Goal: Task Accomplishment & Management: Manage account settings

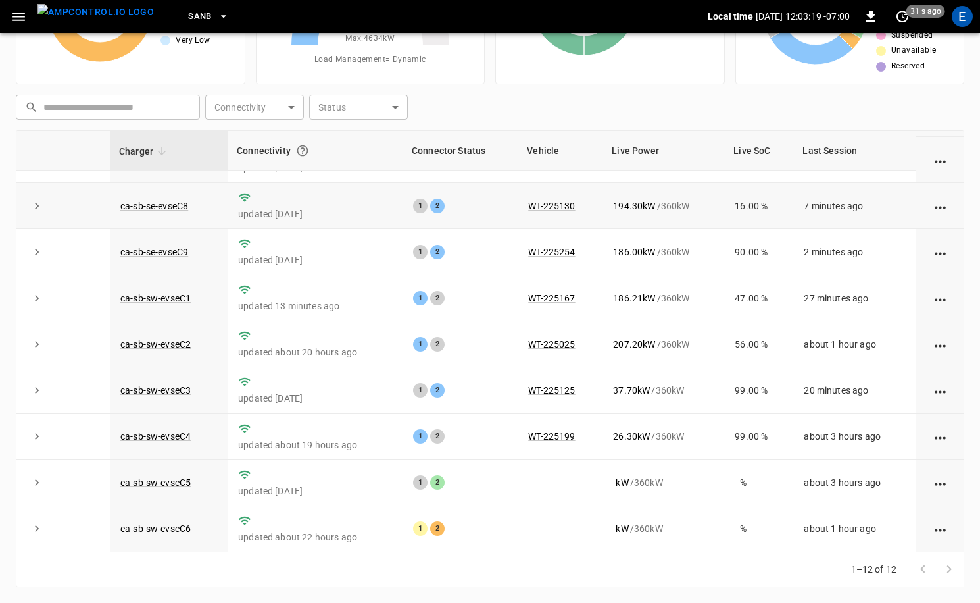
scroll to position [172, 0]
click at [73, 14] on img "menu" at bounding box center [95, 12] width 116 height 16
click at [17, 14] on icon "button" at bounding box center [19, 17] width 16 height 16
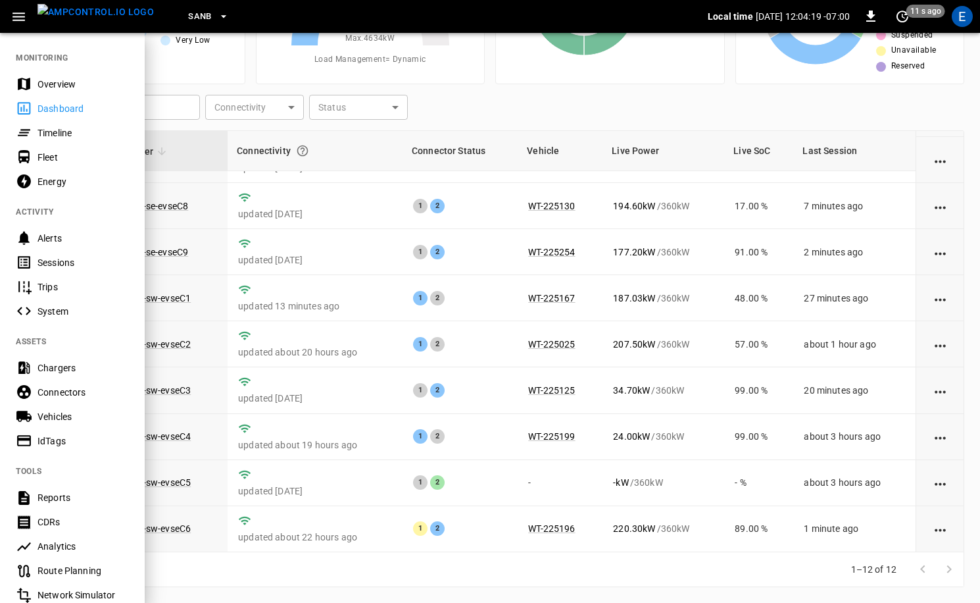
drag, startPoint x: 525, startPoint y: 72, endPoint x: 459, endPoint y: 66, distance: 66.7
click at [524, 72] on div at bounding box center [490, 301] width 980 height 603
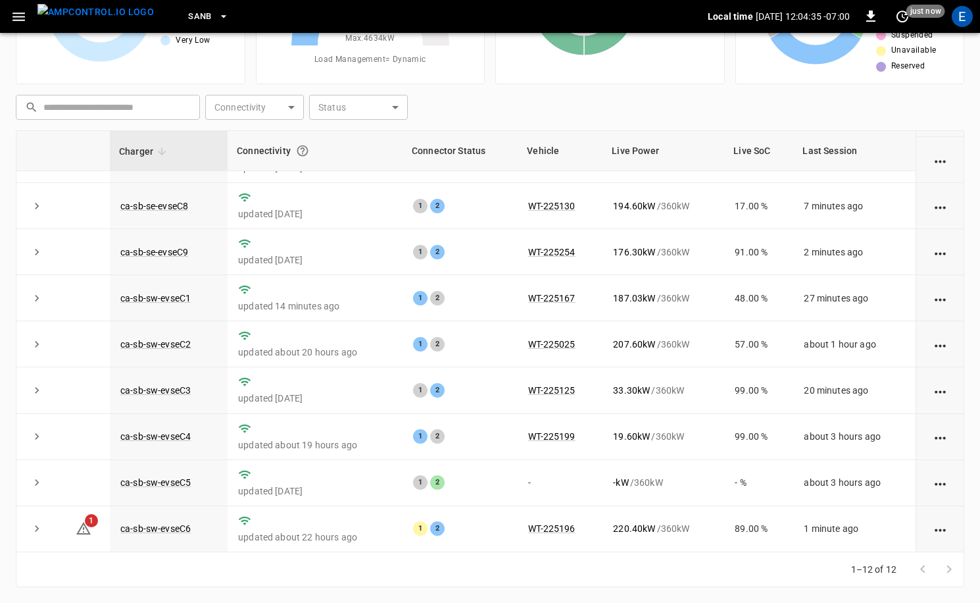
drag, startPoint x: 758, startPoint y: 105, endPoint x: 722, endPoint y: 115, distance: 36.9
click at [722, 115] on div "​ ​ Connectivity ​ Connectivity Status ​ Status" at bounding box center [488, 104] width 954 height 30
click at [723, 114] on div "​ ​ Connectivity ​ Connectivity Status ​ Status" at bounding box center [488, 104] width 954 height 30
click at [967, 22] on div "E" at bounding box center [962, 16] width 21 height 21
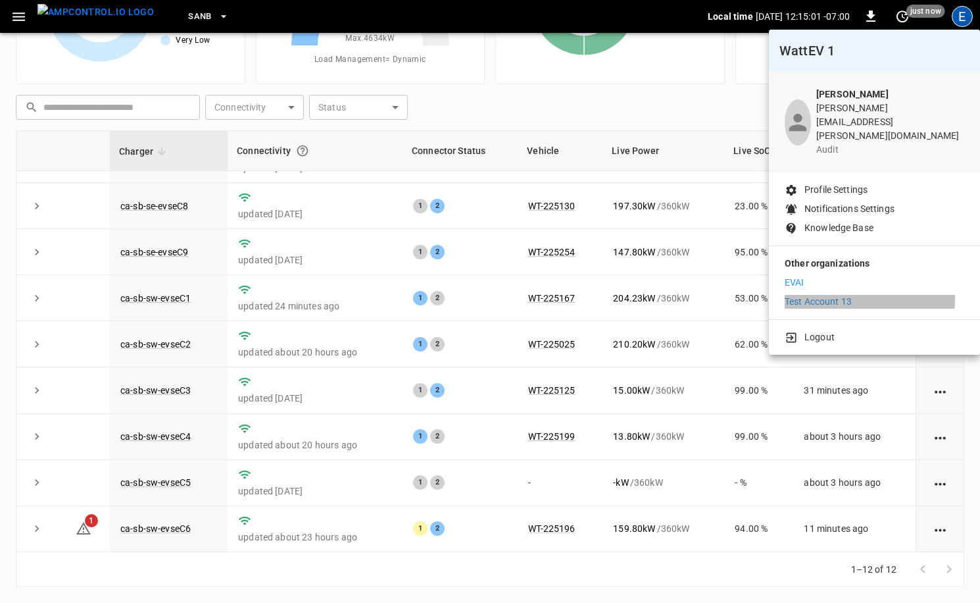
click at [824, 295] on p "Test Account 13" at bounding box center [818, 302] width 67 height 14
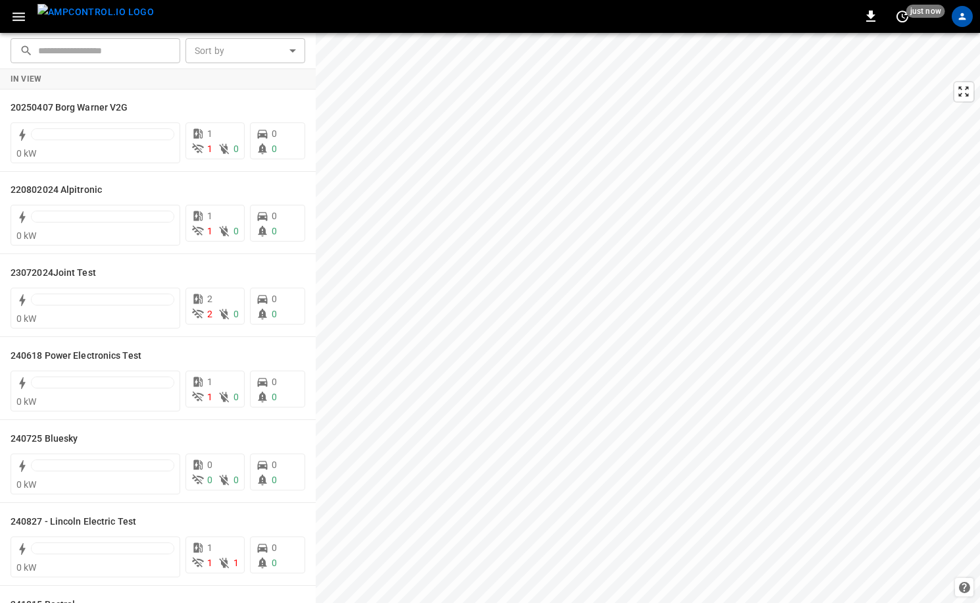
click at [61, 20] on img "menu" at bounding box center [95, 12] width 116 height 16
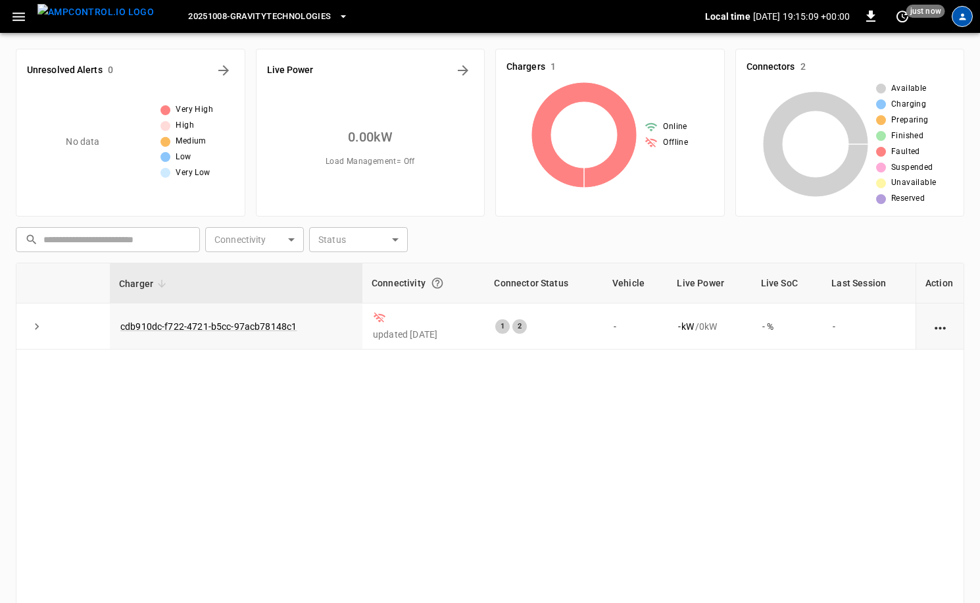
click at [959, 19] on icon "profile-icon" at bounding box center [963, 17] width 10 height 10
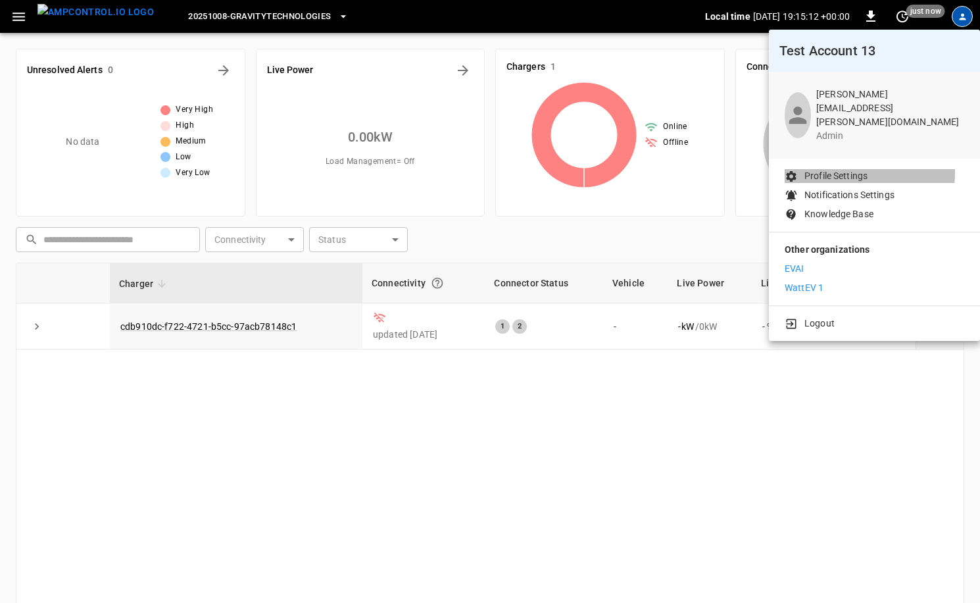
click at [862, 169] on p "Profile Settings" at bounding box center [836, 176] width 63 height 14
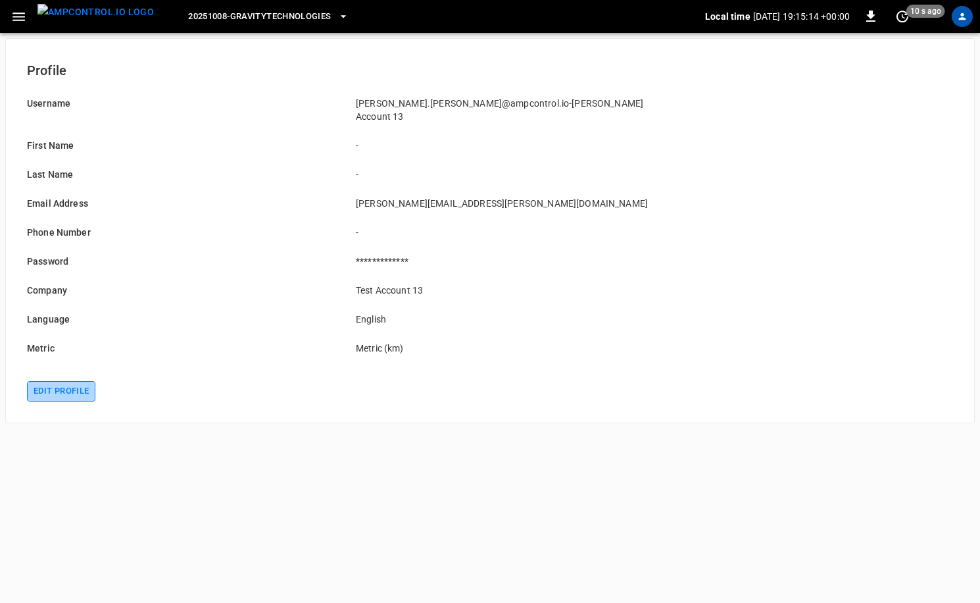
click at [55, 381] on button "Edit profile" at bounding box center [61, 391] width 68 height 20
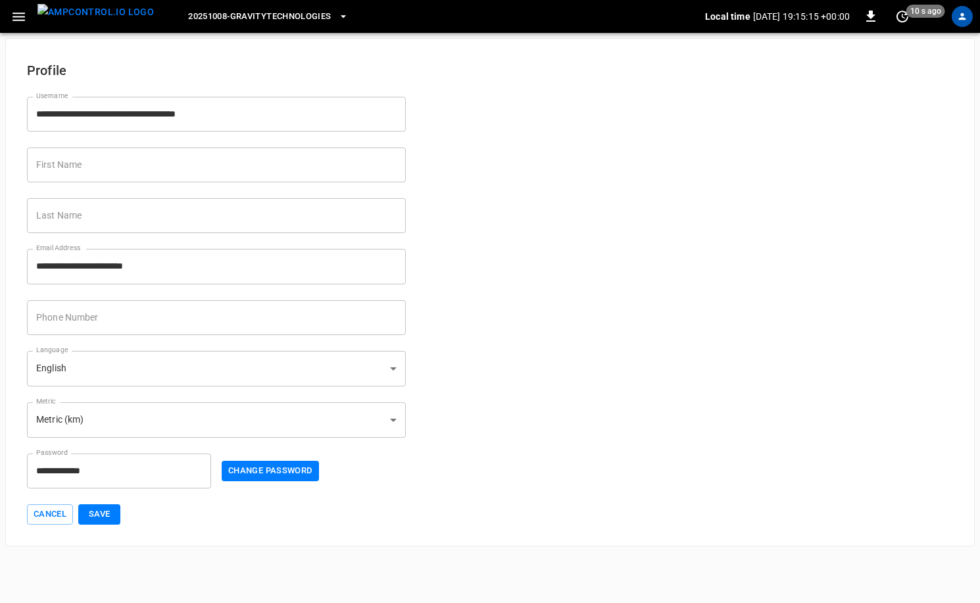
click at [152, 364] on body "**********" at bounding box center [490, 273] width 980 height 546
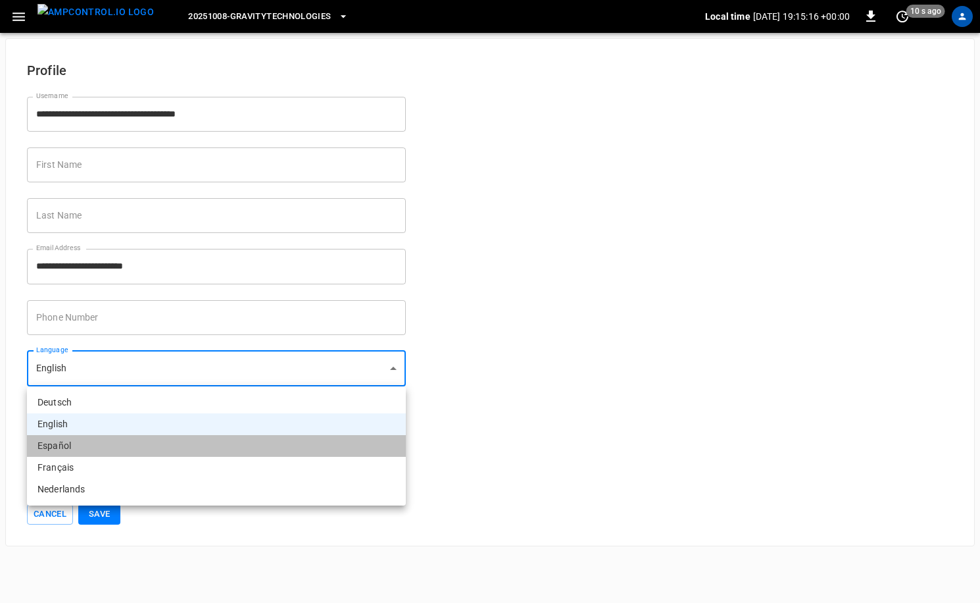
click at [112, 442] on li "Español" at bounding box center [216, 446] width 379 height 22
type input "**"
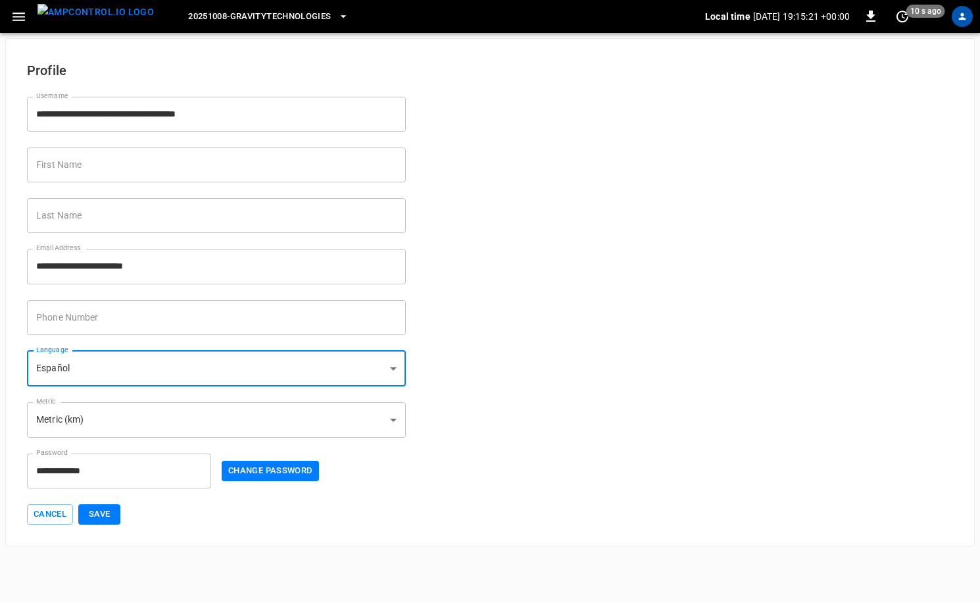
click at [99, 518] on button "Save" at bounding box center [99, 514] width 42 height 20
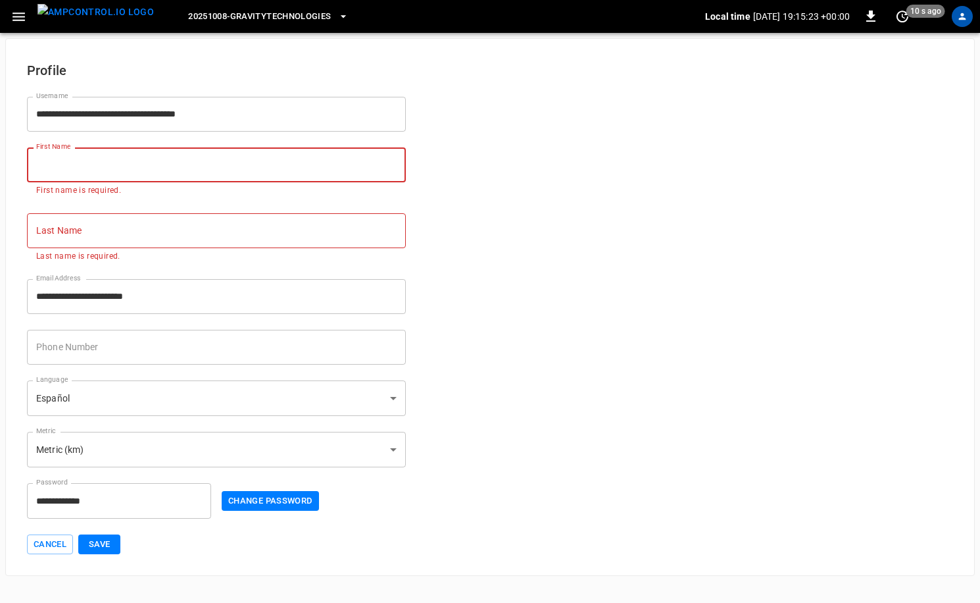
click at [134, 155] on input "First Name" at bounding box center [216, 164] width 379 height 35
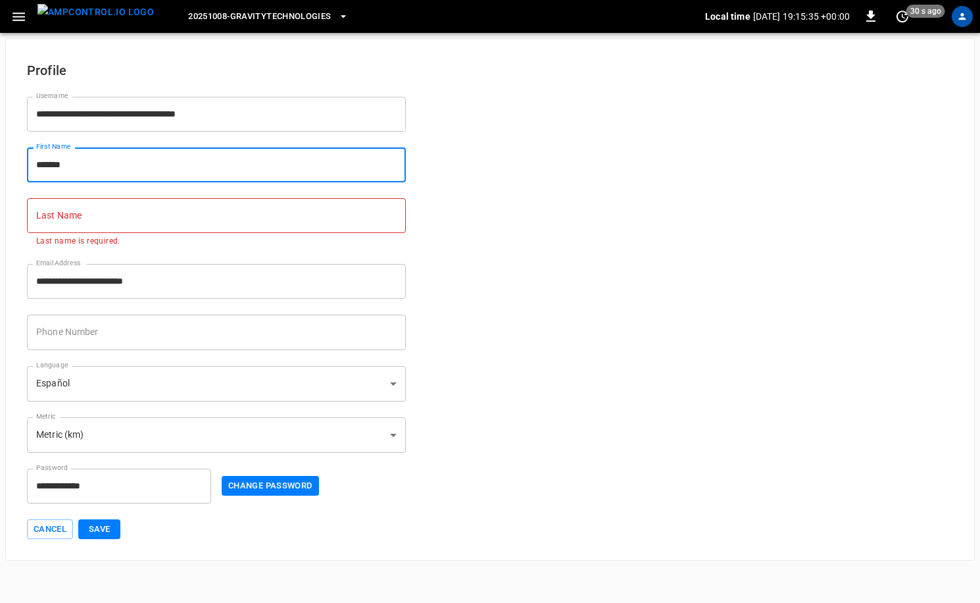
type input "*******"
drag, startPoint x: 191, startPoint y: 251, endPoint x: 194, endPoint y: 244, distance: 7.7
click at [191, 251] on div "**********" at bounding box center [208, 273] width 395 height 51
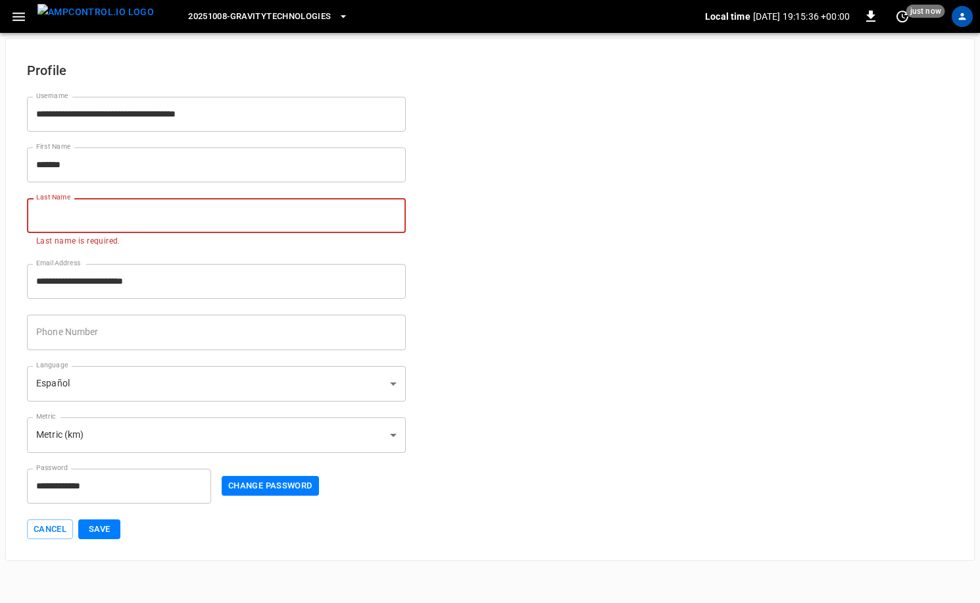
click at [205, 220] on input "Last Name" at bounding box center [216, 215] width 379 height 35
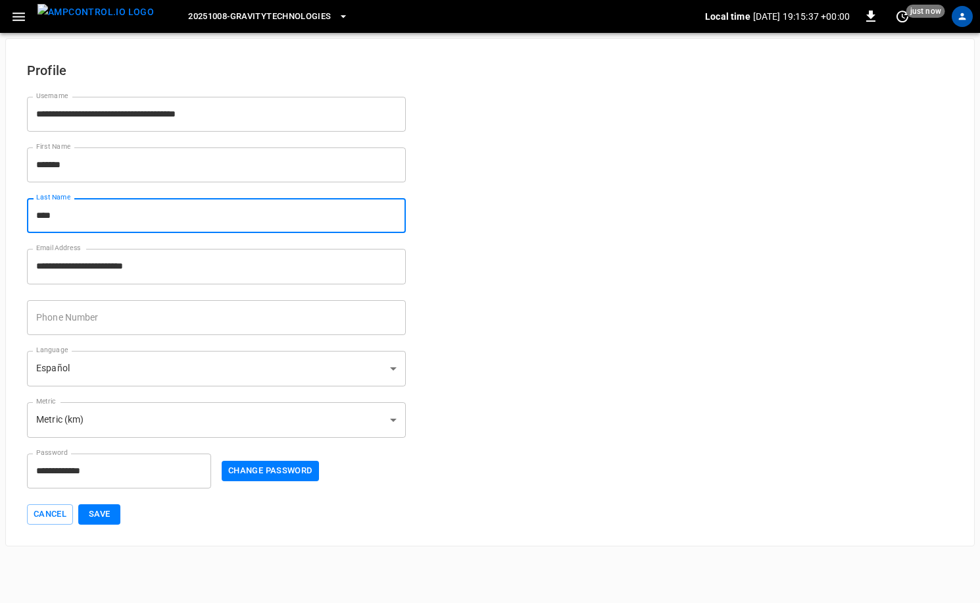
type input "****"
drag, startPoint x: 603, startPoint y: 335, endPoint x: 455, endPoint y: 415, distance: 168.4
click at [603, 335] on form "**********" at bounding box center [490, 284] width 926 height 480
click at [93, 519] on button "Save" at bounding box center [99, 514] width 42 height 20
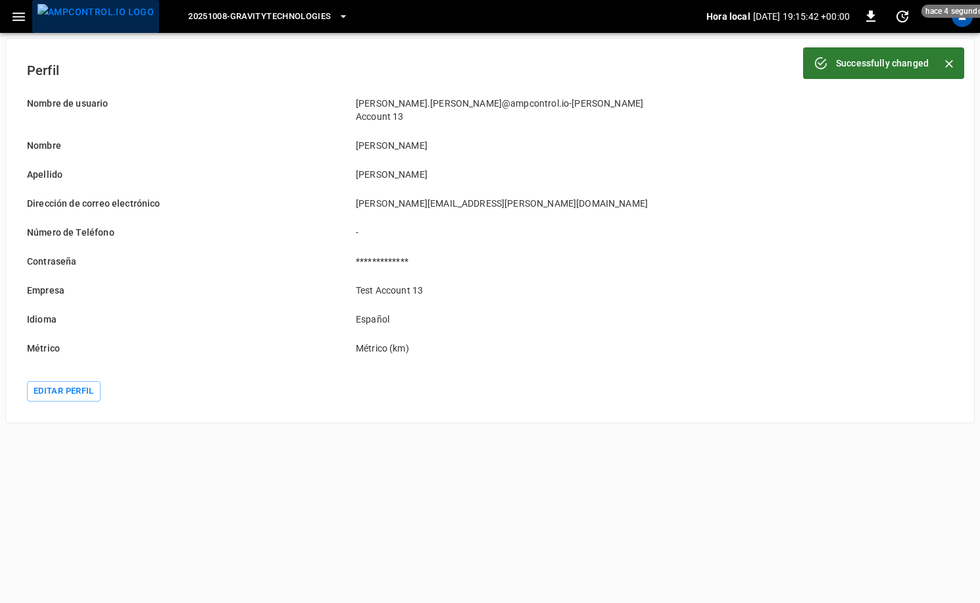
click at [102, 20] on img "menu" at bounding box center [95, 12] width 116 height 16
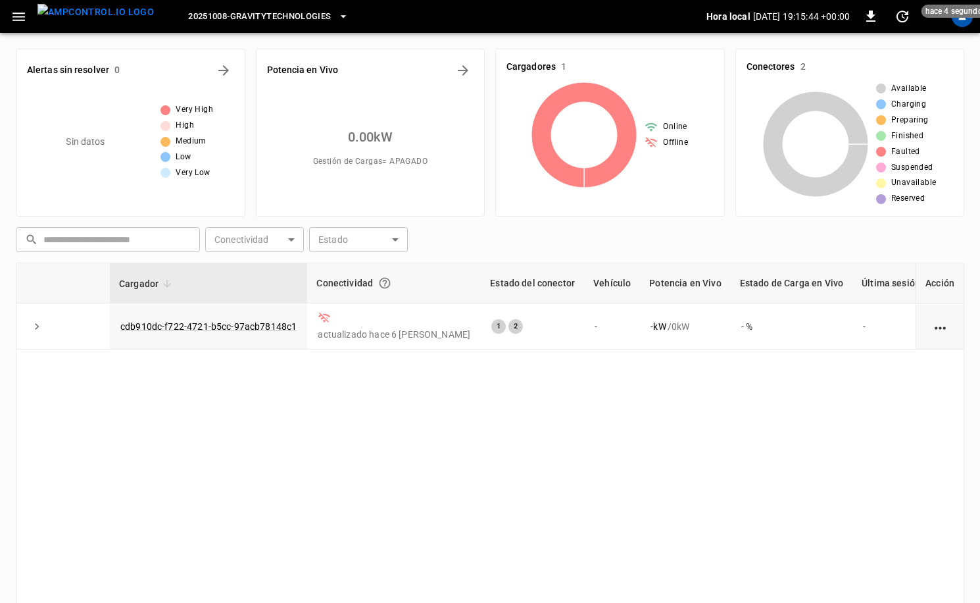
click at [259, 12] on span "20251008-GravityTechnologies" at bounding box center [259, 16] width 143 height 15
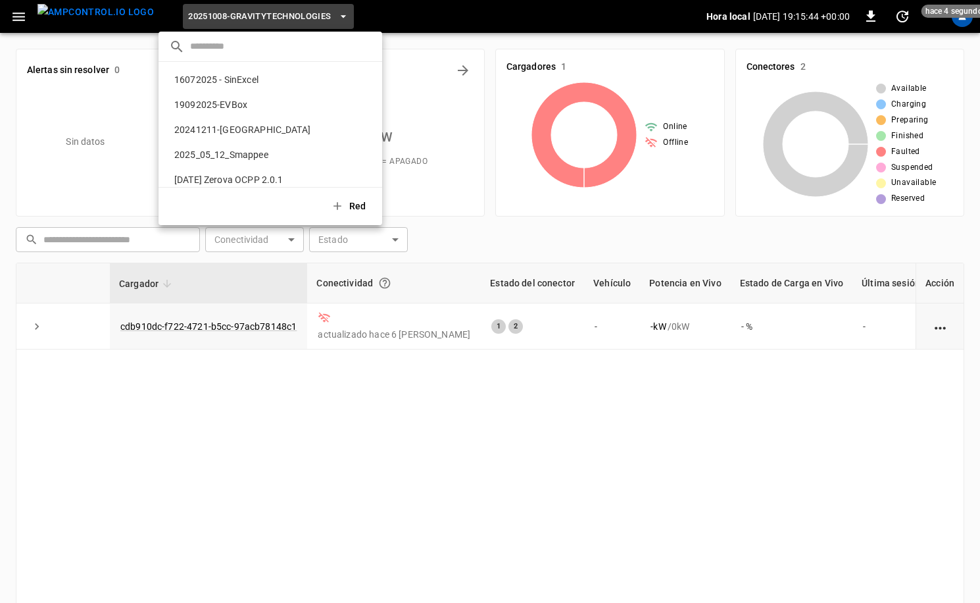
scroll to position [321, 0]
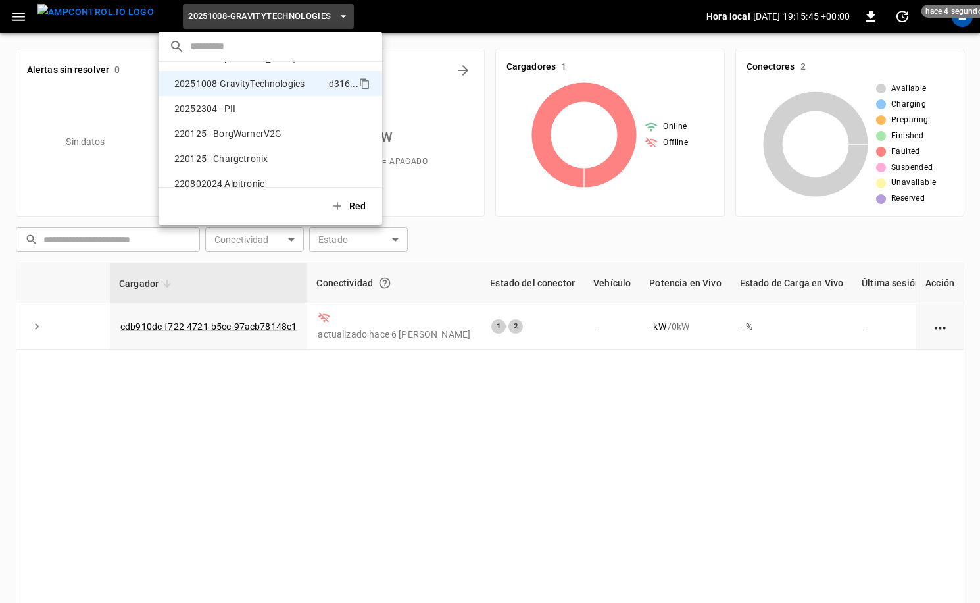
click at [257, 43] on input "text" at bounding box center [281, 46] width 182 height 19
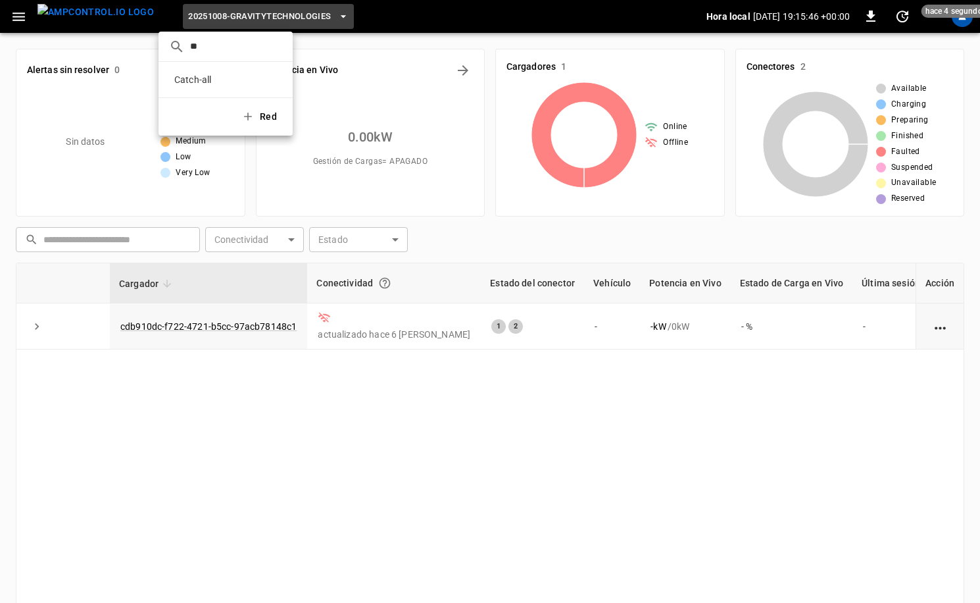
scroll to position [0, 0]
type input "*****"
click at [236, 68] on li "Catch-all d7ac ..." at bounding box center [226, 79] width 134 height 25
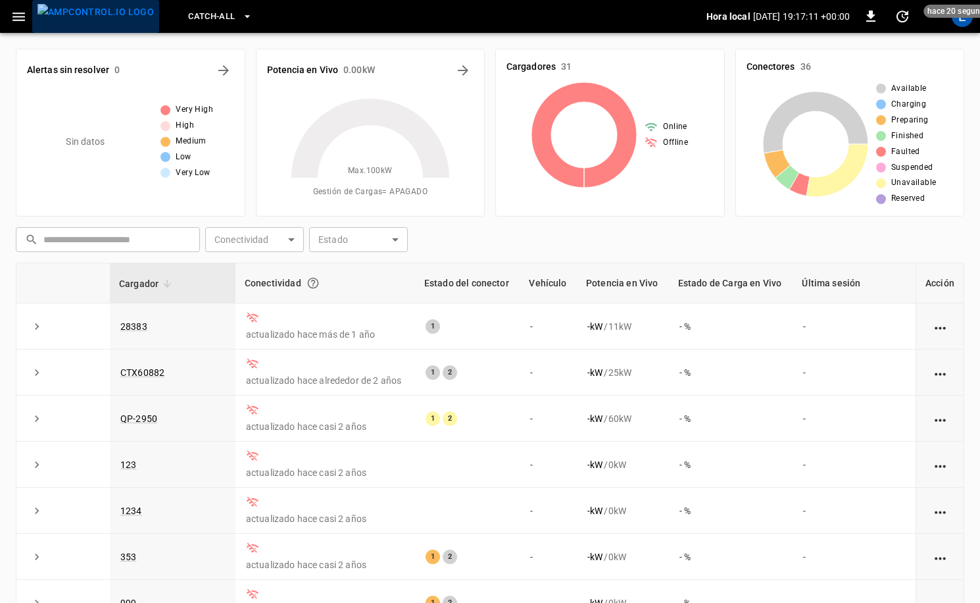
click at [111, 16] on img "menu" at bounding box center [95, 12] width 116 height 16
click at [957, 25] on div "E" at bounding box center [962, 16] width 21 height 21
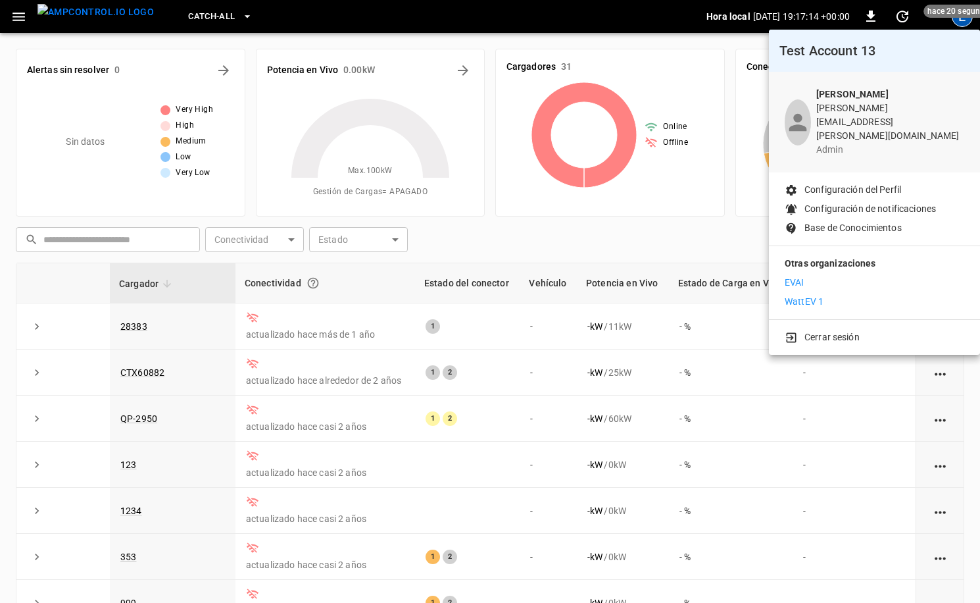
click at [835, 286] on div "Otras organizaciones EVAI WattEV 1" at bounding box center [874, 282] width 211 height 73
click at [840, 295] on li "WattEV 1" at bounding box center [875, 302] width 180 height 14
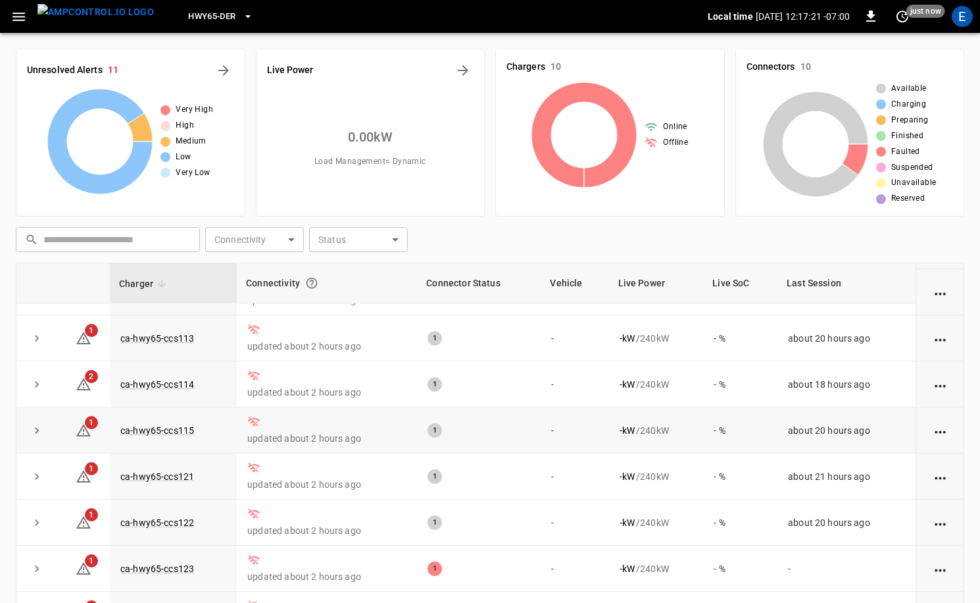
scroll to position [132, 0]
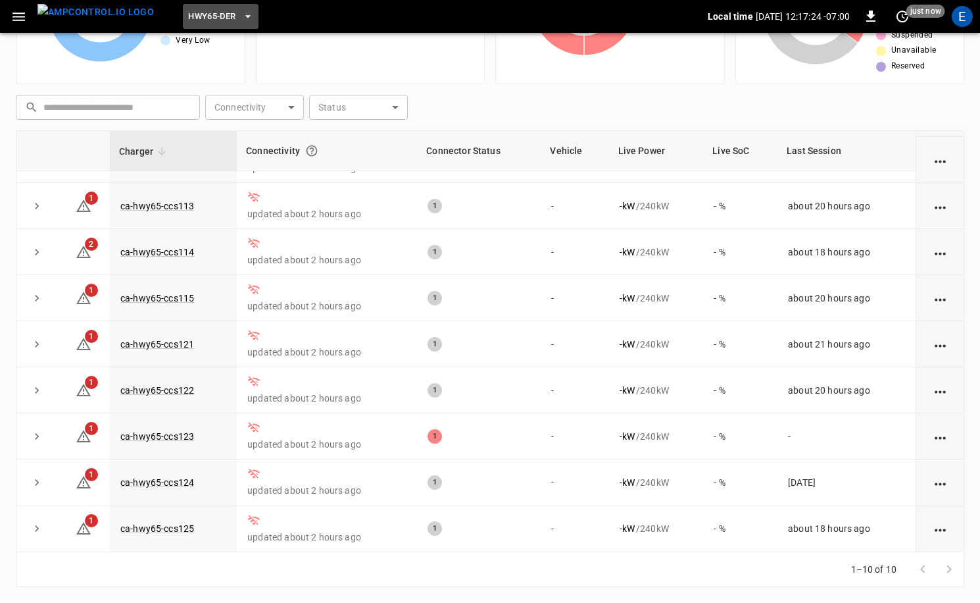
click at [209, 18] on span "HWY65-DER" at bounding box center [211, 16] width 47 height 15
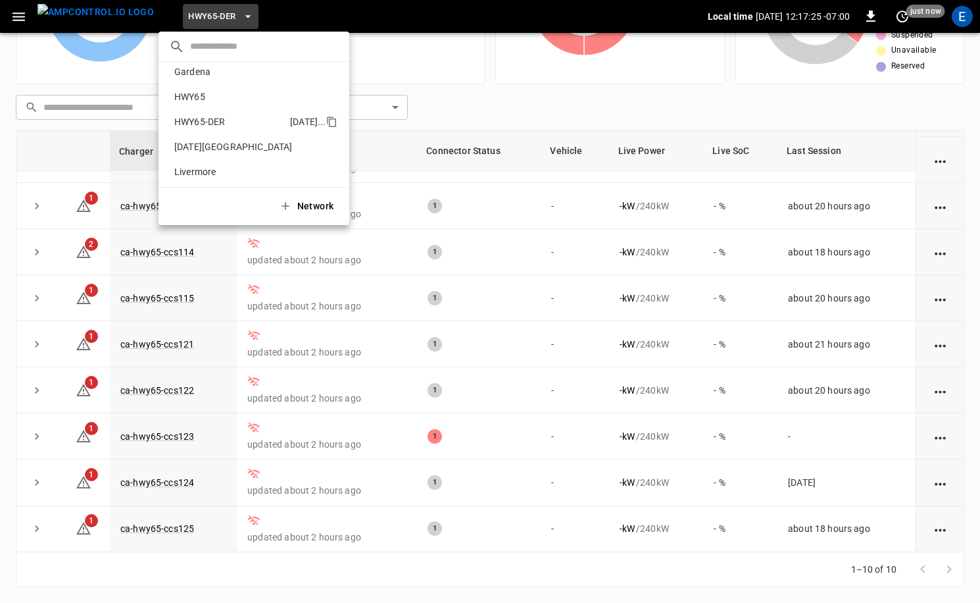
scroll to position [7, 0]
click at [232, 91] on div "HWY65 26fb ..." at bounding box center [254, 98] width 170 height 14
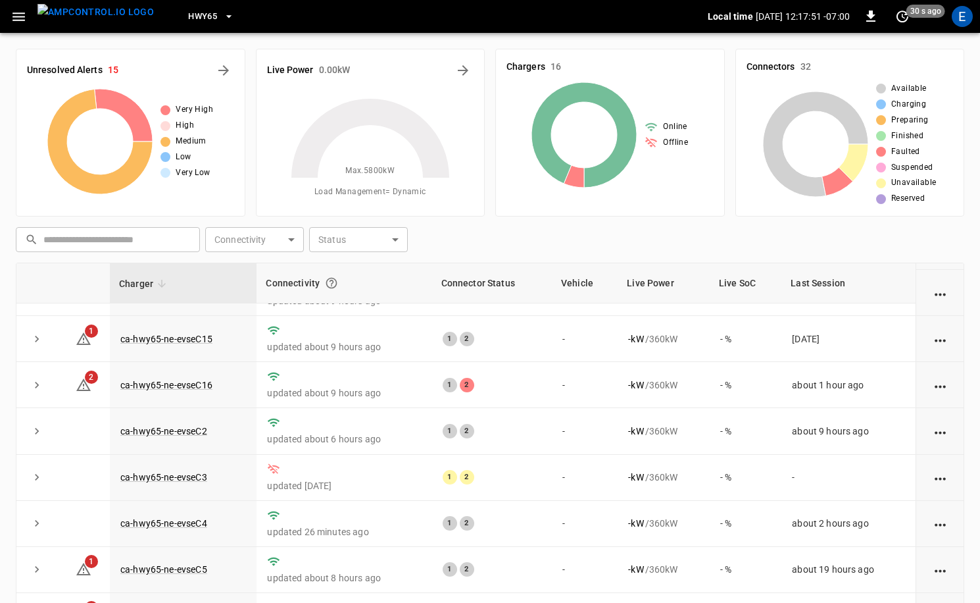
scroll to position [357, 0]
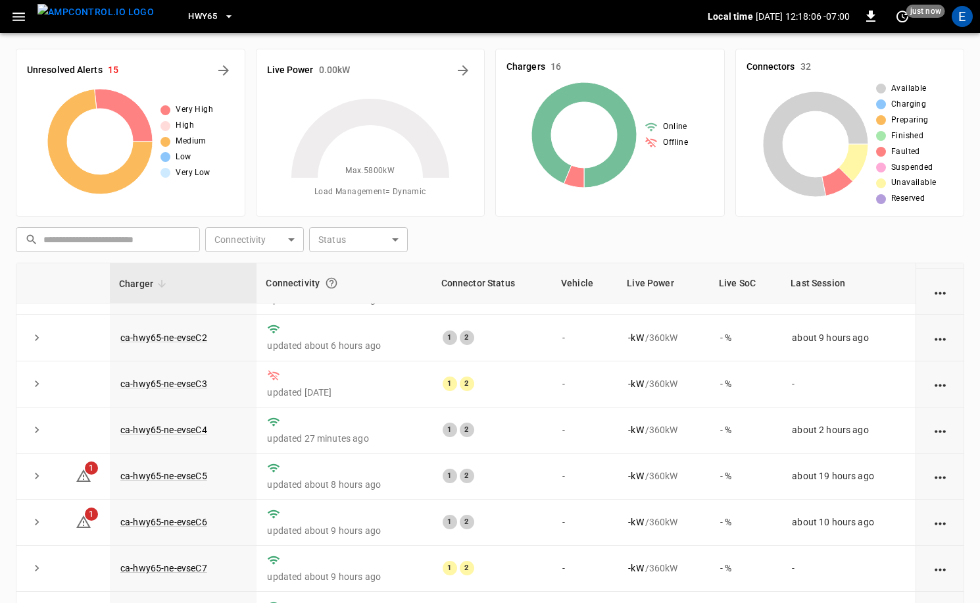
click at [198, 20] on button "HWY65" at bounding box center [211, 17] width 57 height 26
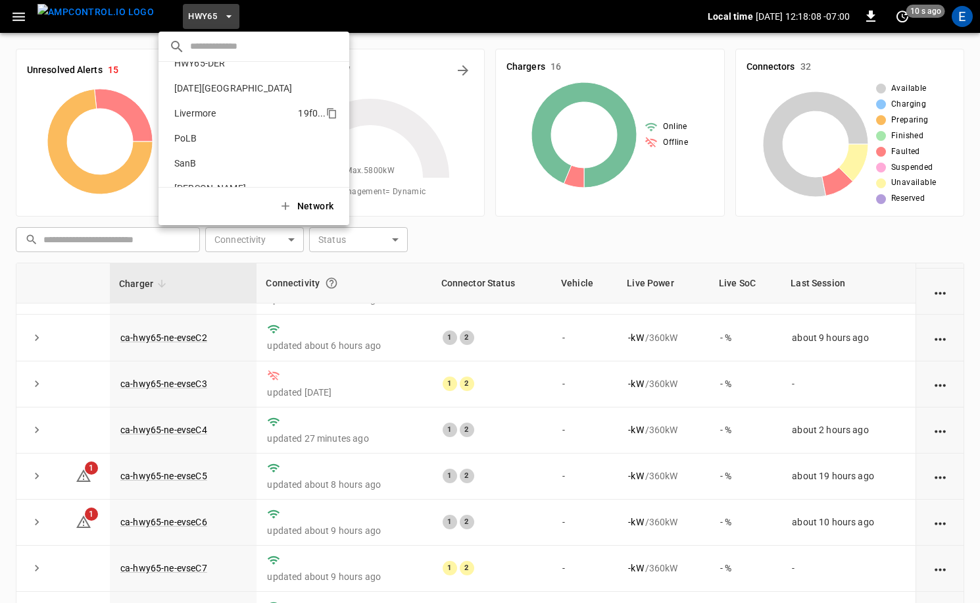
scroll to position [70, 0]
click at [201, 162] on p "SanB" at bounding box center [232, 159] width 127 height 13
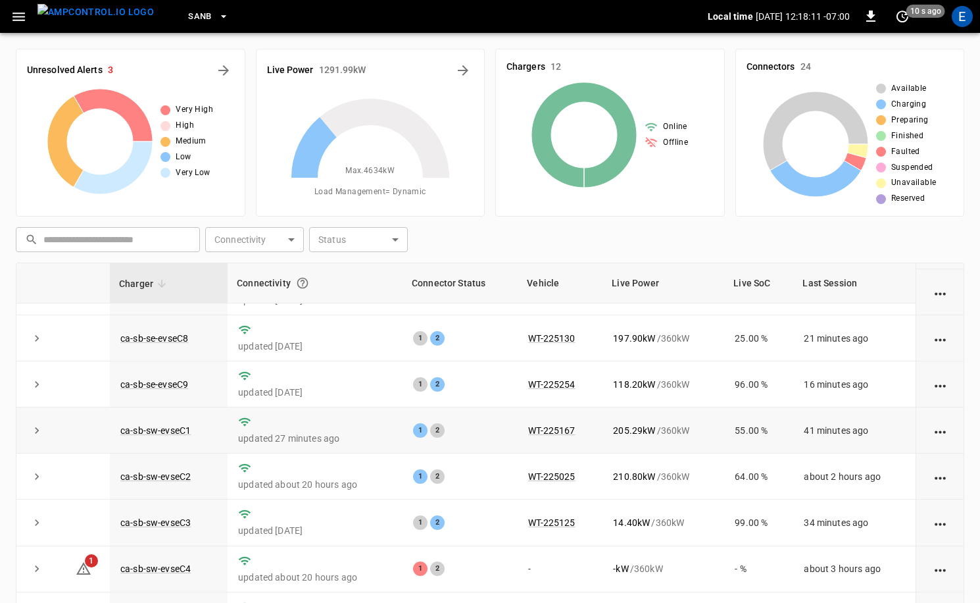
scroll to position [132, 0]
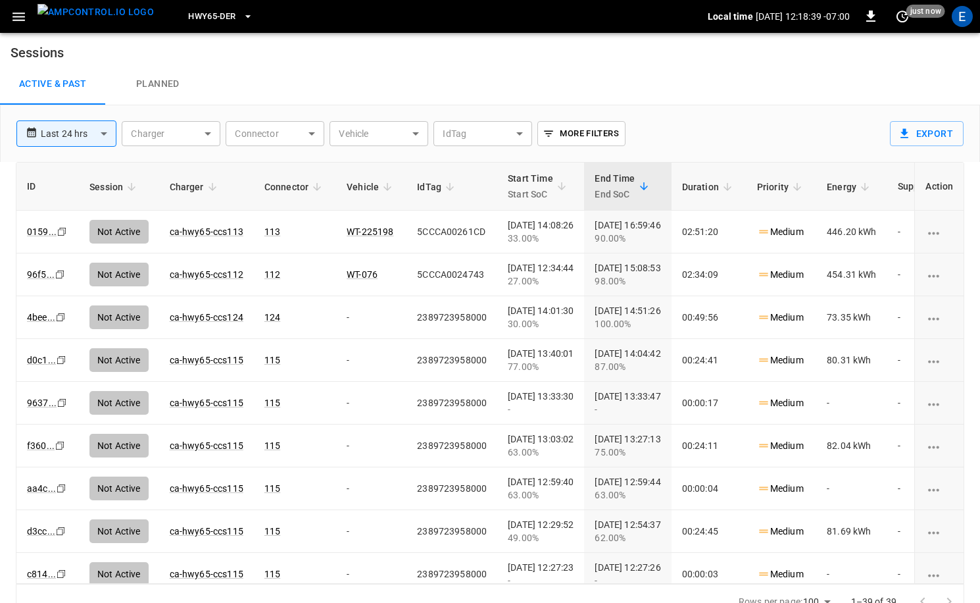
scroll to position [0, 48]
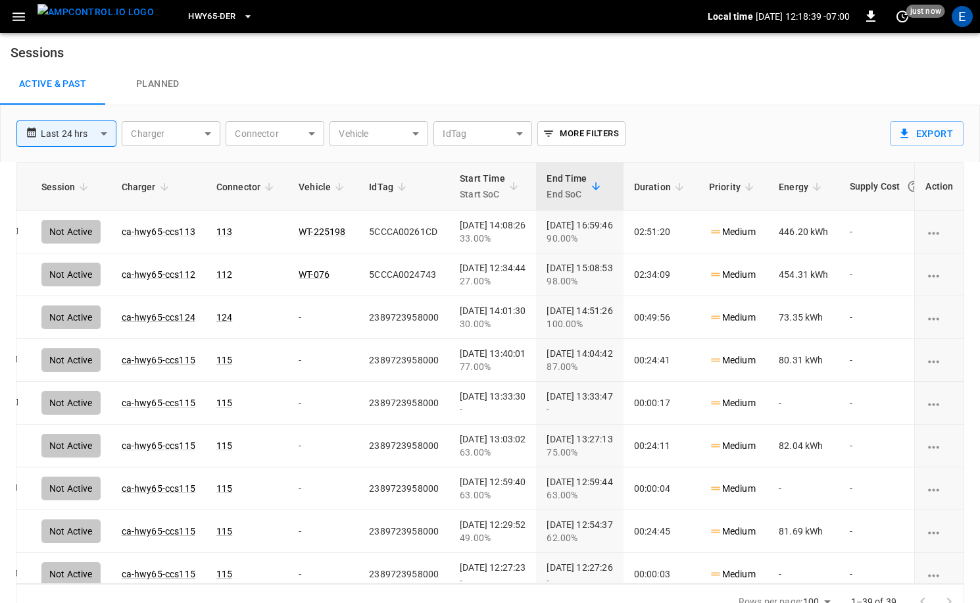
click at [109, 20] on img "menu" at bounding box center [95, 12] width 116 height 16
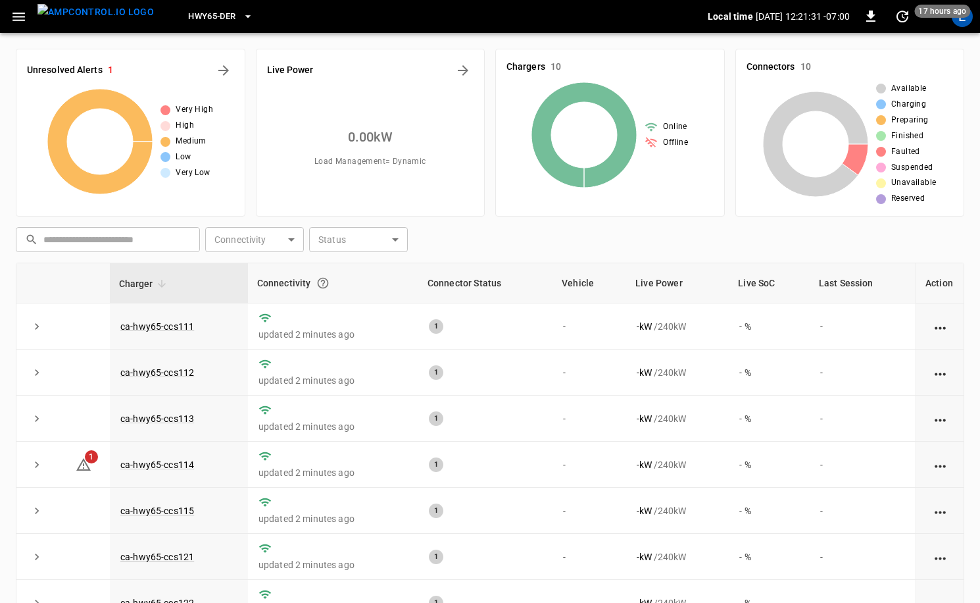
click at [204, 17] on span "HWY65-DER" at bounding box center [211, 16] width 47 height 15
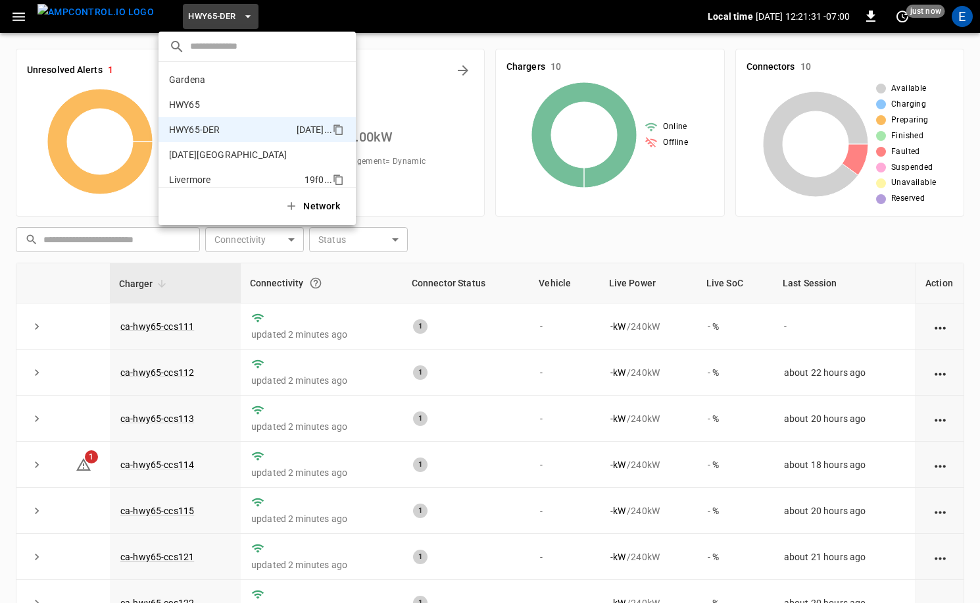
scroll to position [46, 0]
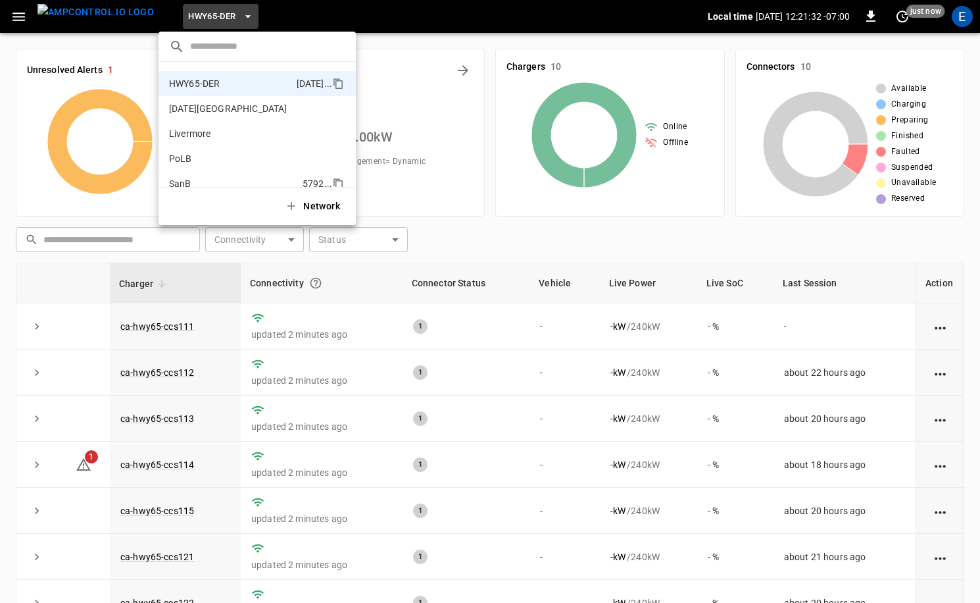
click at [209, 178] on p "SanB" at bounding box center [233, 183] width 128 height 13
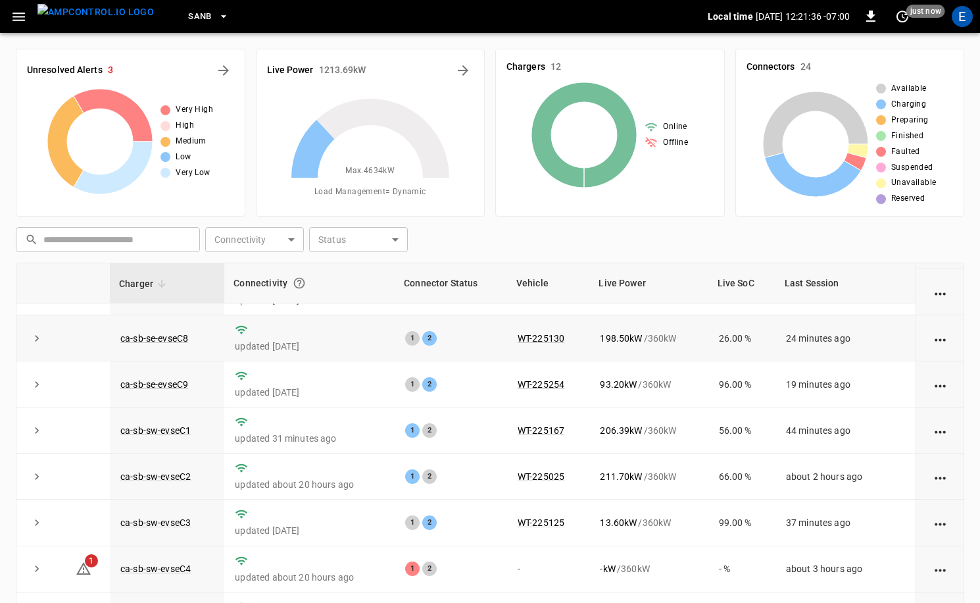
scroll to position [132, 0]
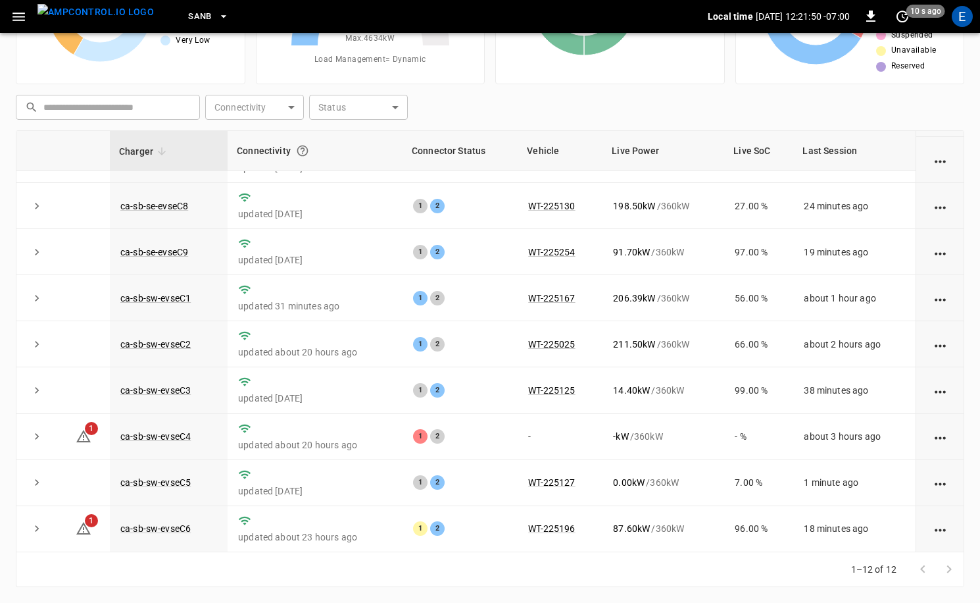
click at [217, 15] on icon "button" at bounding box center [223, 16] width 13 height 13
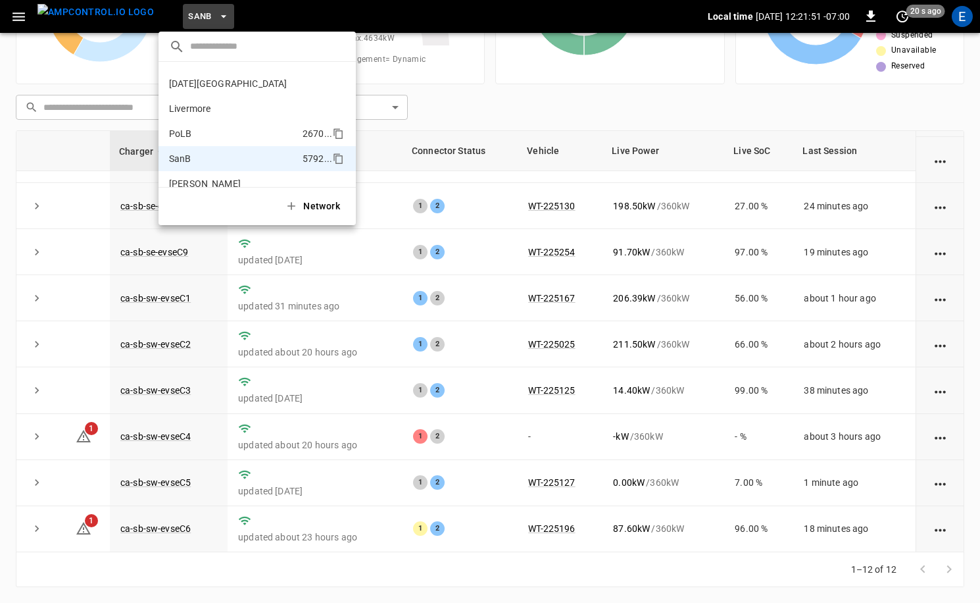
scroll to position [0, 0]
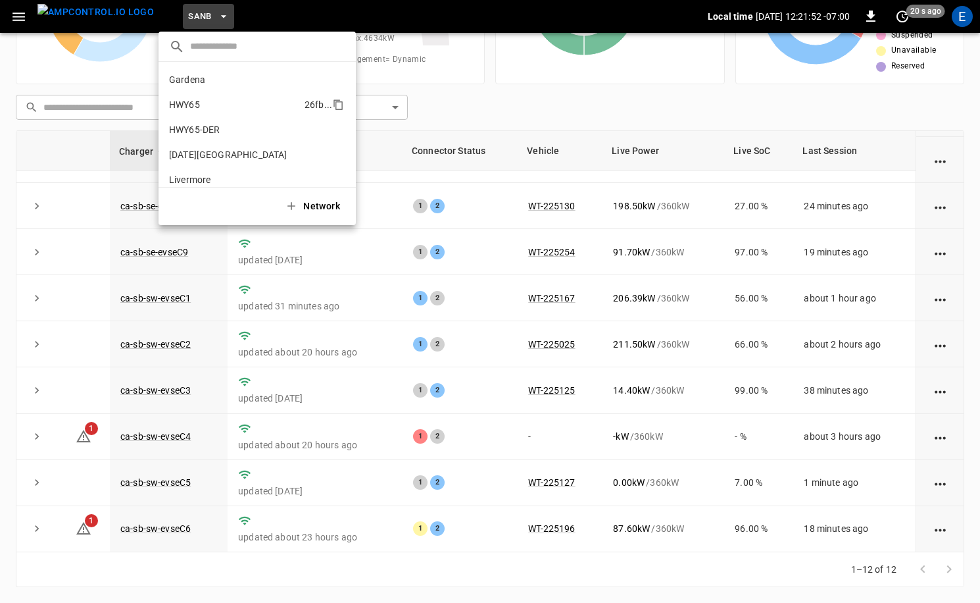
click at [239, 104] on p "HWY65" at bounding box center [234, 104] width 130 height 13
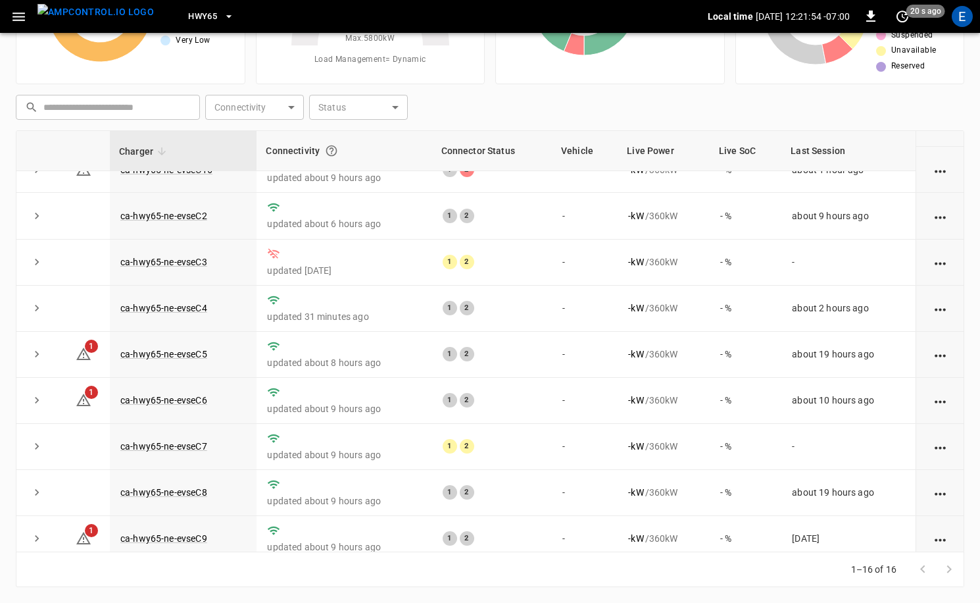
scroll to position [357, 0]
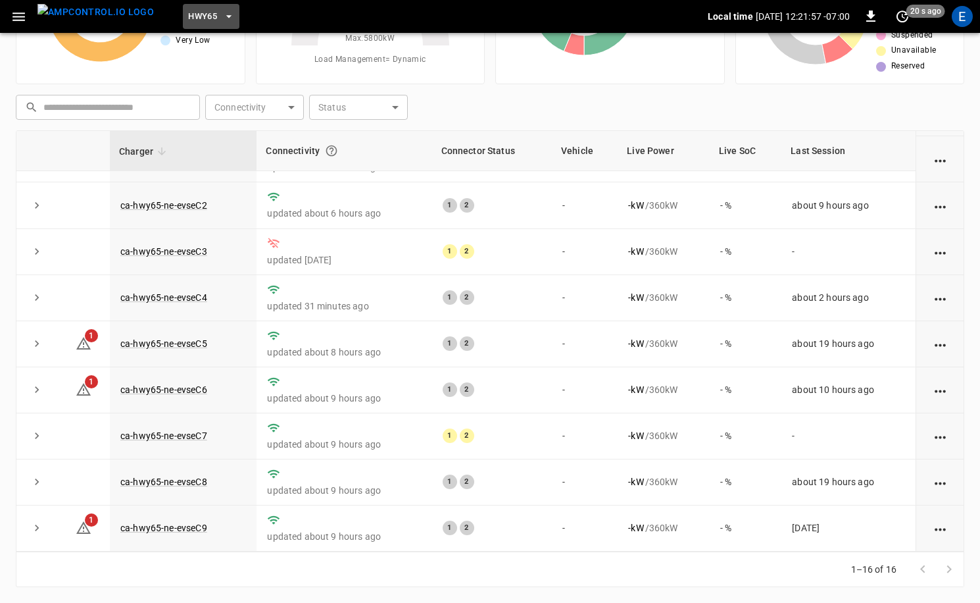
click at [193, 17] on button "HWY65" at bounding box center [211, 17] width 57 height 26
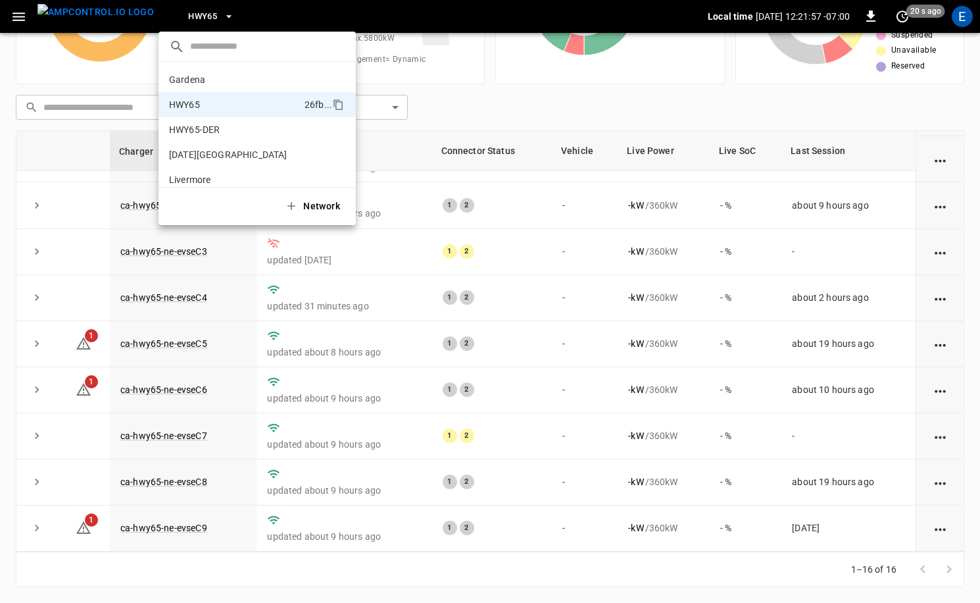
scroll to position [21, 0]
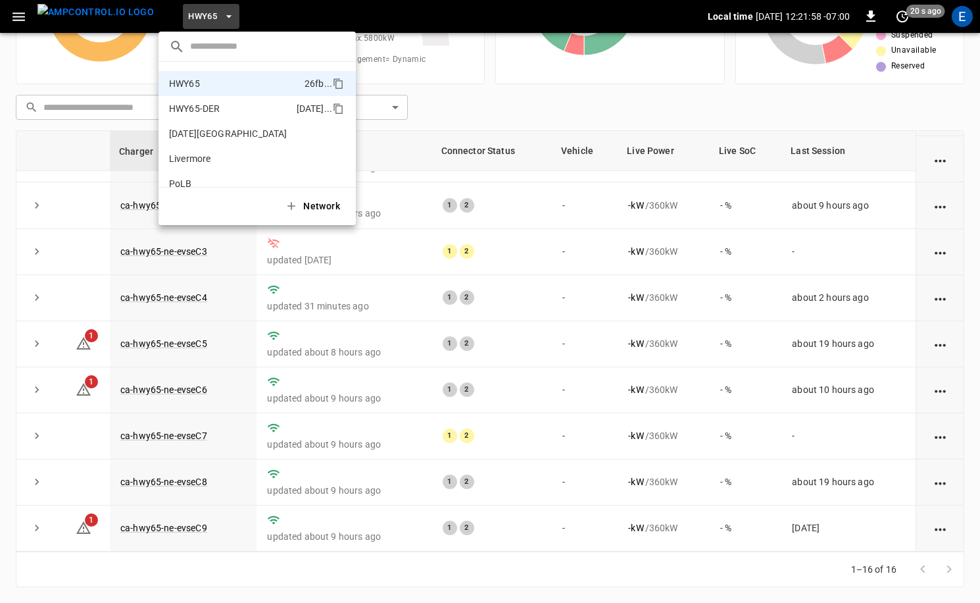
click at [214, 116] on li "HWY65-DER 6feb ..." at bounding box center [257, 108] width 197 height 25
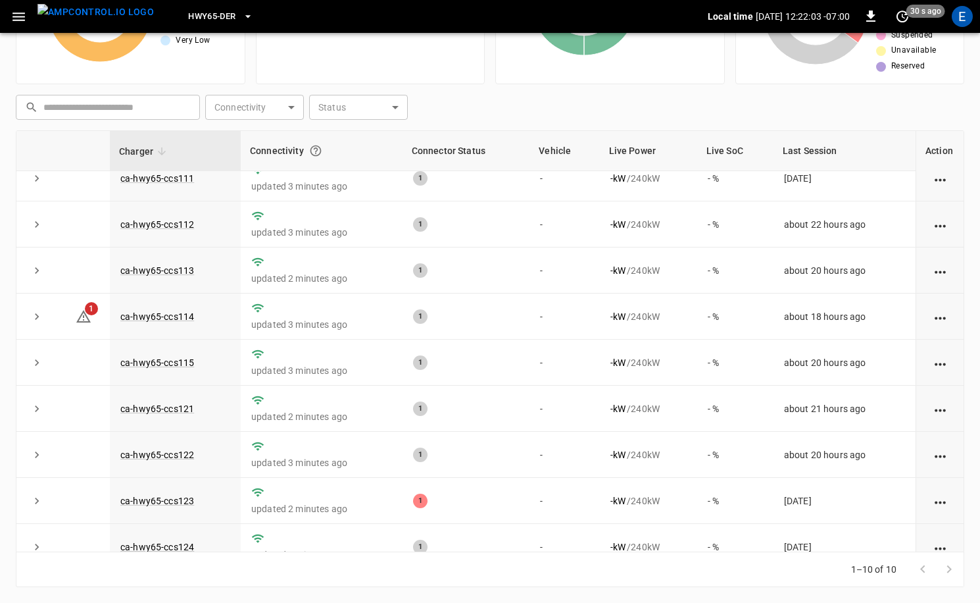
scroll to position [0, 0]
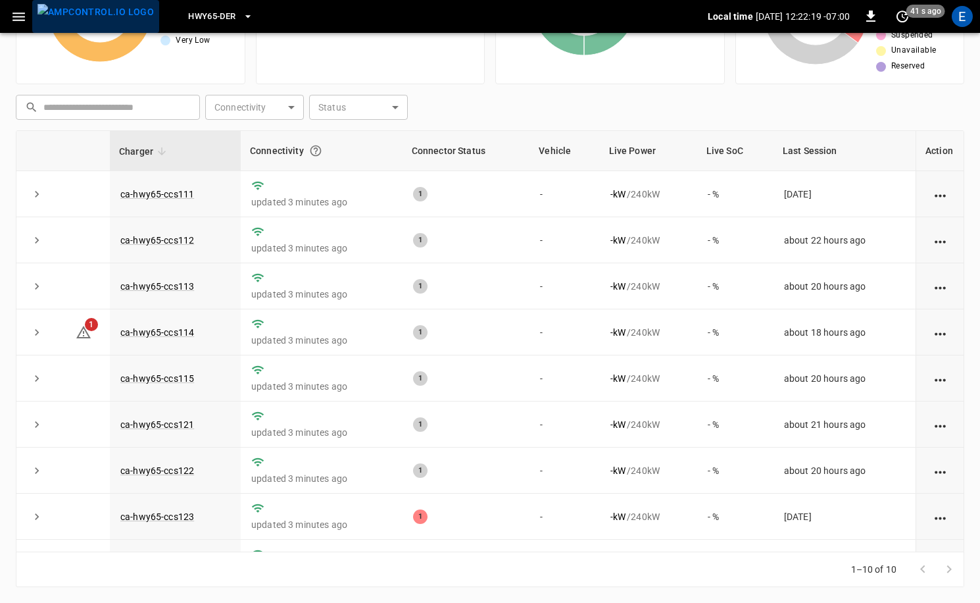
click at [115, 19] on img "menu" at bounding box center [95, 12] width 116 height 16
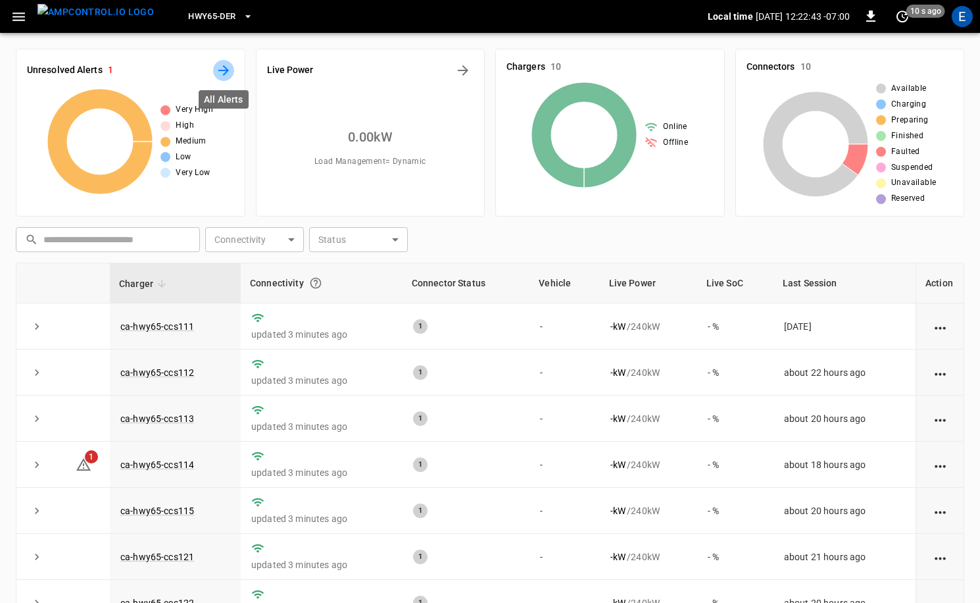
click at [221, 67] on icon "All Alerts" at bounding box center [224, 70] width 16 height 16
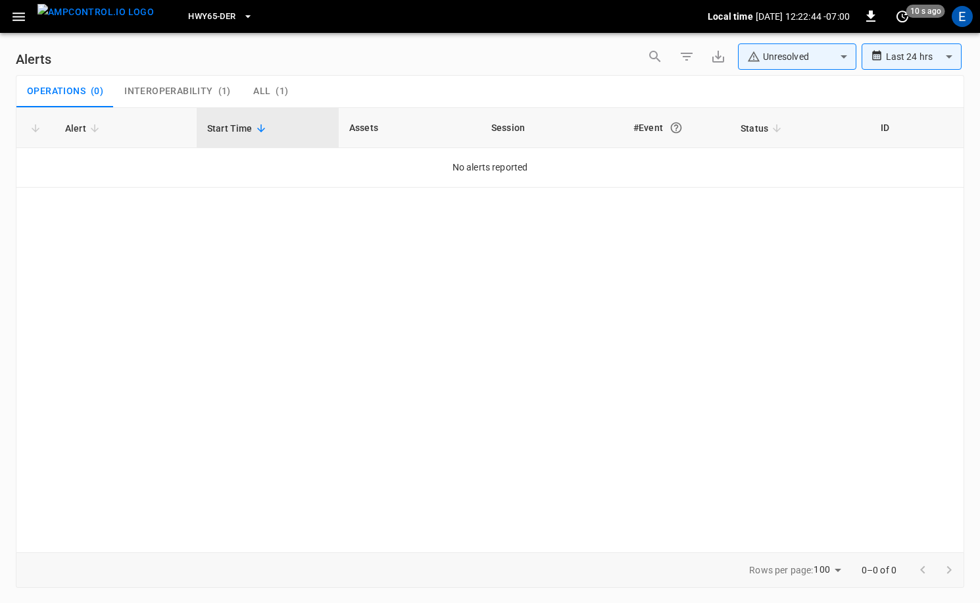
click at [797, 45] on body "**********" at bounding box center [490, 299] width 980 height 598
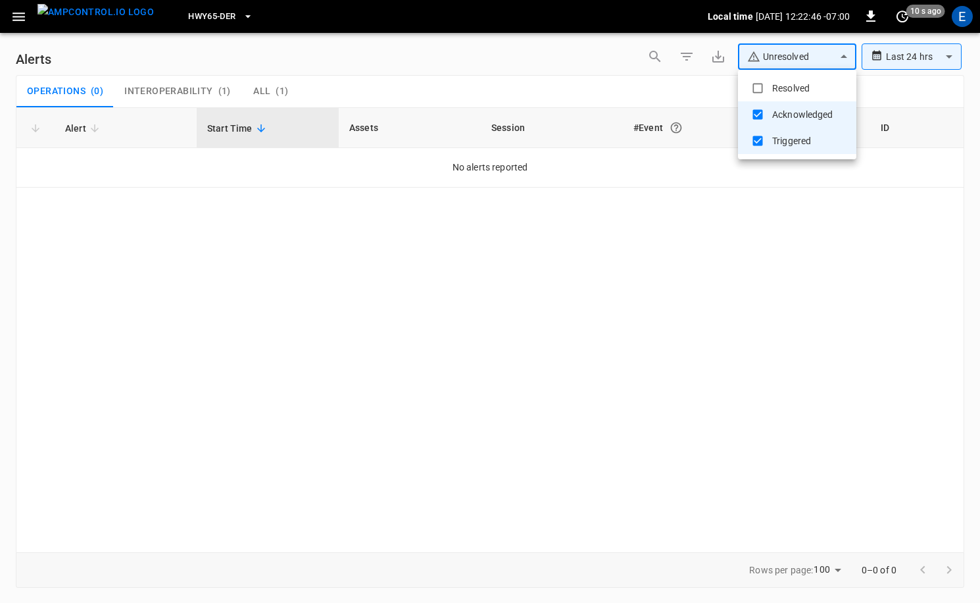
click at [788, 93] on li "Resolved" at bounding box center [797, 88] width 118 height 26
type input "**********"
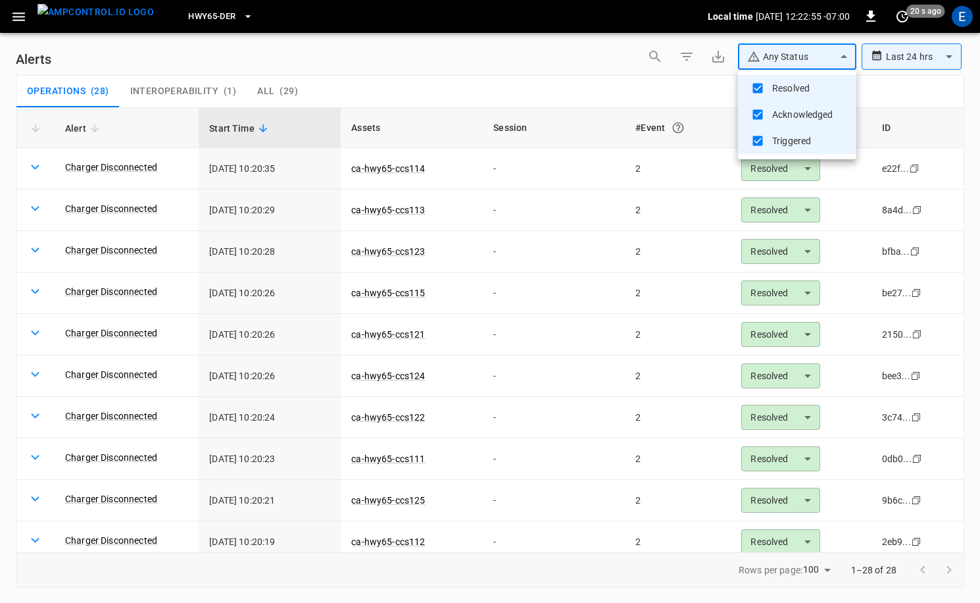
click at [151, 174] on div at bounding box center [490, 301] width 980 height 603
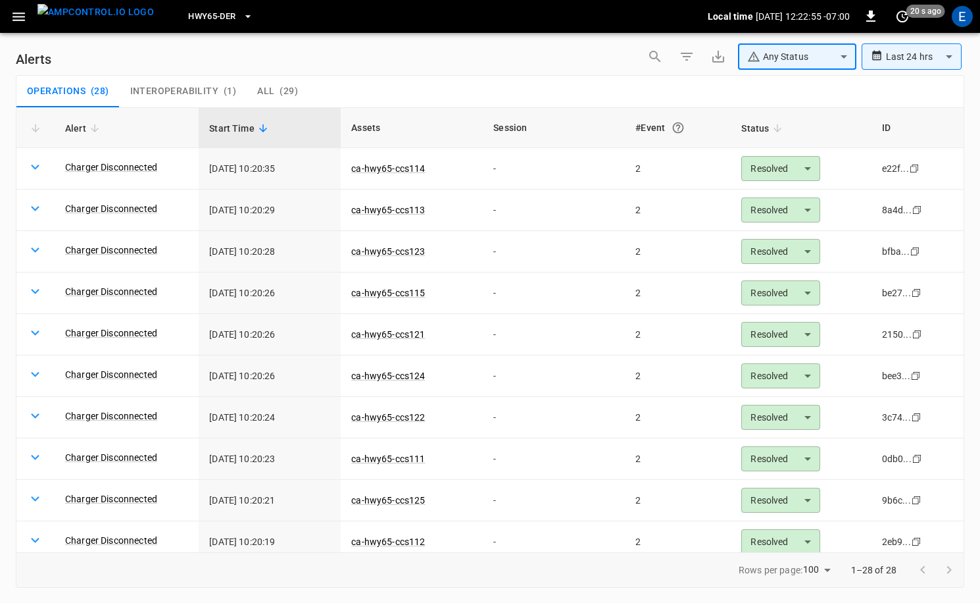
click at [137, 170] on link "Charger Disconnected" at bounding box center [111, 167] width 92 height 13
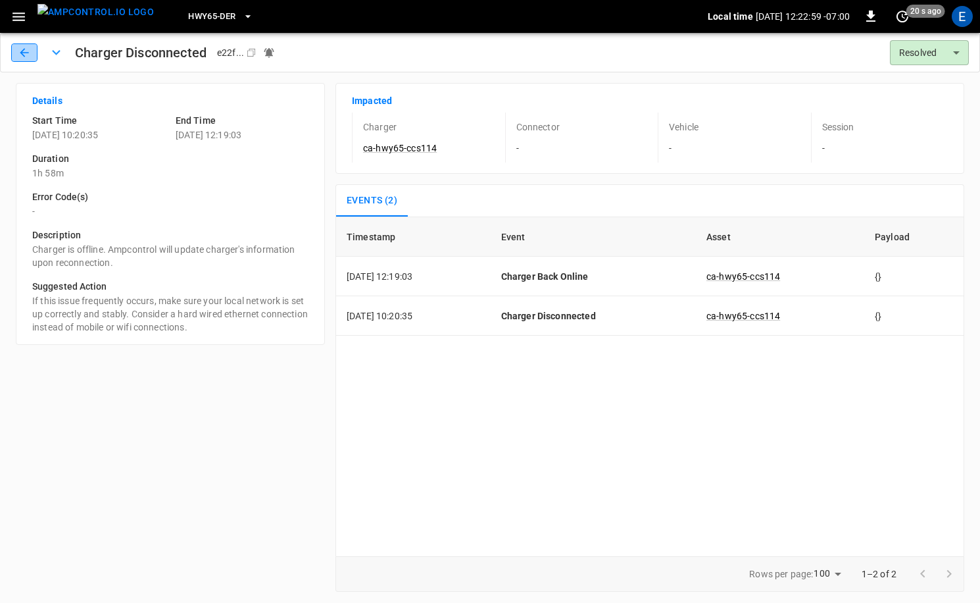
click at [21, 47] on icon "button" at bounding box center [24, 52] width 13 height 13
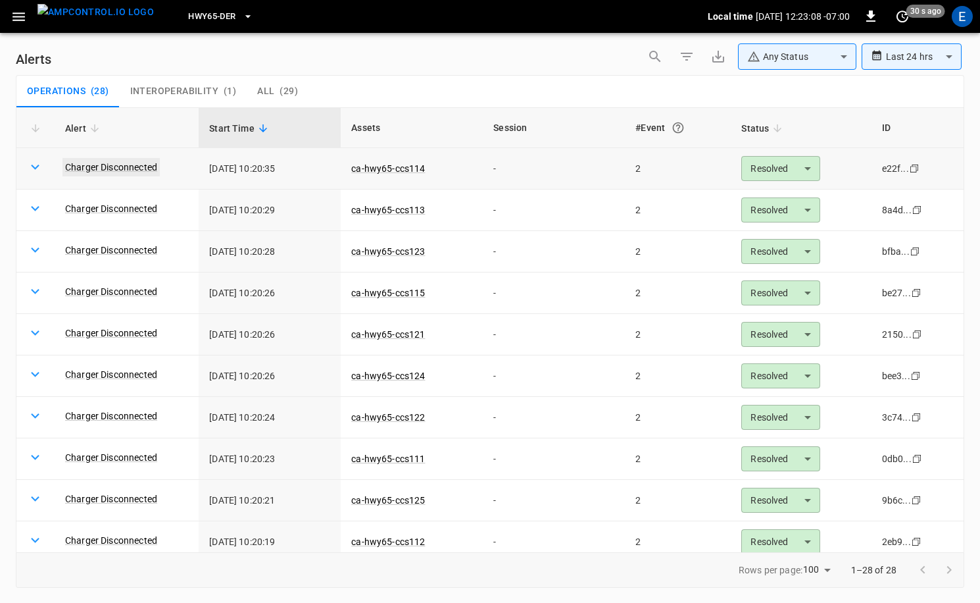
click at [141, 172] on link "Charger Disconnected" at bounding box center [110, 167] width 97 height 18
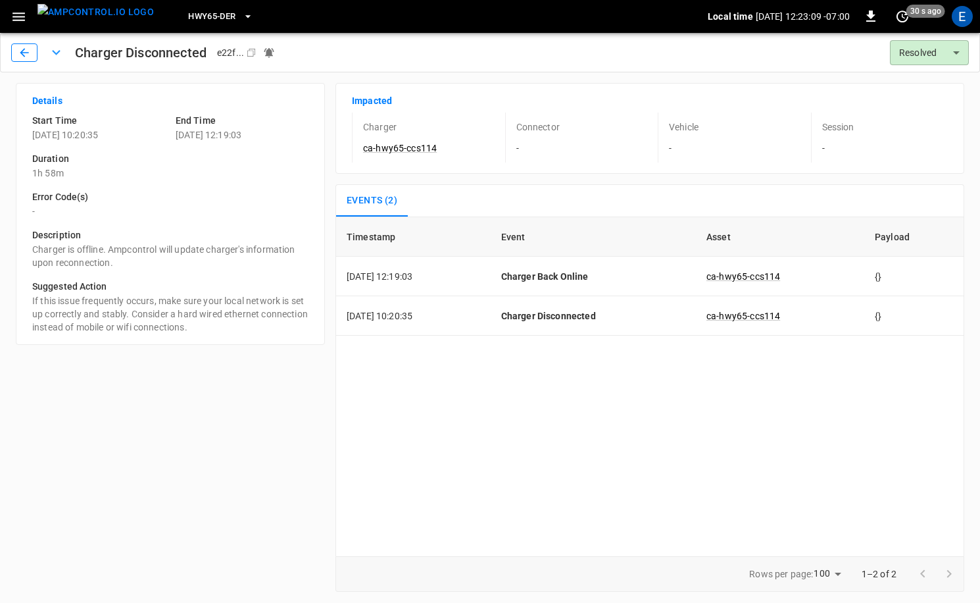
click at [37, 56] on button "button" at bounding box center [24, 52] width 26 height 18
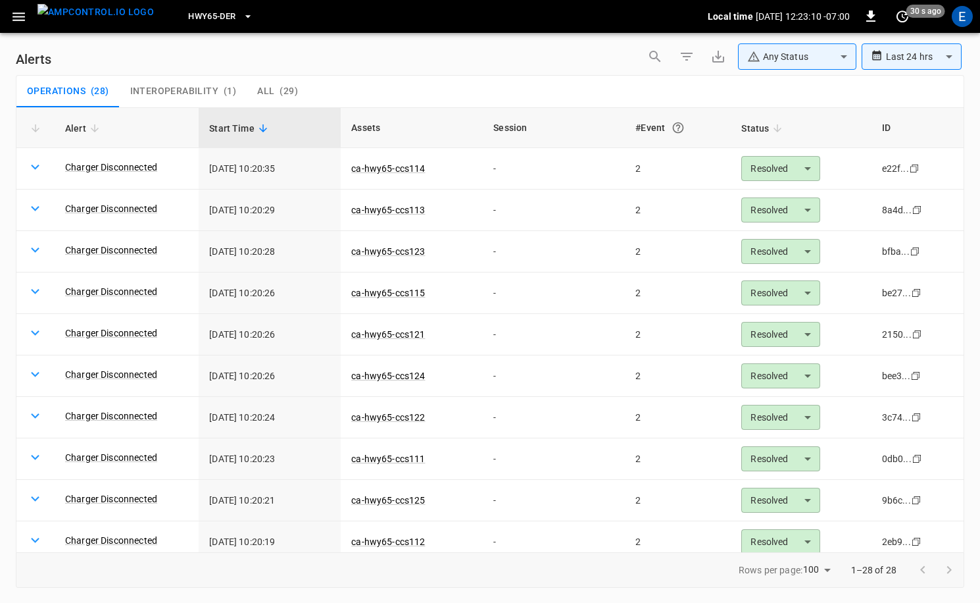
click at [175, 89] on span "Interoperability" at bounding box center [174, 92] width 88 height 12
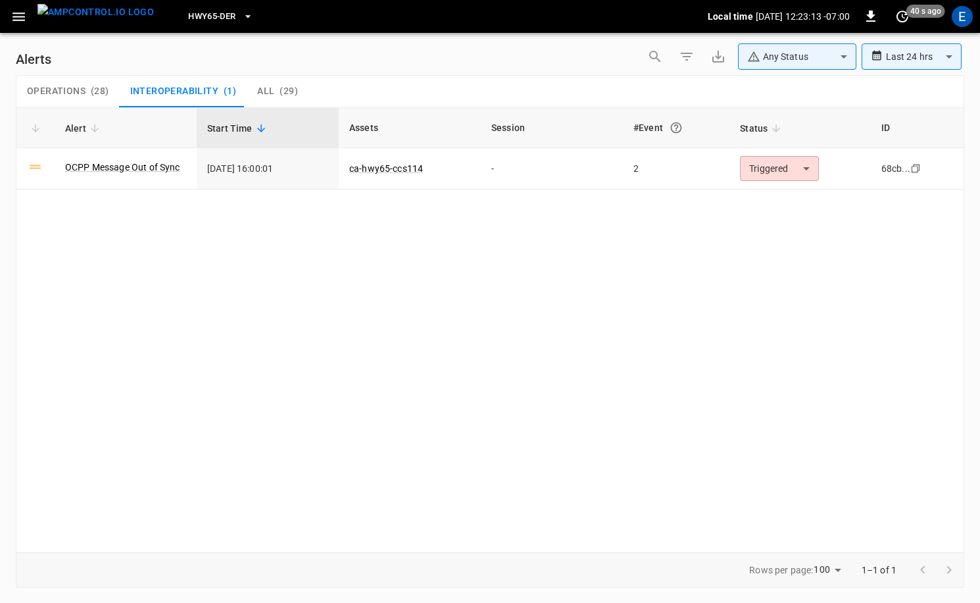
click at [259, 90] on span "All" at bounding box center [265, 92] width 17 height 12
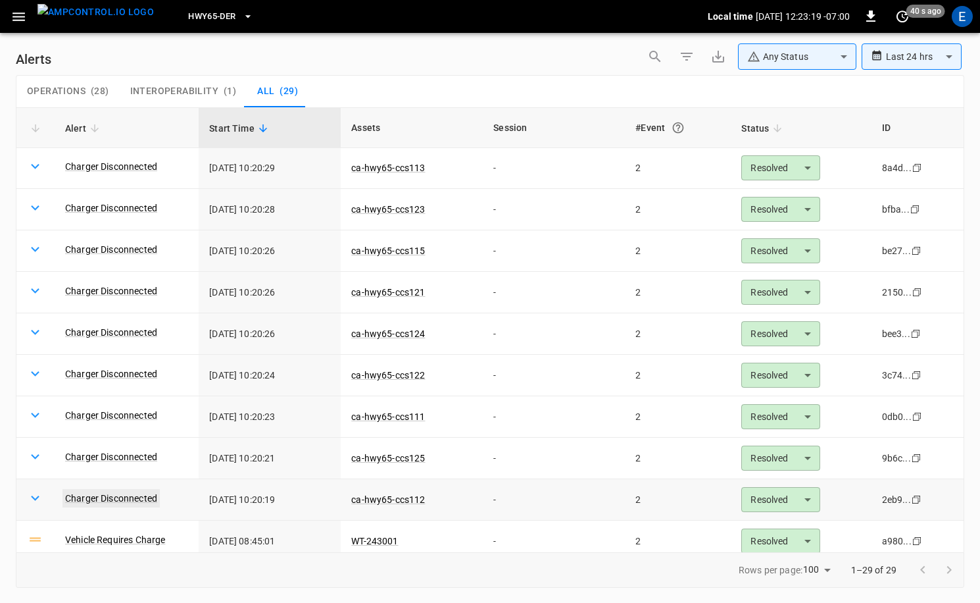
scroll to position [45, 0]
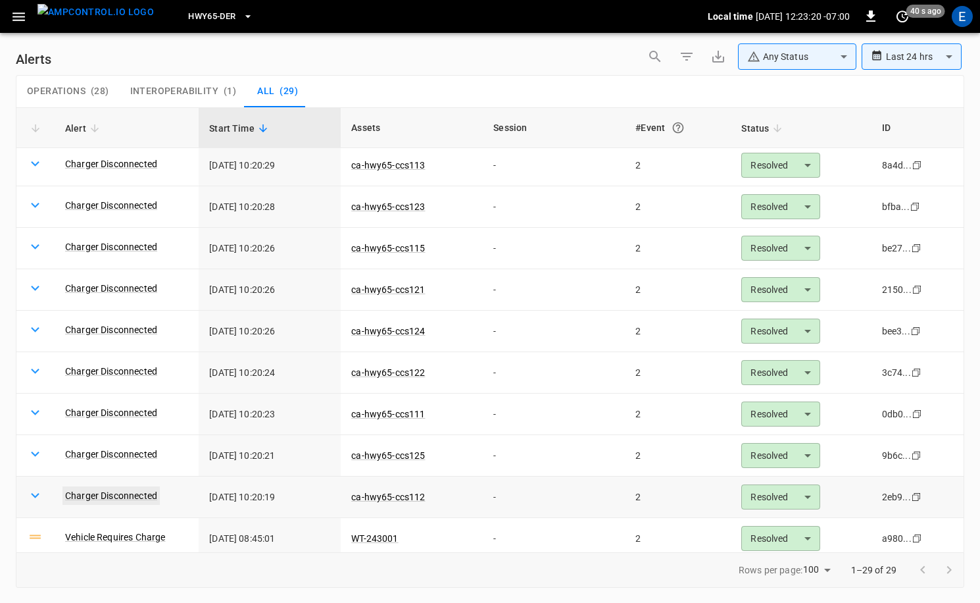
click at [130, 497] on link "Charger Disconnected" at bounding box center [110, 495] width 97 height 18
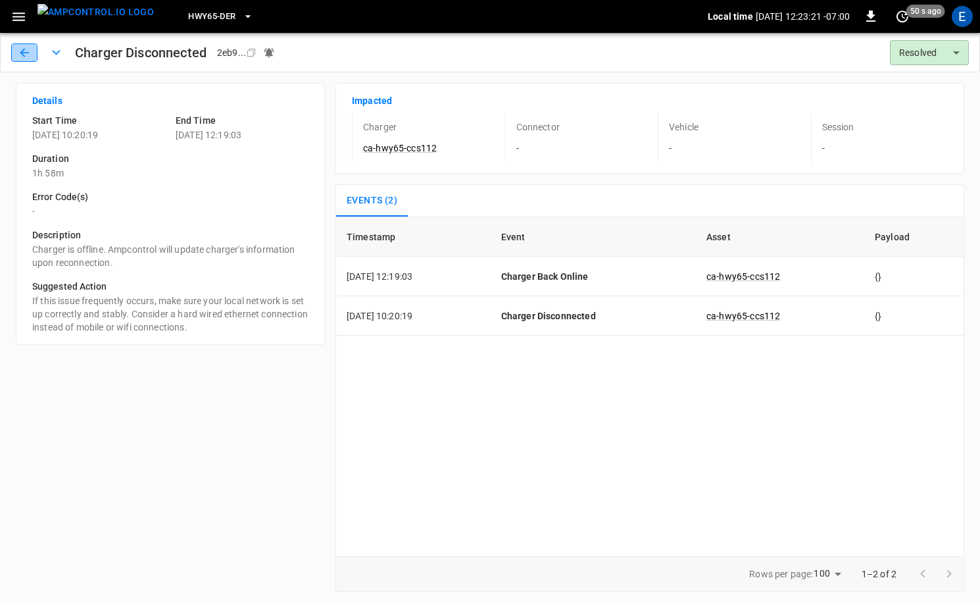
click at [26, 47] on icon "button" at bounding box center [24, 52] width 13 height 13
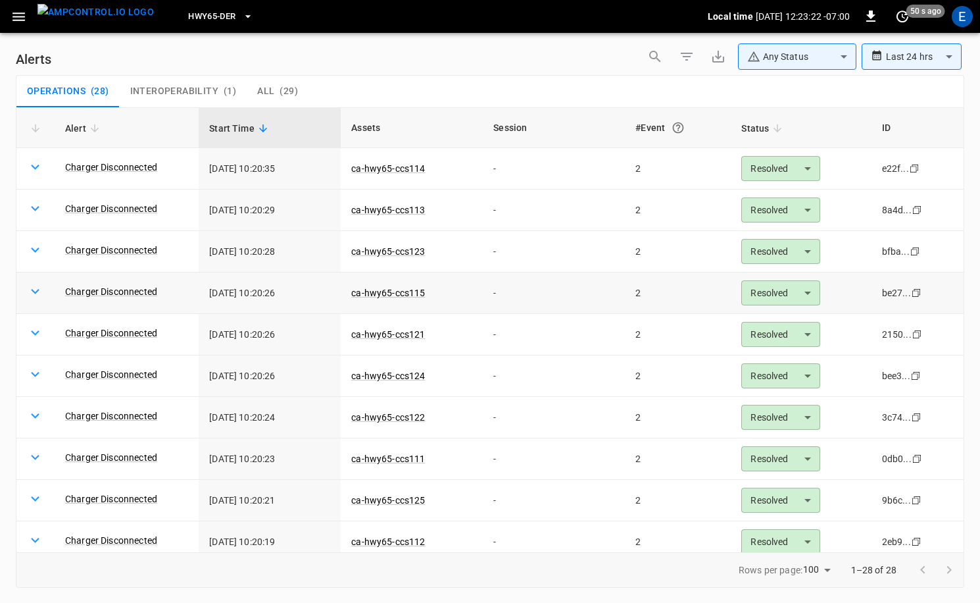
scroll to position [45, 0]
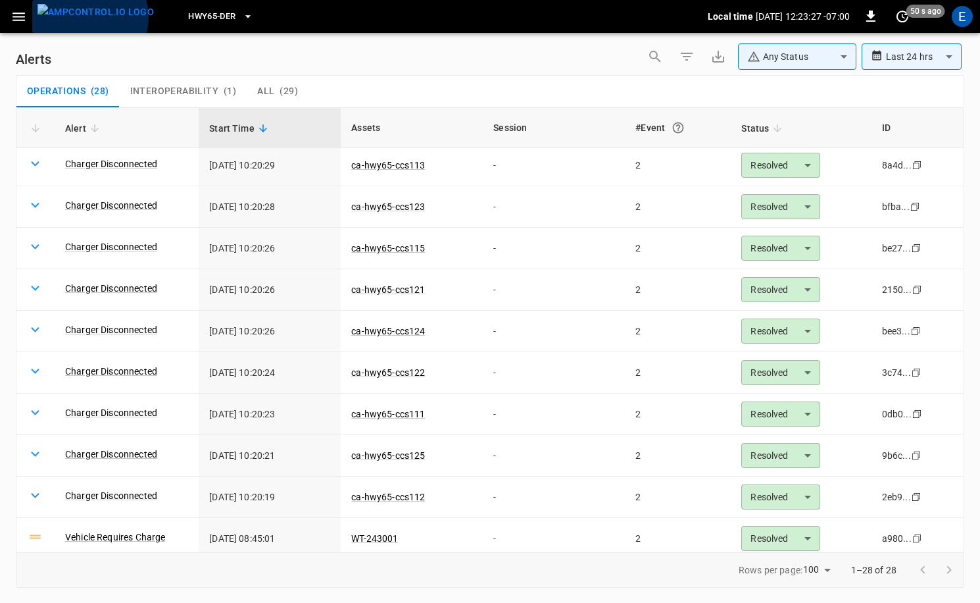
click at [89, 17] on img "menu" at bounding box center [95, 12] width 116 height 16
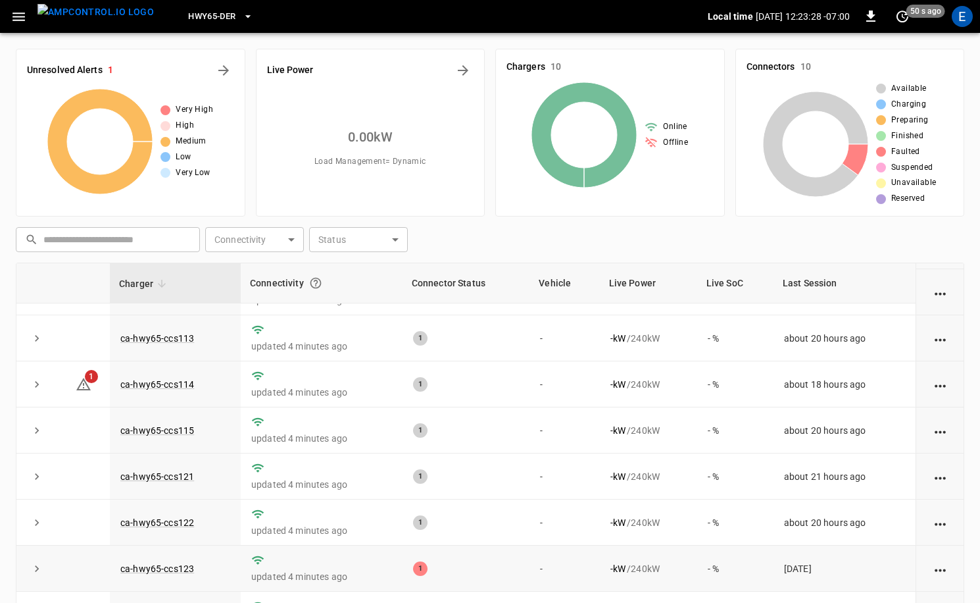
scroll to position [132, 0]
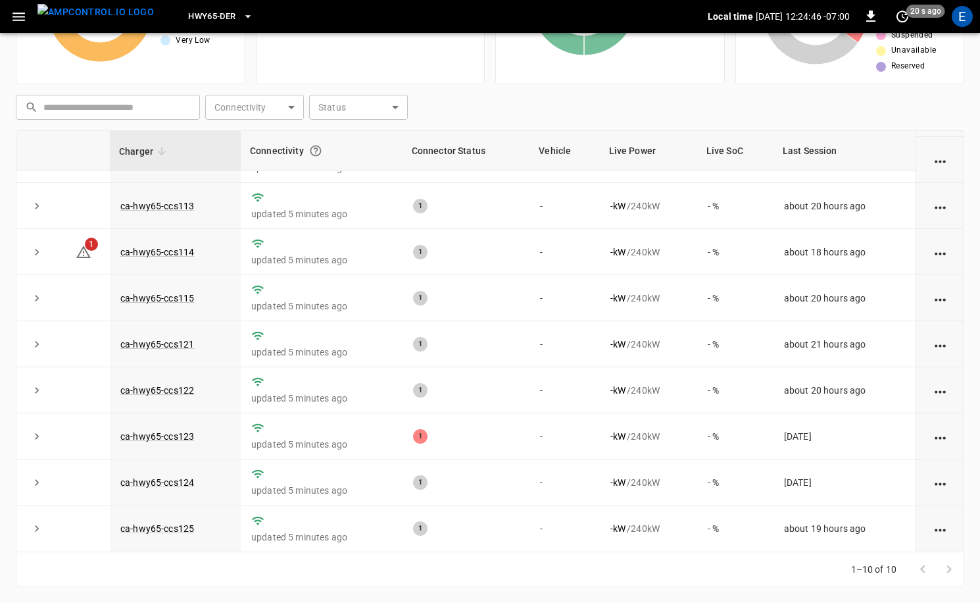
click at [209, 20] on span "HWY65-DER" at bounding box center [211, 16] width 47 height 15
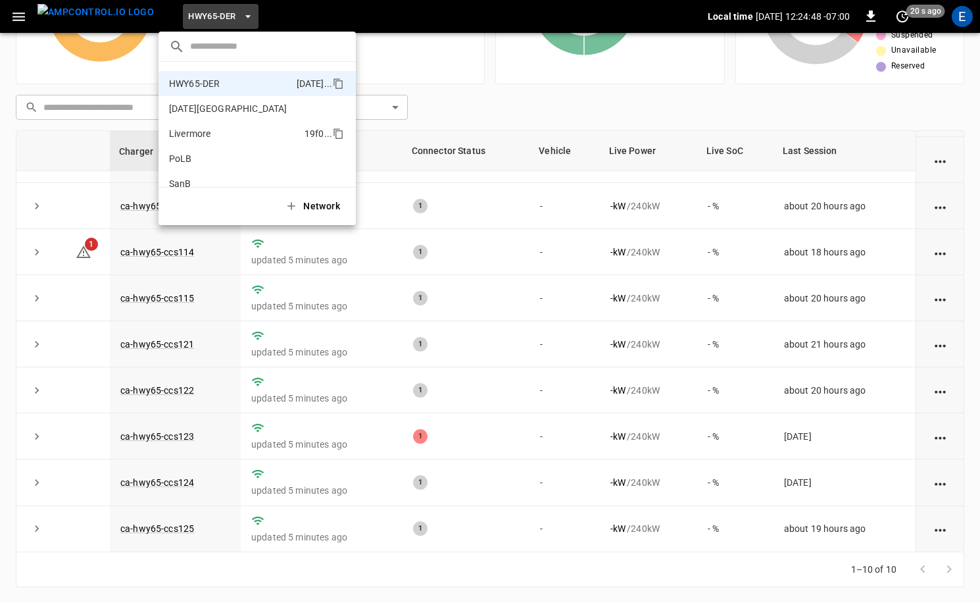
scroll to position [0, 0]
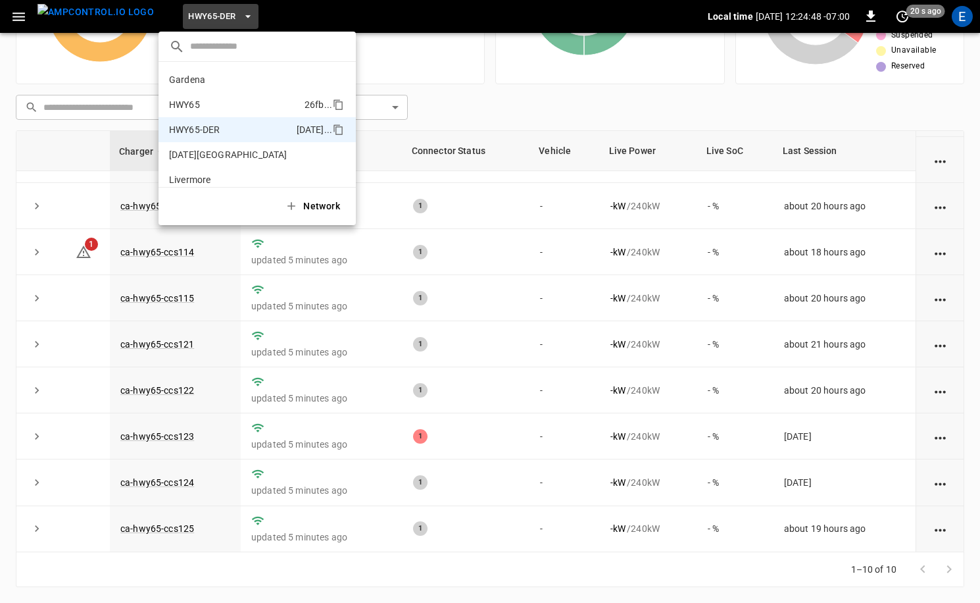
click at [232, 99] on p "HWY65" at bounding box center [234, 104] width 130 height 13
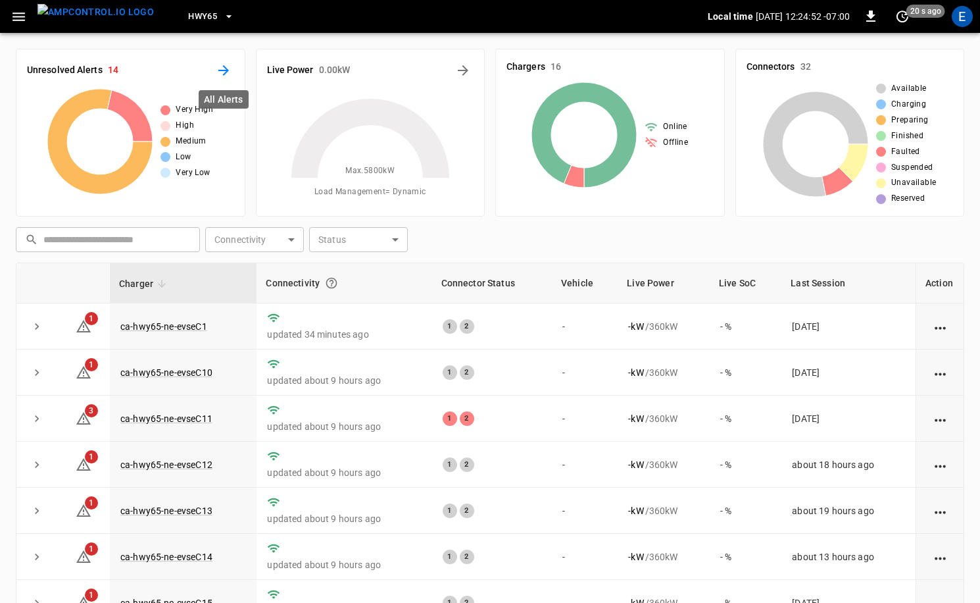
click at [230, 72] on icon "All Alerts" at bounding box center [224, 70] width 16 height 16
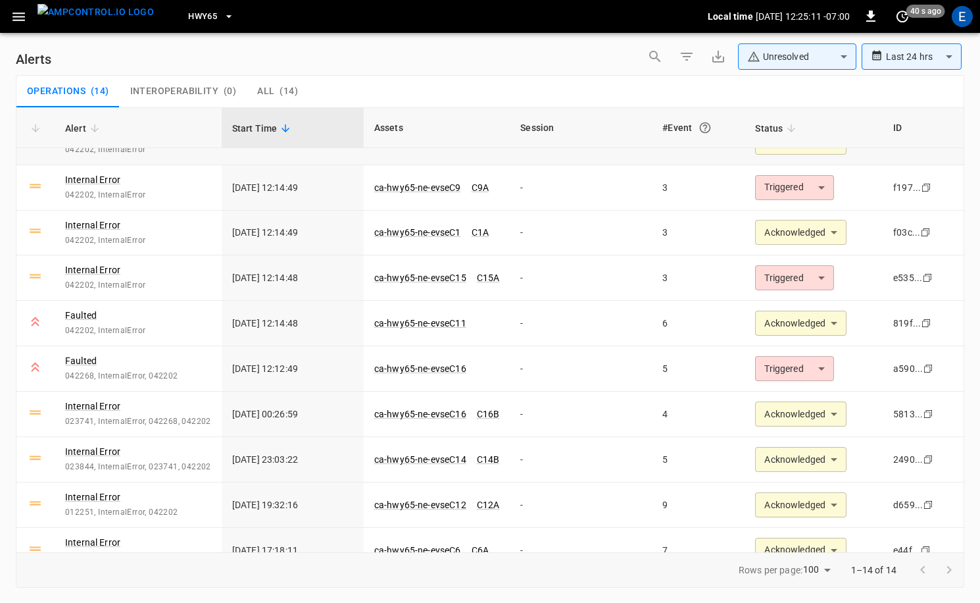
scroll to position [231, 0]
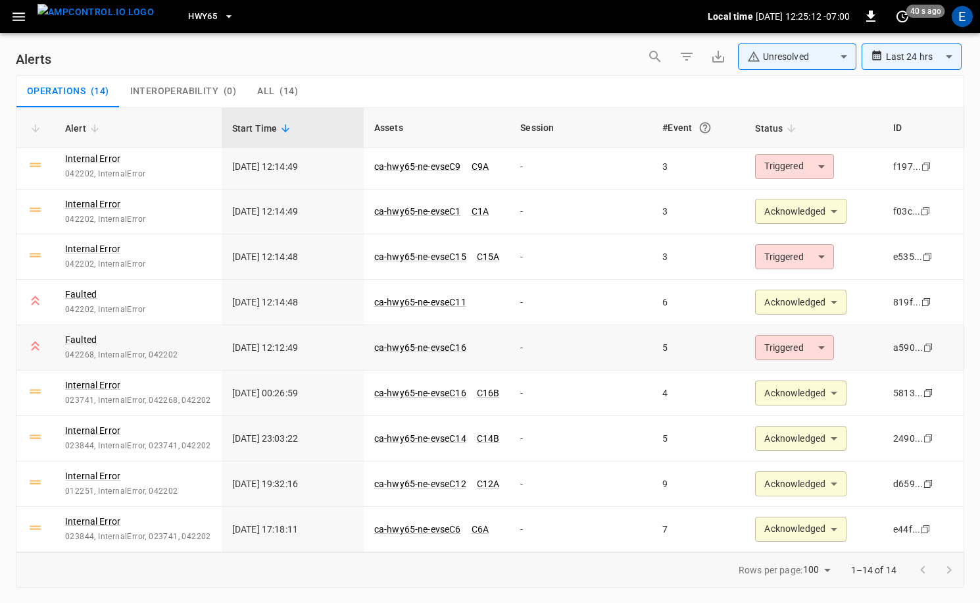
click at [824, 344] on body "**********" at bounding box center [490, 299] width 980 height 598
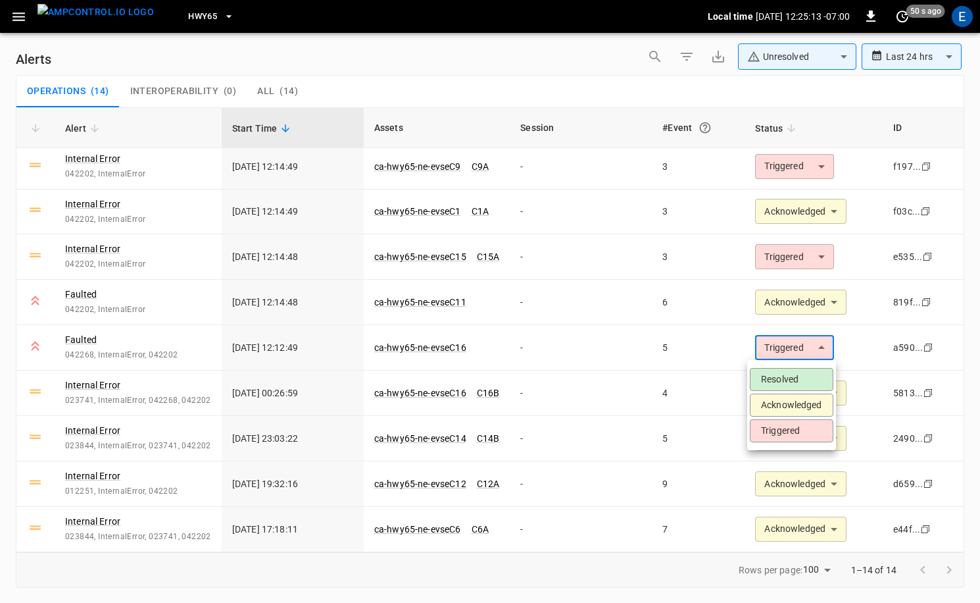
click at [818, 411] on li "Acknowledged" at bounding box center [792, 404] width 84 height 23
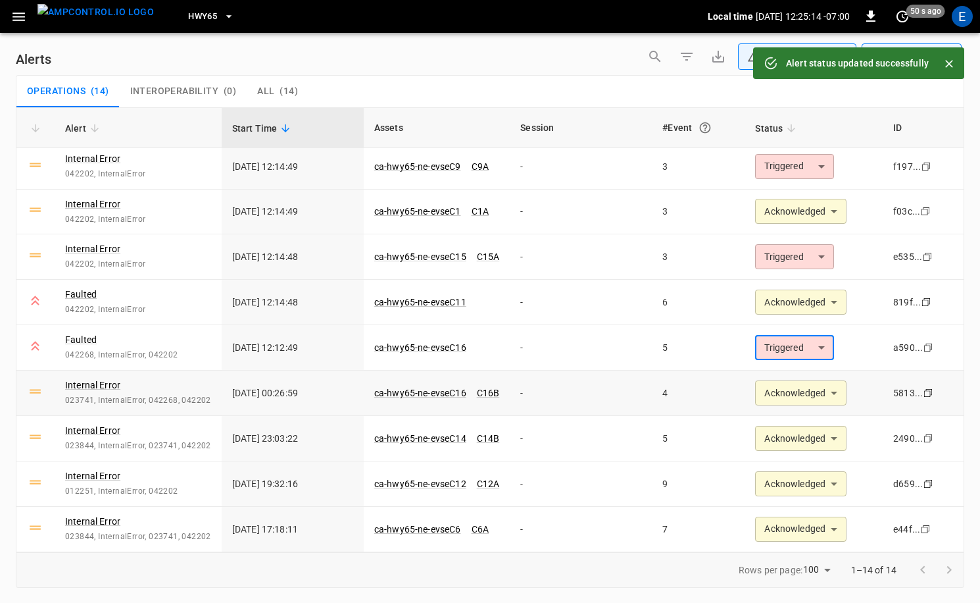
type input "**********"
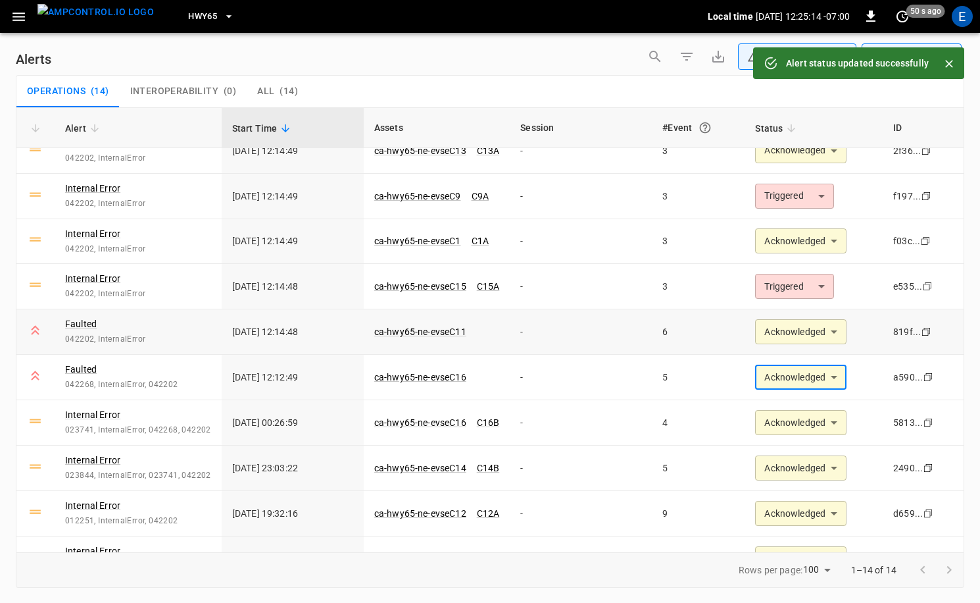
scroll to position [192, 0]
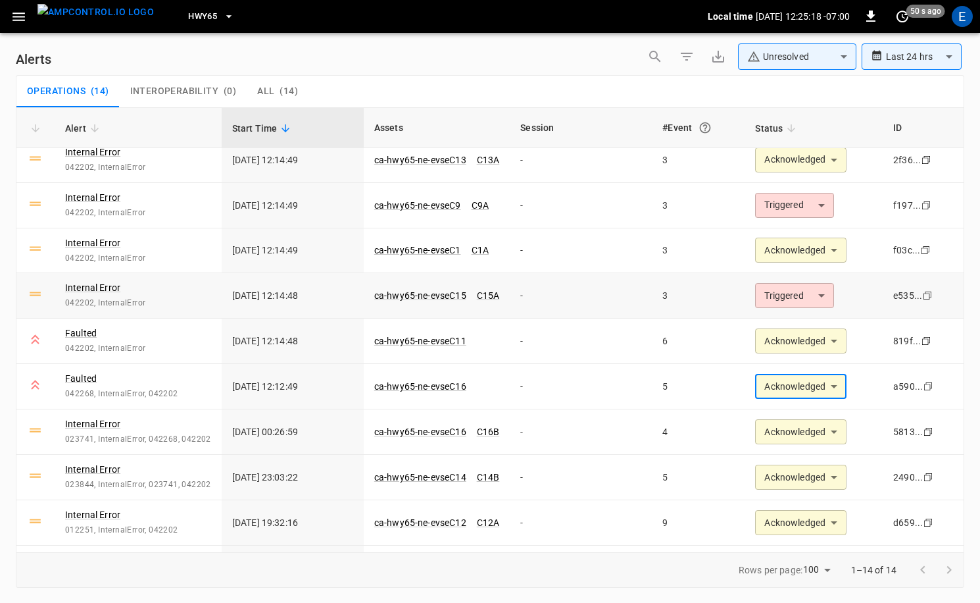
click at [794, 299] on body "**********" at bounding box center [490, 299] width 980 height 598
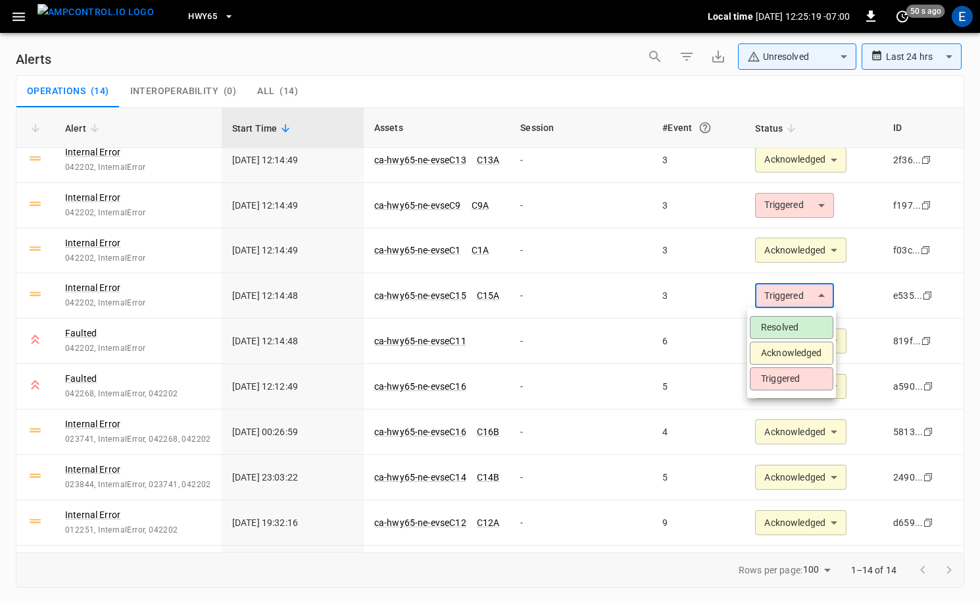
click at [791, 349] on li "Acknowledged" at bounding box center [792, 352] width 84 height 23
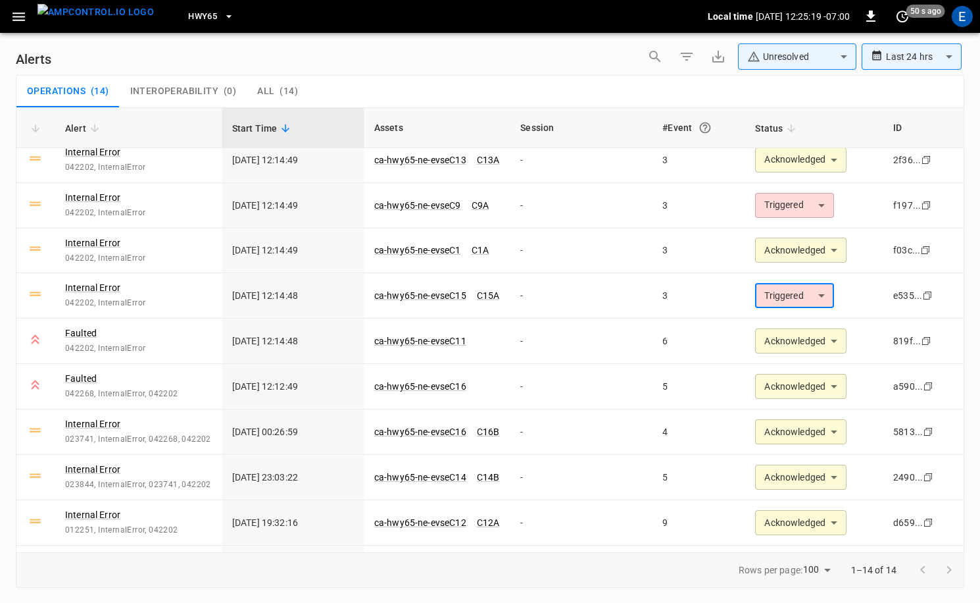
type input "**********"
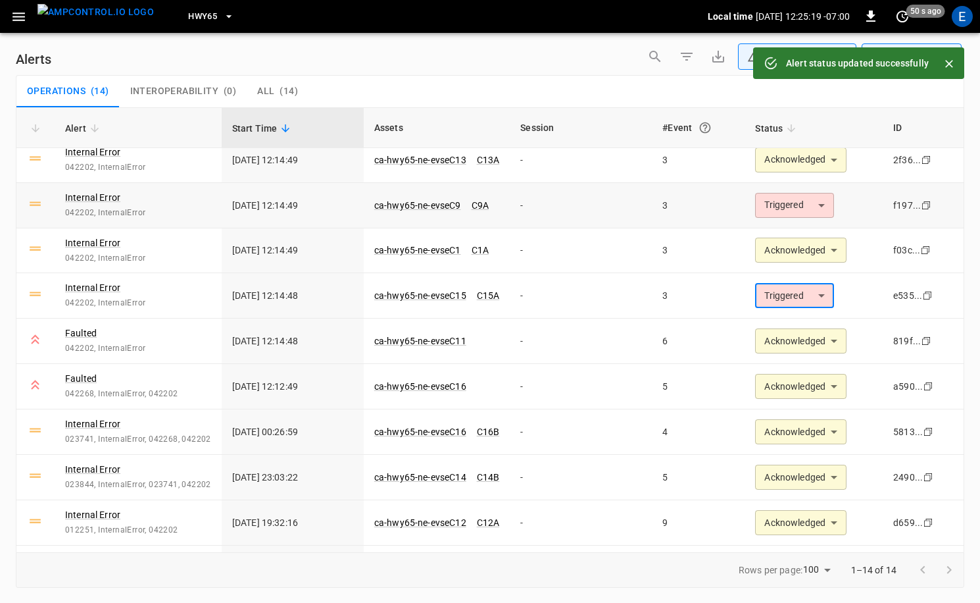
type input "**********"
click at [797, 203] on body "**********" at bounding box center [490, 299] width 980 height 598
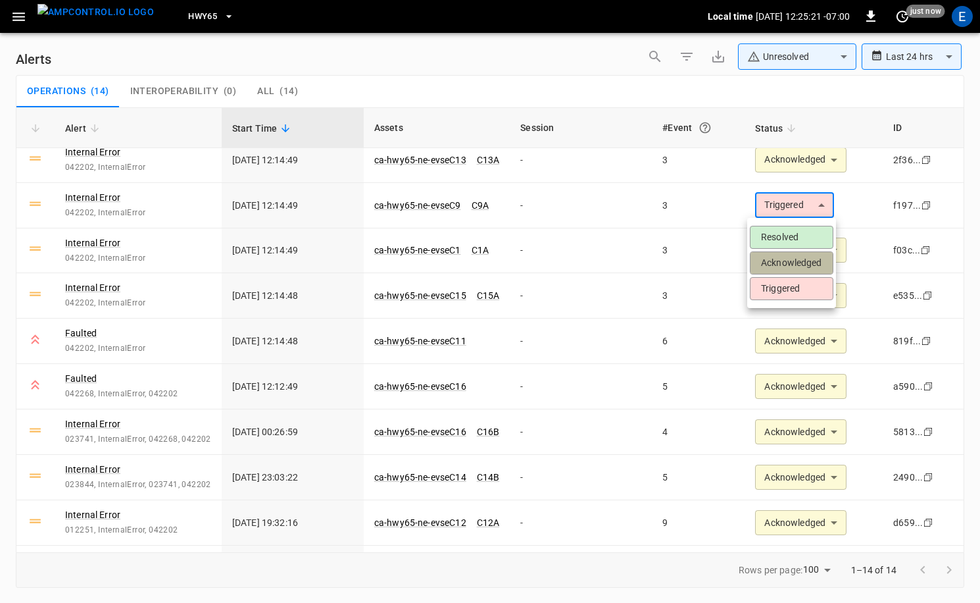
drag, startPoint x: 799, startPoint y: 266, endPoint x: 965, endPoint y: 274, distance: 166.6
click at [799, 266] on li "Acknowledged" at bounding box center [792, 262] width 84 height 23
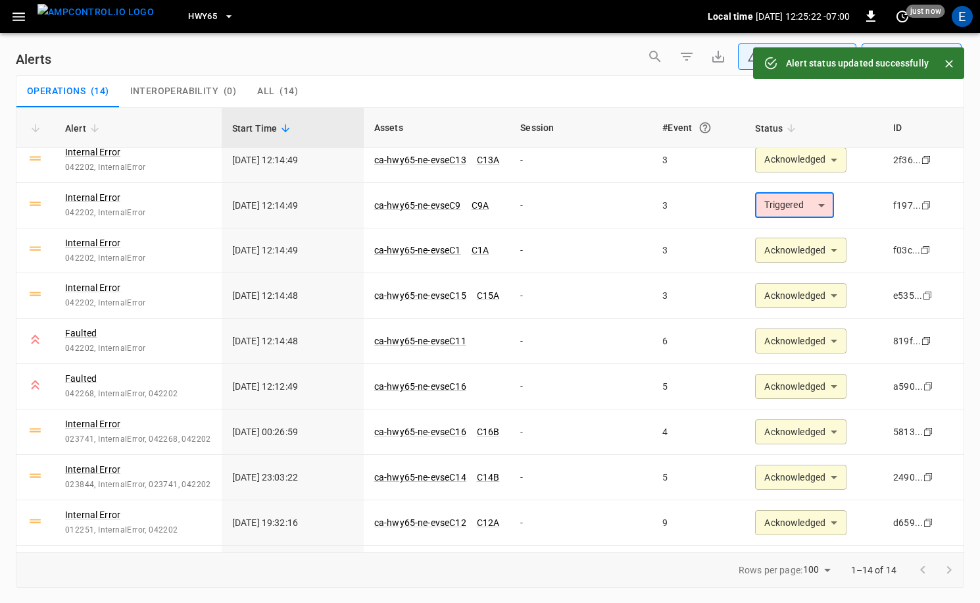
type input "**********"
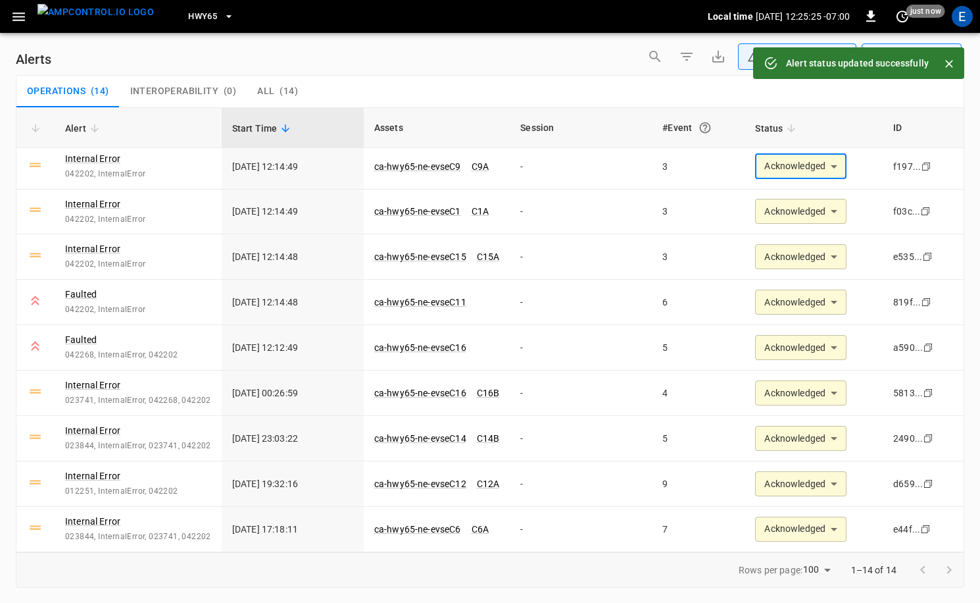
scroll to position [0, 0]
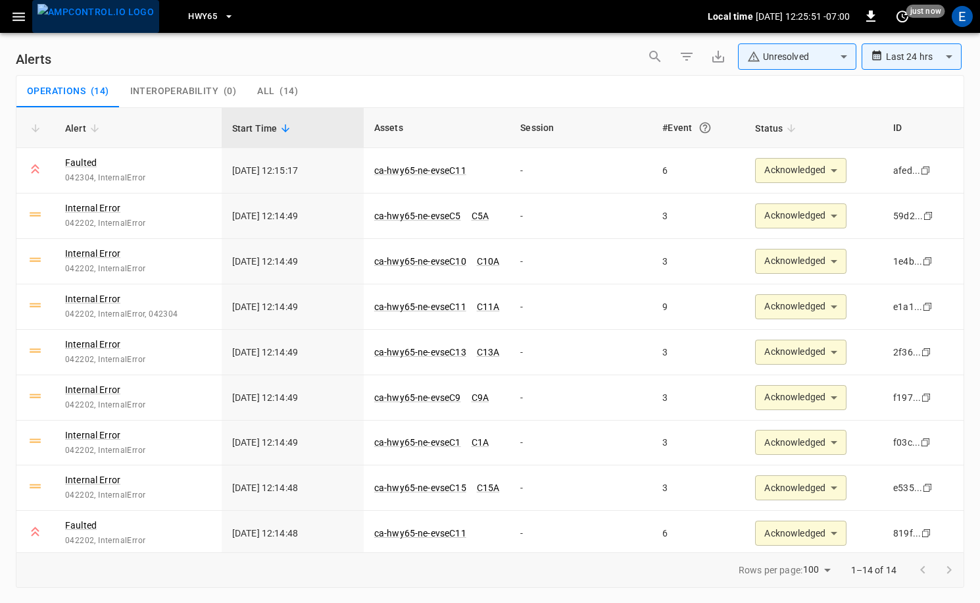
drag, startPoint x: 117, startPoint y: 12, endPoint x: 141, endPoint y: 14, distance: 24.4
click at [117, 12] on img "menu" at bounding box center [95, 12] width 116 height 16
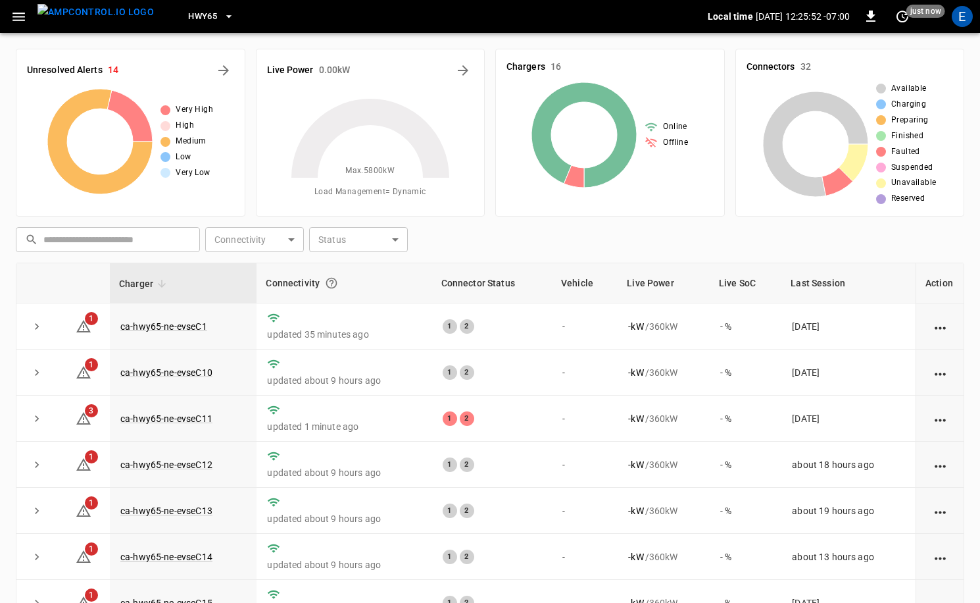
click at [965, 16] on div "E" at bounding box center [962, 16] width 21 height 21
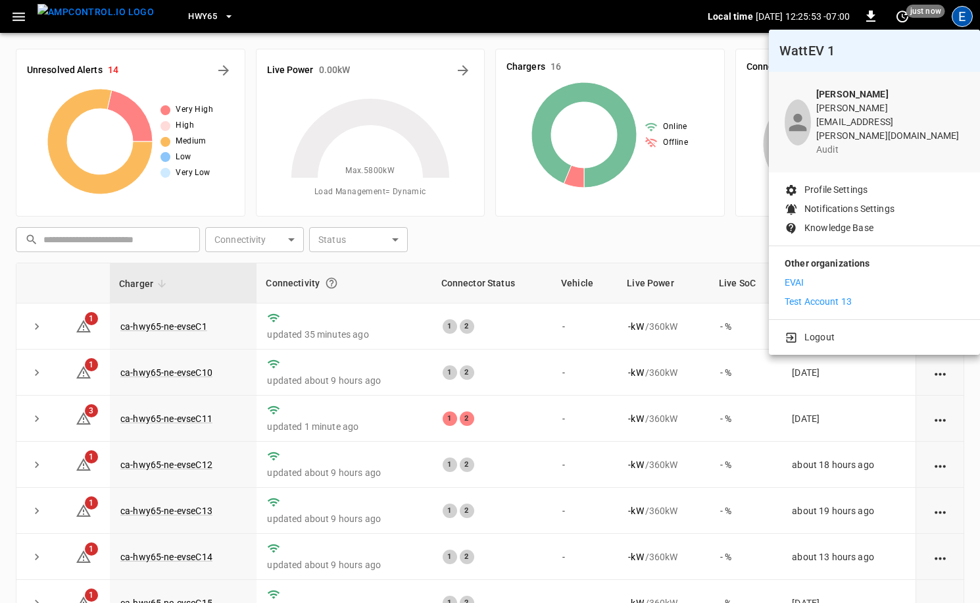
click at [845, 295] on p "Test Account 13" at bounding box center [818, 302] width 67 height 14
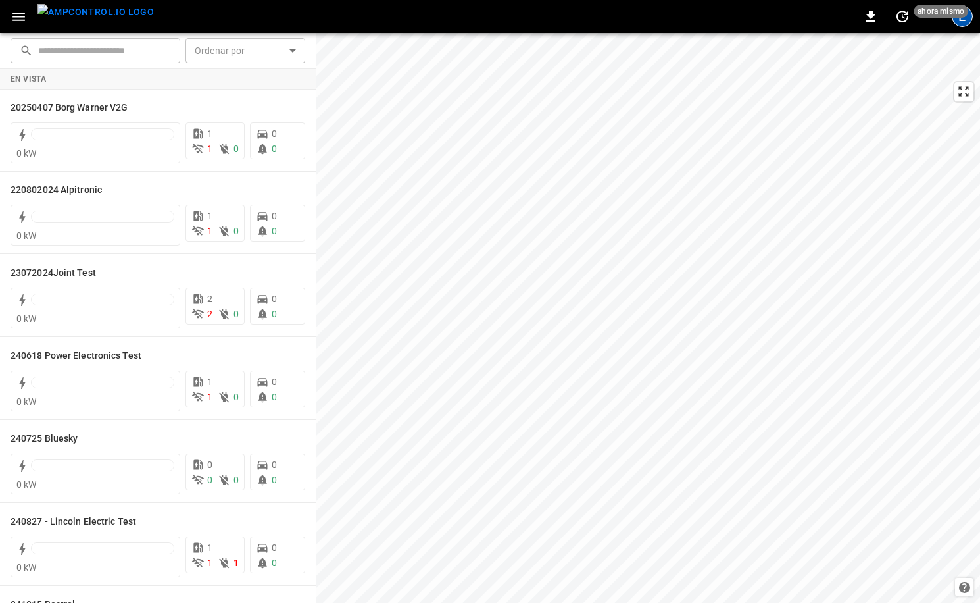
click at [966, 22] on div "E" at bounding box center [962, 16] width 21 height 21
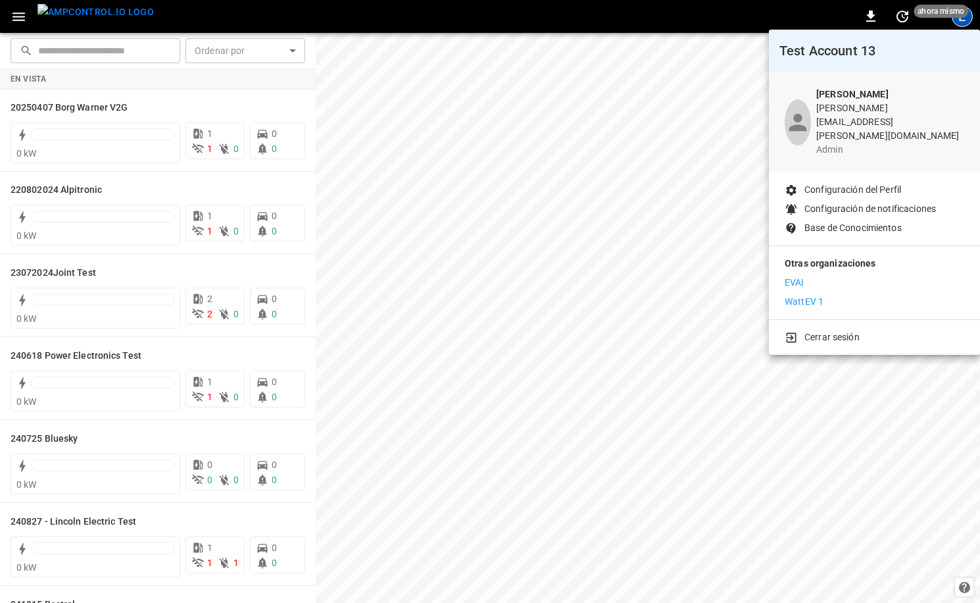
click at [211, 24] on div at bounding box center [490, 301] width 980 height 603
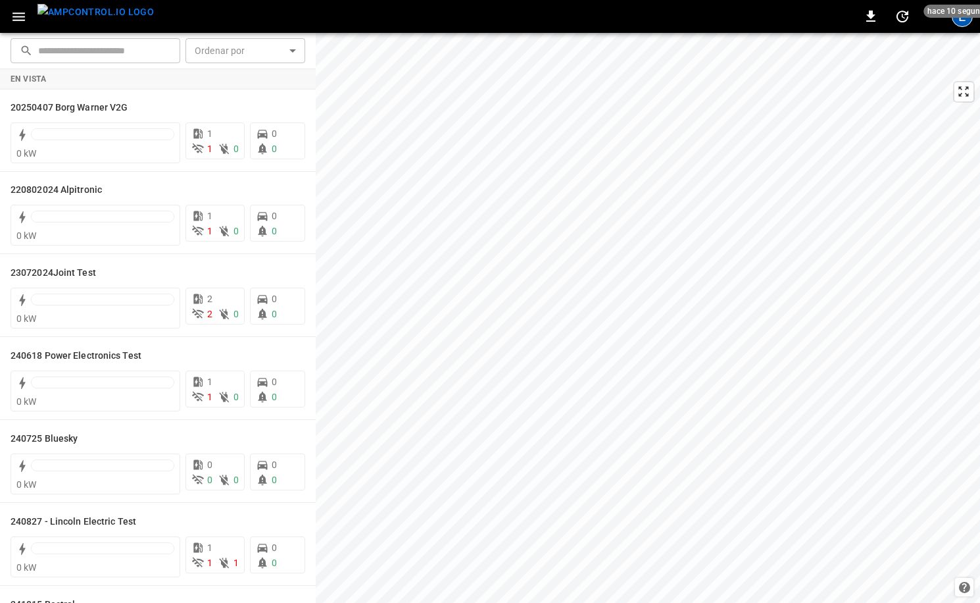
click at [958, 18] on div "E" at bounding box center [962, 16] width 21 height 21
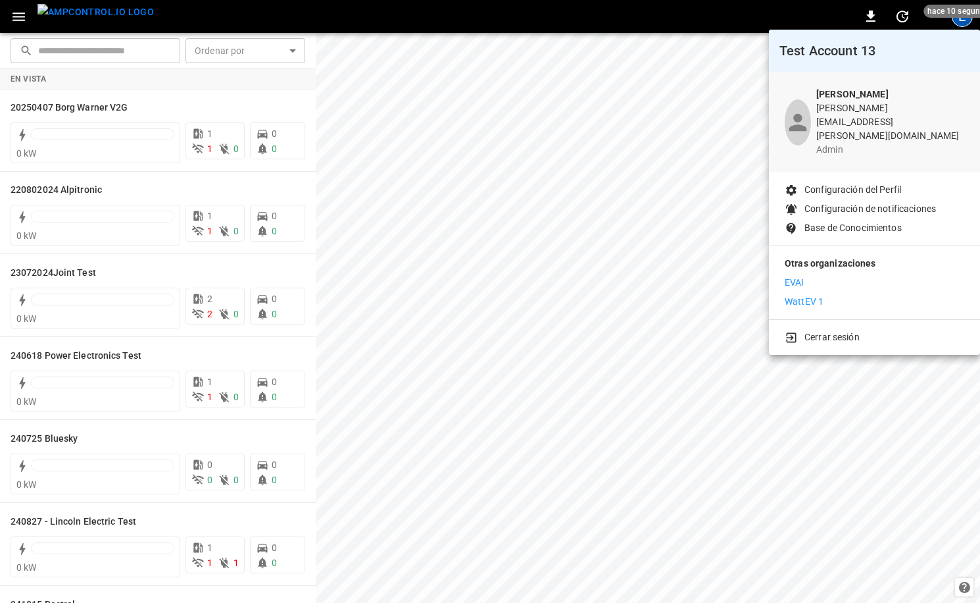
click at [840, 322] on div "Cerrar sesión" at bounding box center [874, 335] width 211 height 30
click at [842, 330] on p "Cerrar sesión" at bounding box center [832, 337] width 55 height 14
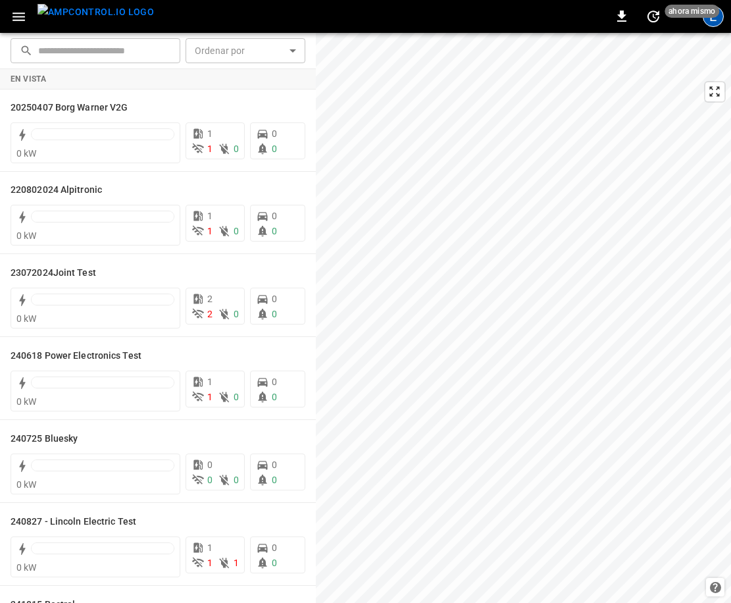
click at [711, 20] on div "E" at bounding box center [713, 16] width 21 height 21
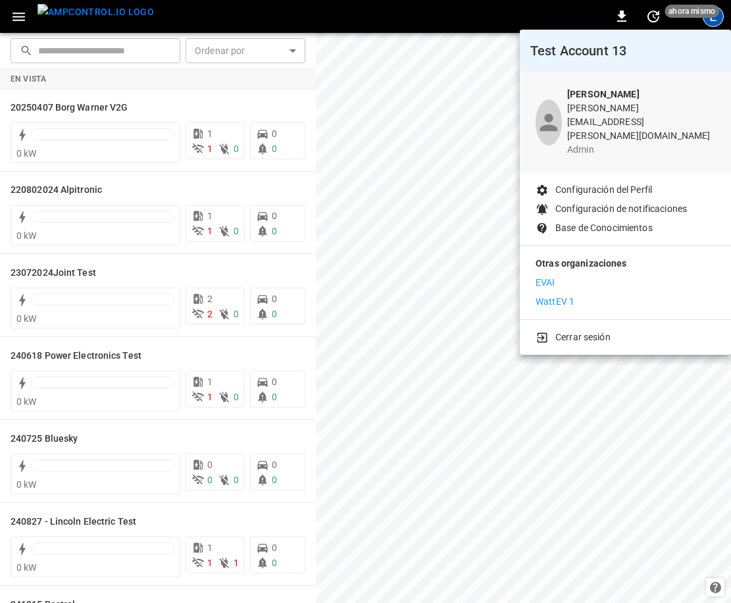
click at [607, 183] on p "Configuración del Perfil" at bounding box center [603, 190] width 97 height 14
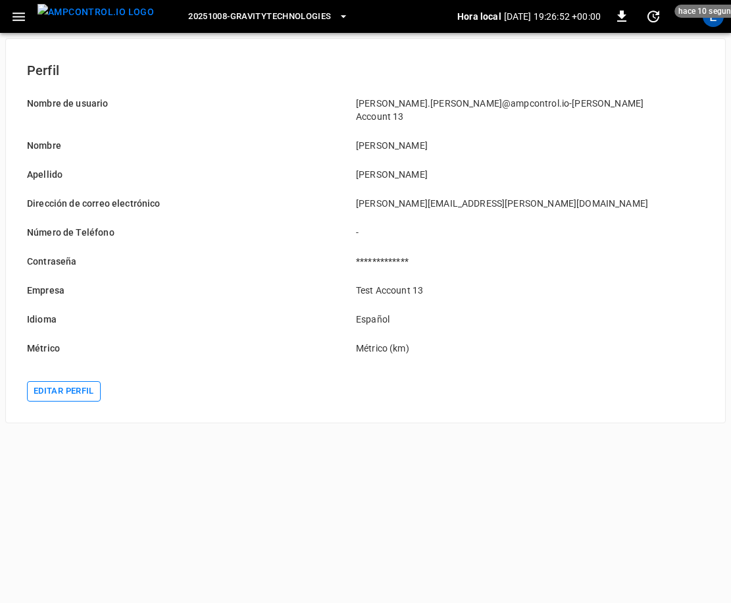
click at [82, 381] on button "Editar perfil" at bounding box center [64, 391] width 74 height 20
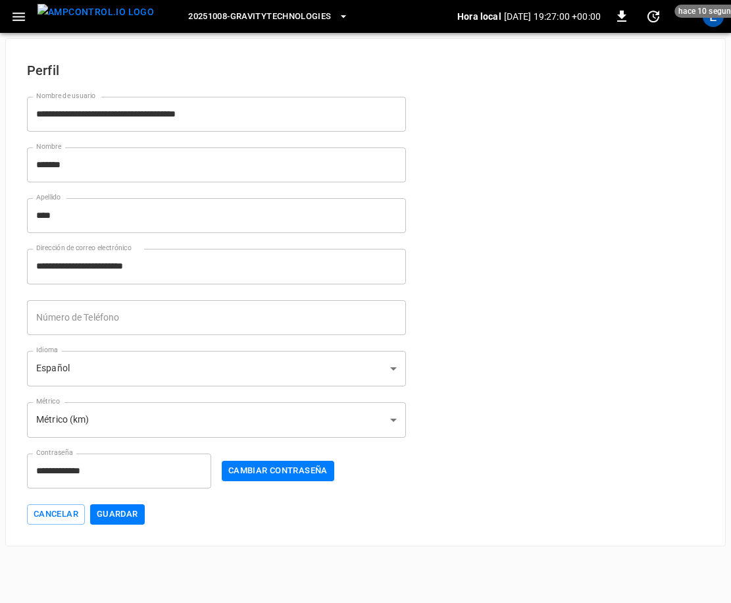
click at [147, 167] on input "*******" at bounding box center [216, 164] width 379 height 35
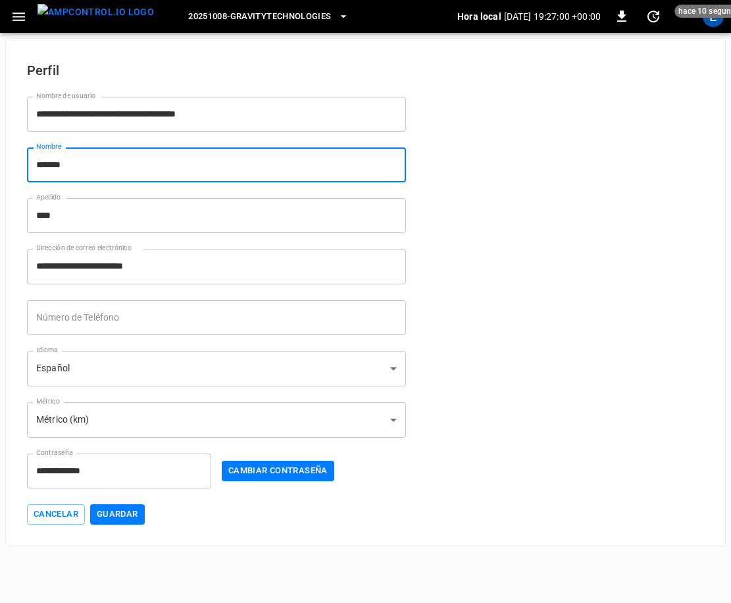
click at [147, 167] on input "*******" at bounding box center [216, 164] width 379 height 35
type input "*"
type input "****"
click at [149, 217] on input "****" at bounding box center [216, 215] width 379 height 35
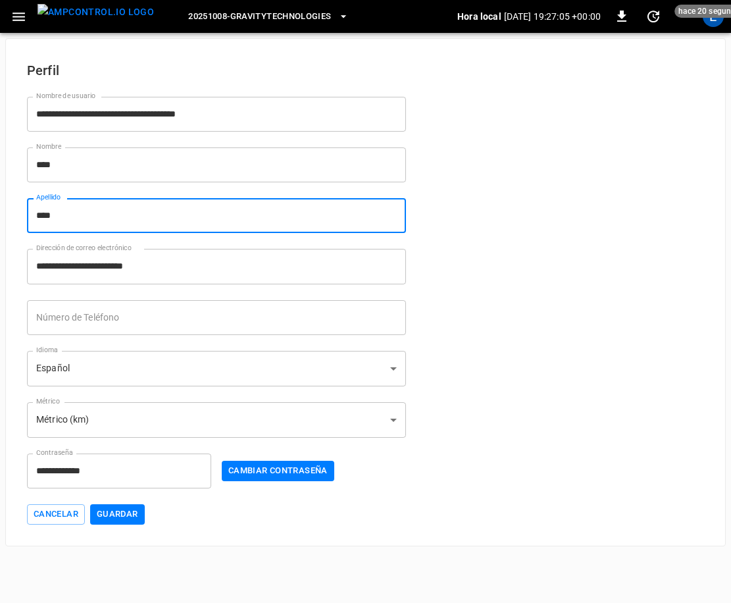
click at [149, 217] on input "****" at bounding box center [216, 215] width 379 height 35
type input "**"
click at [518, 308] on form "**********" at bounding box center [365, 284] width 677 height 480
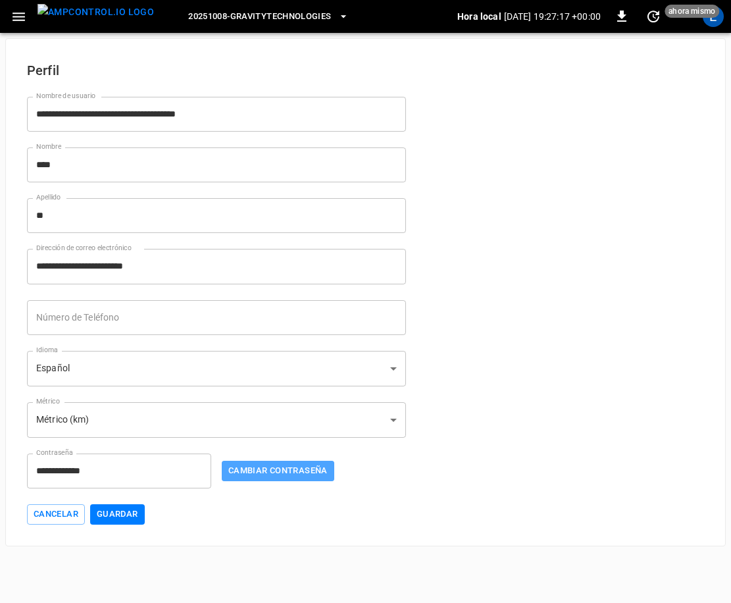
click at [294, 468] on button "Cambiar contraseña" at bounding box center [278, 471] width 112 height 20
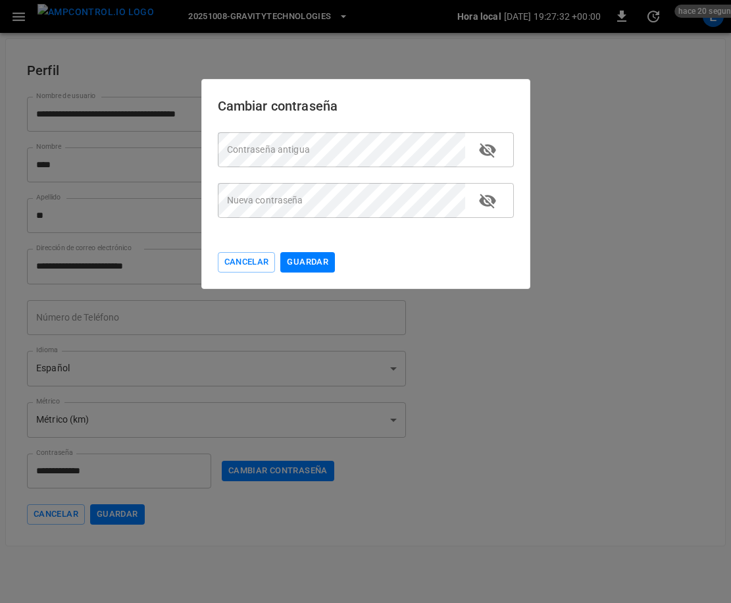
click at [476, 149] on button "toggle password visibility" at bounding box center [487, 150] width 34 height 34
click at [486, 151] on icon "toggle password visibility" at bounding box center [487, 150] width 17 height 12
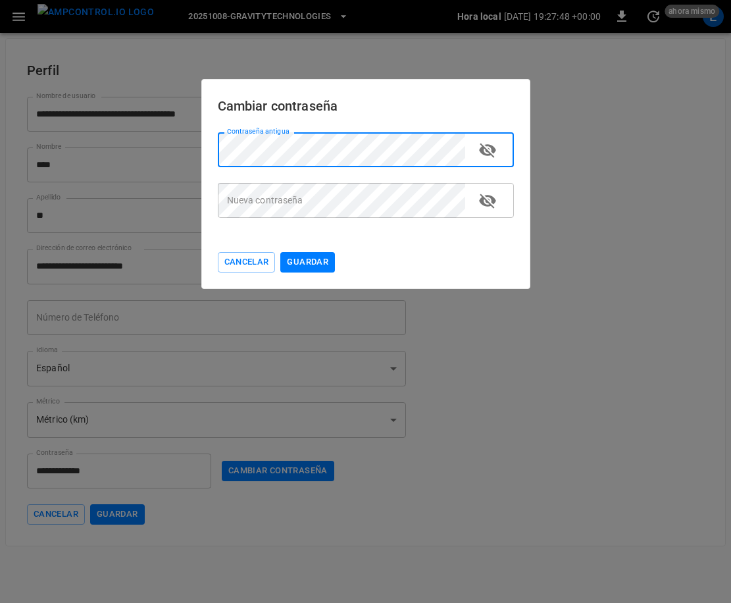
click at [255, 192] on div "Nueva contraseña Nueva contraseña" at bounding box center [366, 200] width 296 height 35
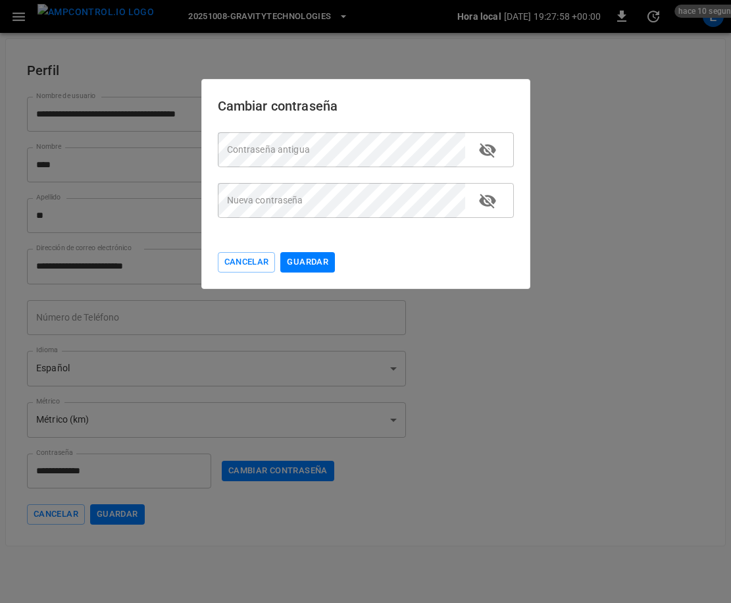
click at [264, 153] on div "Contraseña antigua Contraseña antigua" at bounding box center [366, 149] width 296 height 35
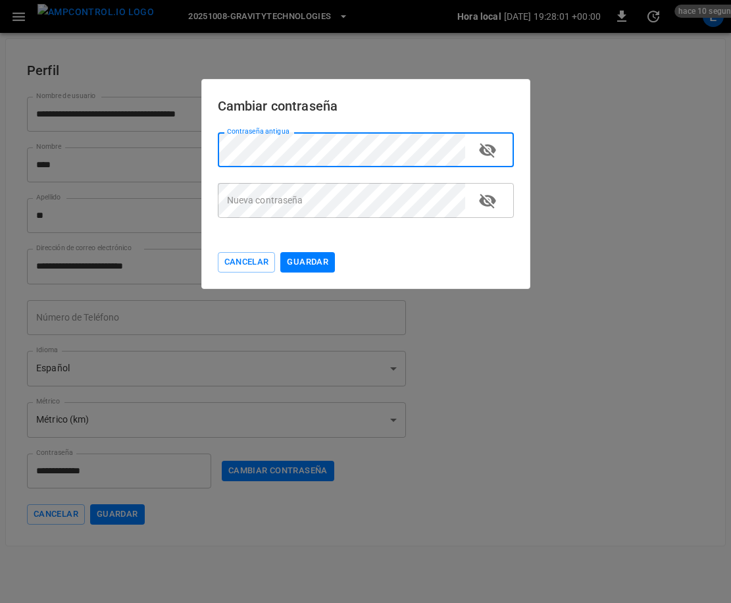
click at [244, 152] on div "Contraseña antigua Contraseña antigua" at bounding box center [366, 149] width 296 height 35
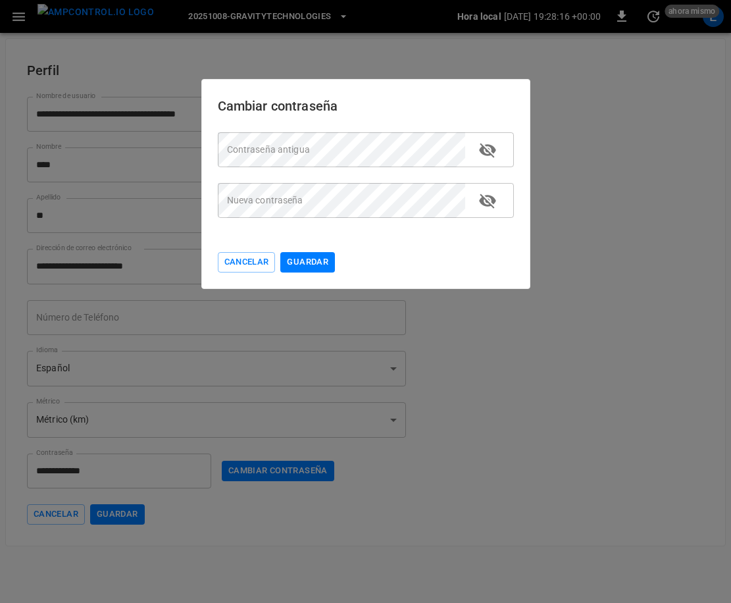
click at [340, 264] on div "Cancelar Guardar" at bounding box center [366, 262] width 296 height 20
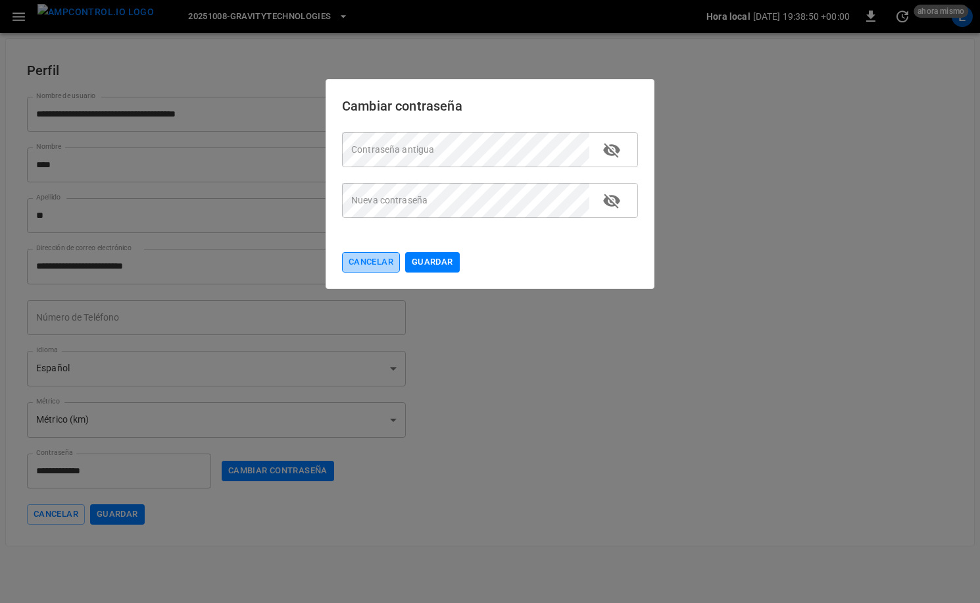
click at [347, 266] on button "Cancelar" at bounding box center [371, 262] width 58 height 20
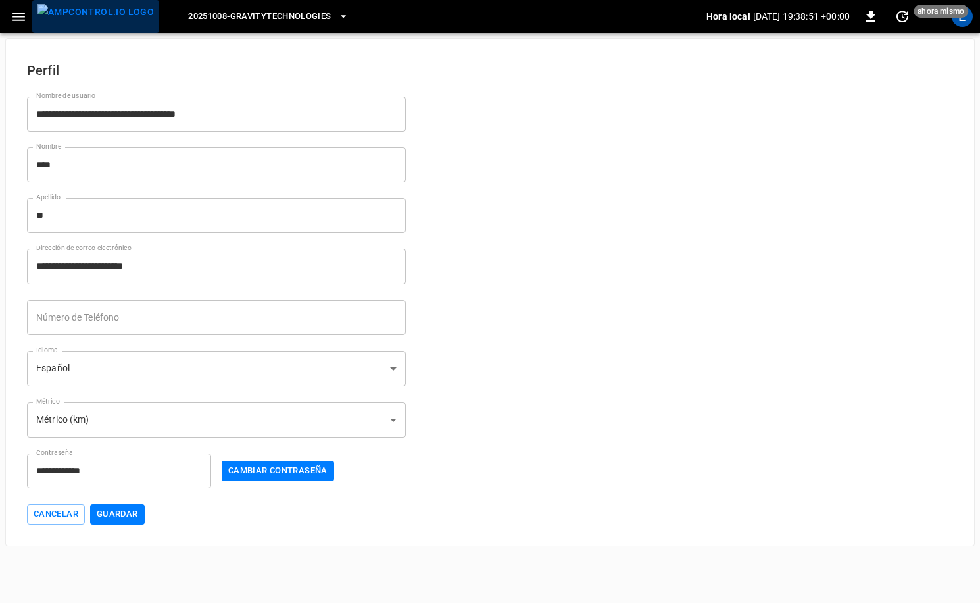
click at [105, 14] on img "menu" at bounding box center [95, 12] width 116 height 16
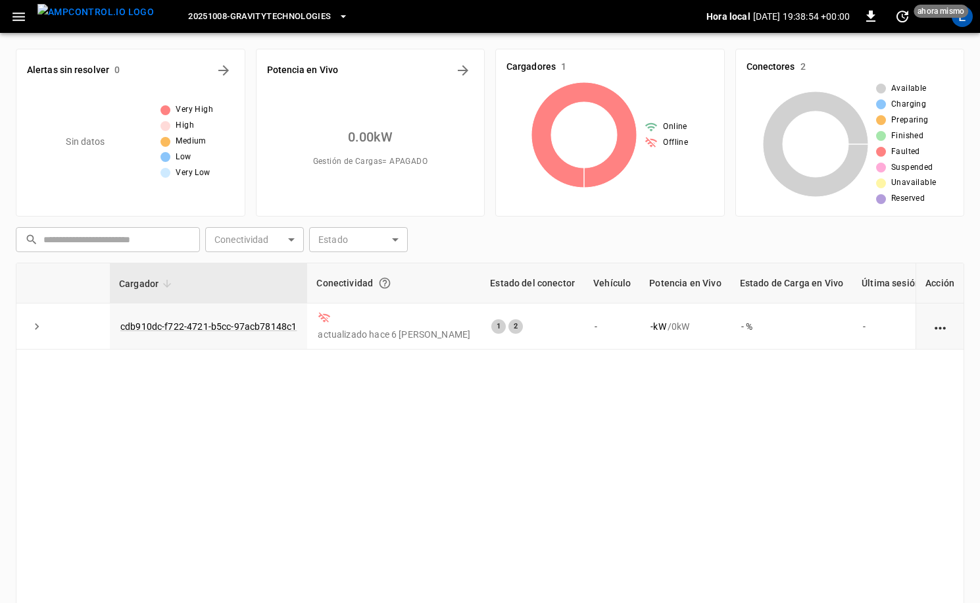
click at [249, 18] on span "20251008-GravityTechnologies" at bounding box center [259, 16] width 143 height 15
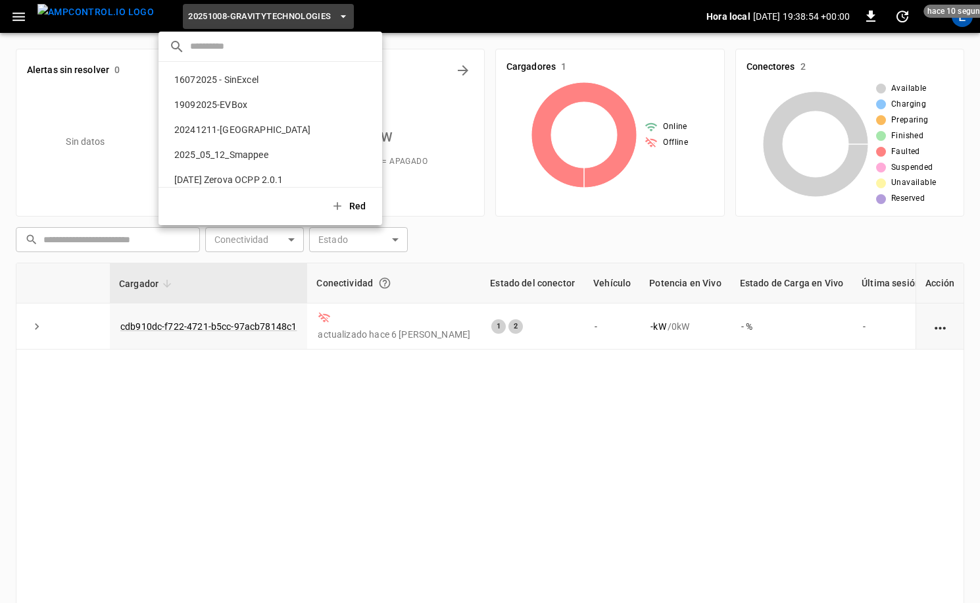
scroll to position [321, 0]
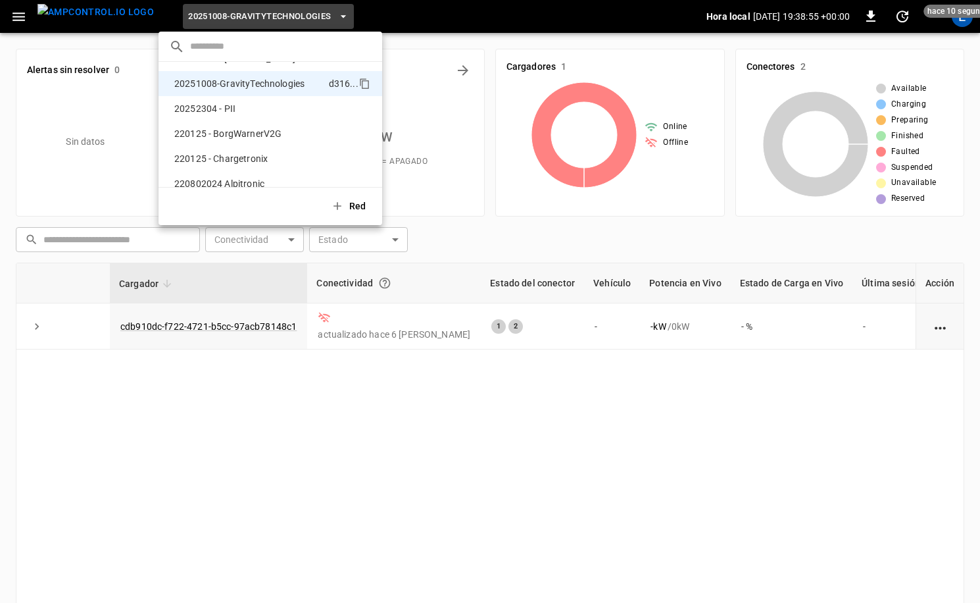
click at [254, 50] on input "text" at bounding box center [281, 46] width 182 height 19
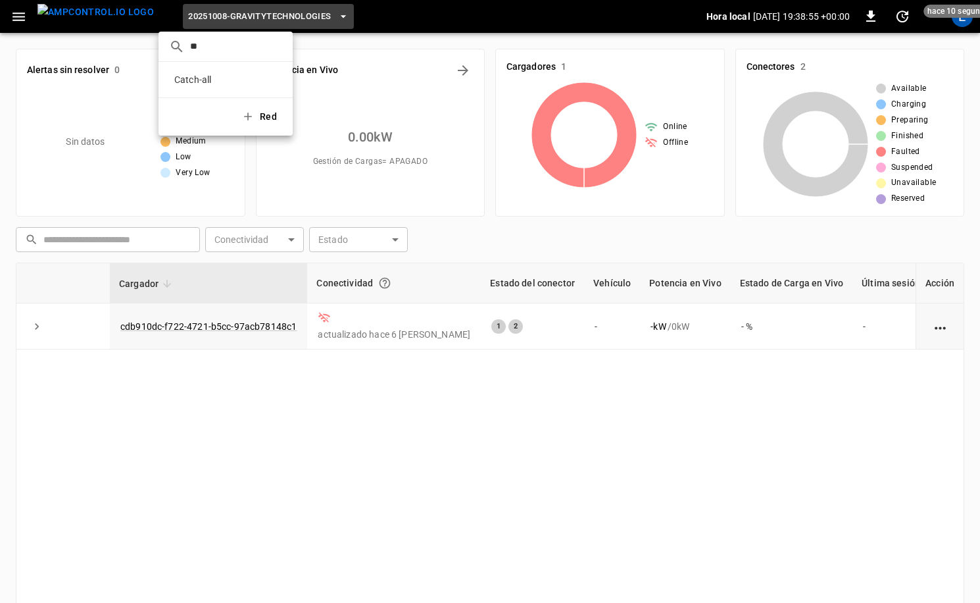
scroll to position [0, 0]
type input "*****"
click at [251, 73] on div "d7ac ..." at bounding box center [261, 79] width 42 height 14
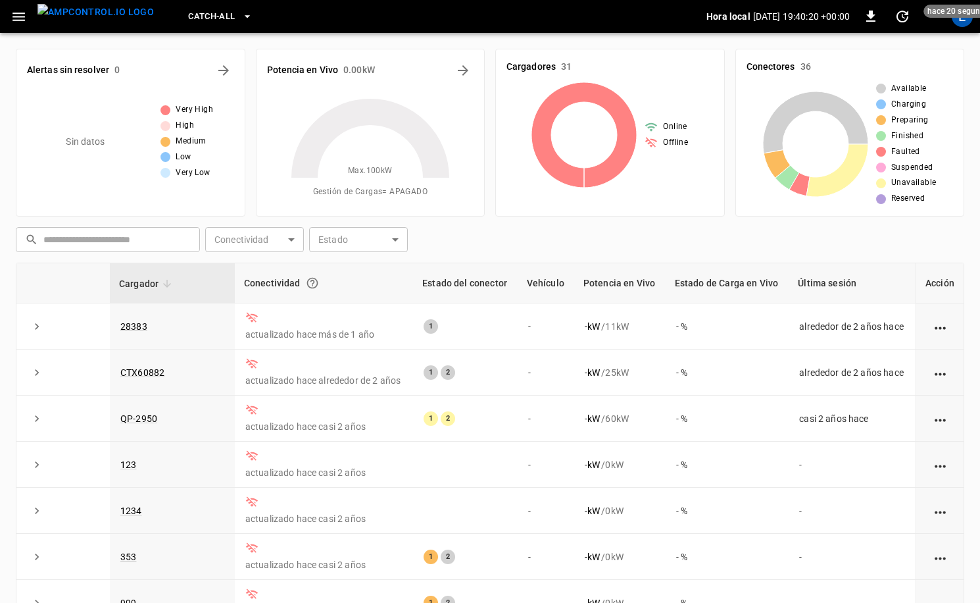
click at [730, 17] on span "hace 20 segundos" at bounding box center [961, 11] width 74 height 13
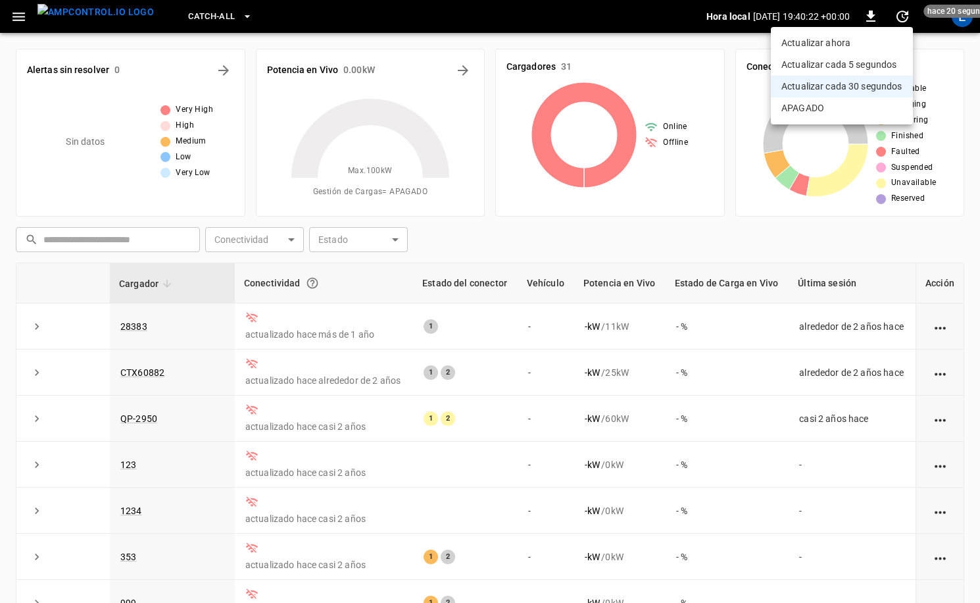
click at [716, 52] on div at bounding box center [490, 301] width 980 height 603
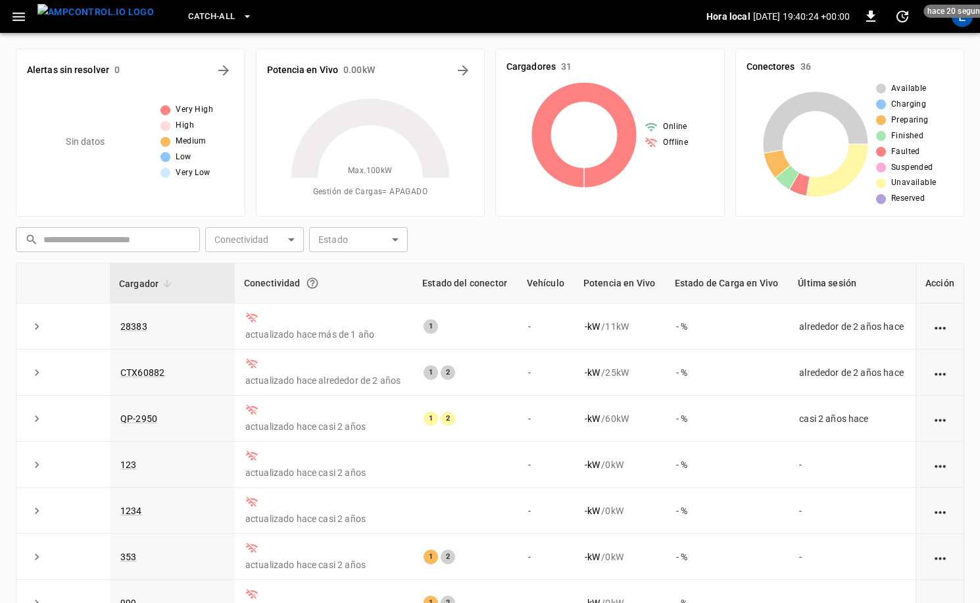
click at [730, 26] on div "E" at bounding box center [962, 16] width 21 height 21
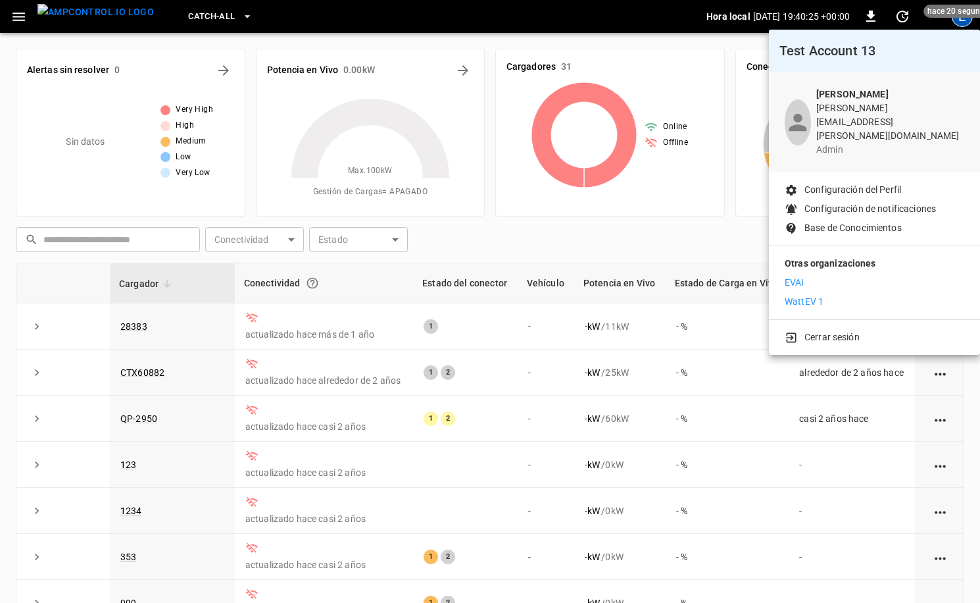
click at [730, 330] on p "Cerrar sesión" at bounding box center [832, 337] width 55 height 14
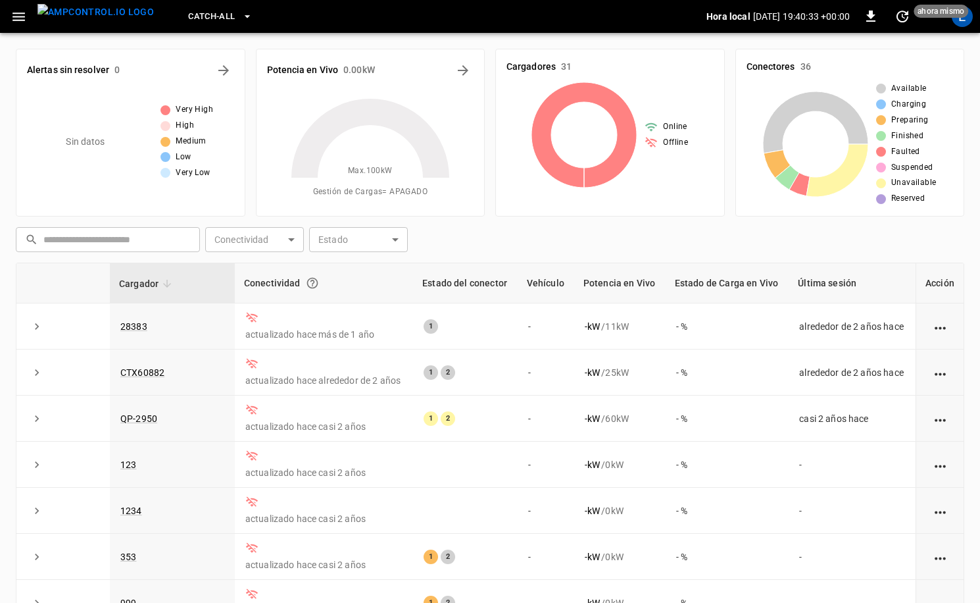
click at [730, 20] on div "E" at bounding box center [962, 16] width 21 height 21
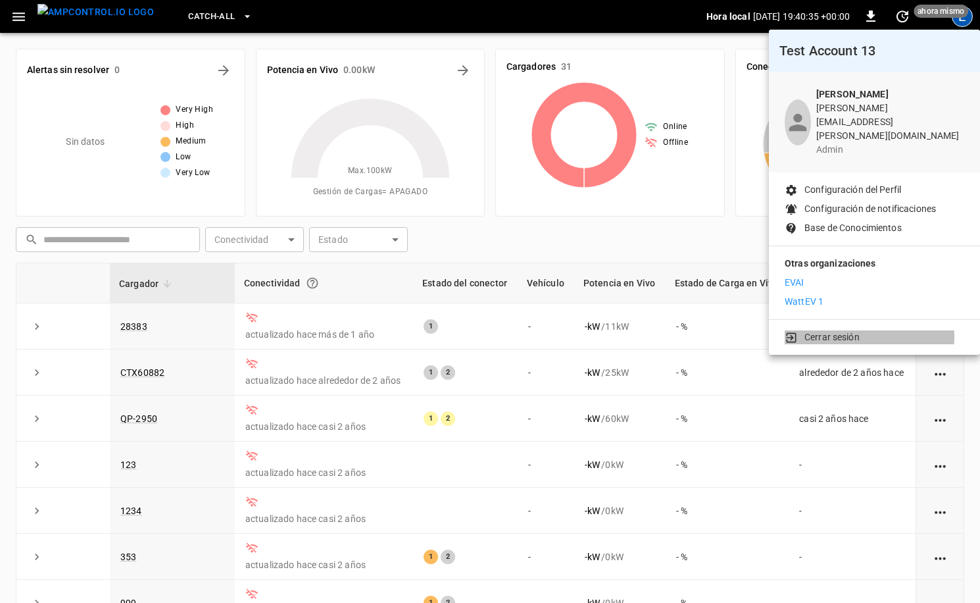
click at [730, 330] on p "Cerrar sesión" at bounding box center [832, 337] width 55 height 14
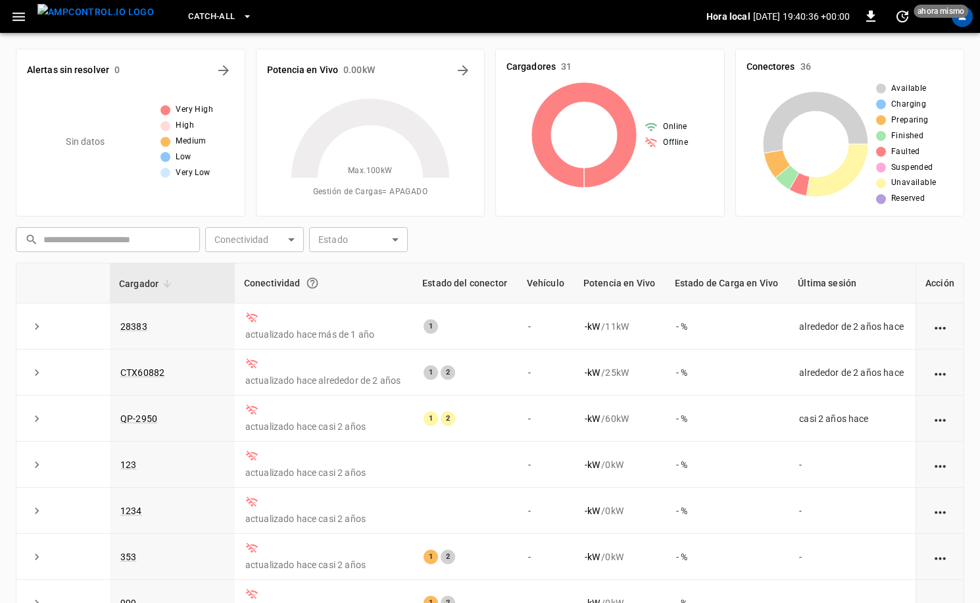
click at [730, 22] on div "profile-icon" at bounding box center [962, 16] width 21 height 21
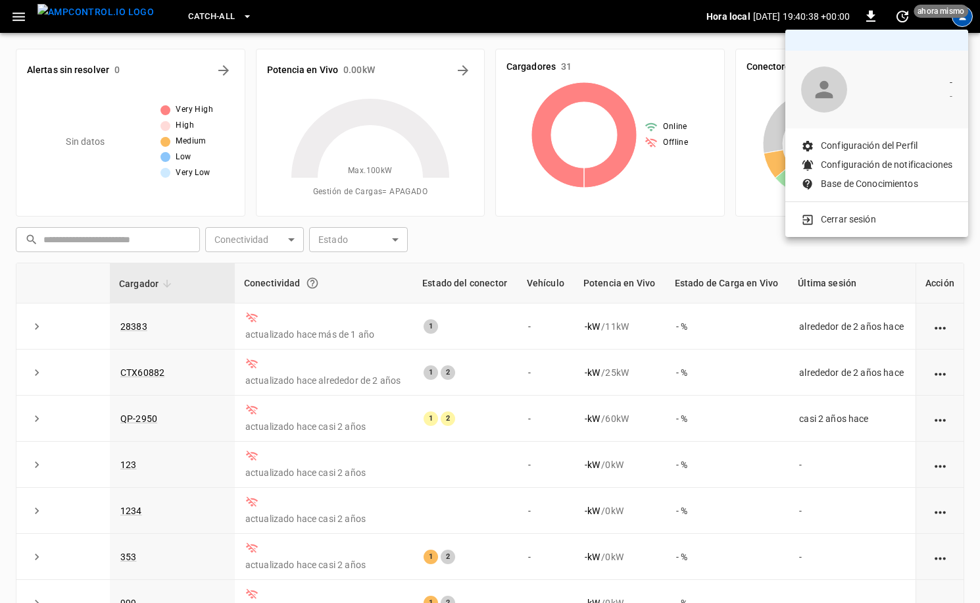
click at [730, 219] on p "Cerrar sesión" at bounding box center [848, 219] width 55 height 14
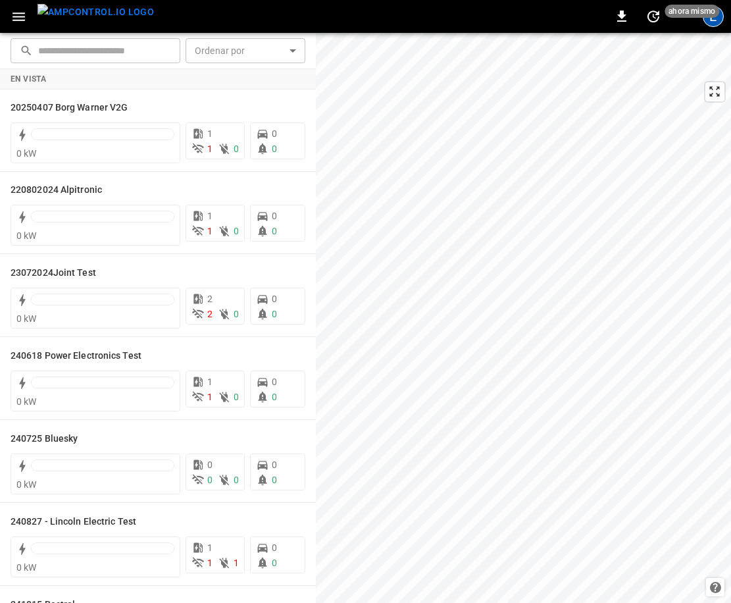
click at [712, 22] on div "E" at bounding box center [713, 16] width 21 height 21
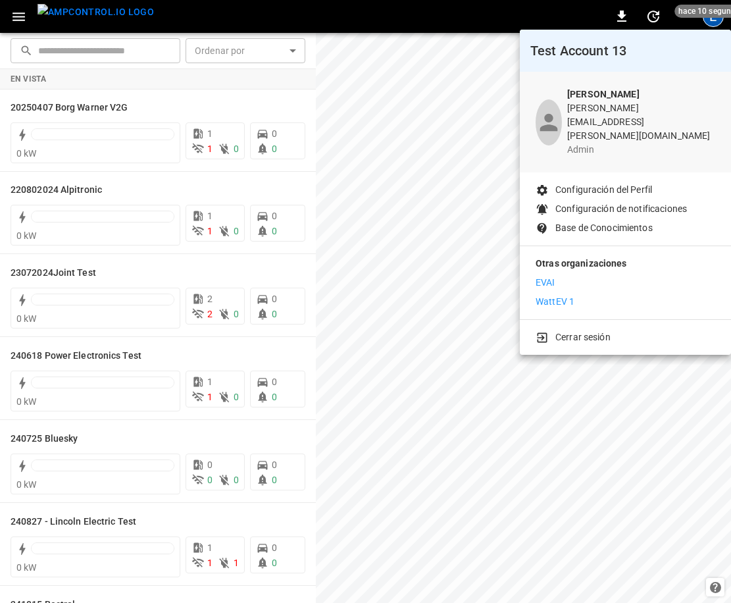
click at [607, 183] on p "Configuración del Perfil" at bounding box center [603, 190] width 97 height 14
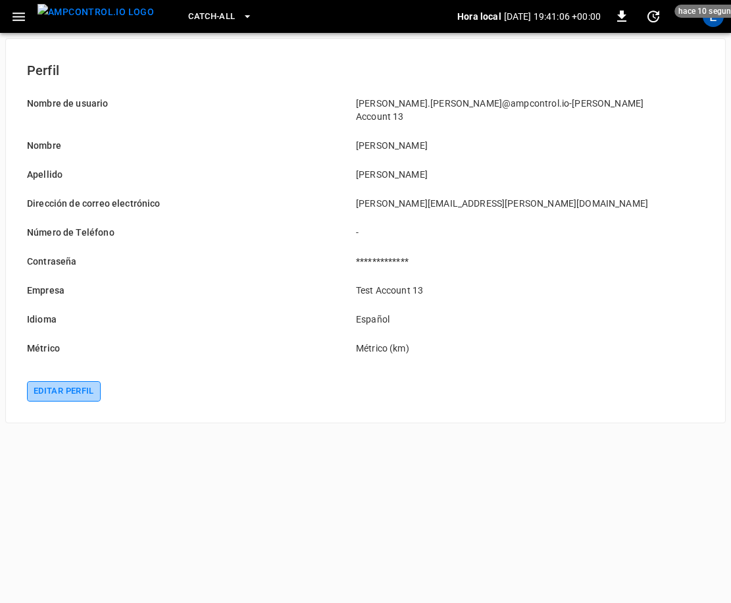
click at [62, 381] on button "Editar perfil" at bounding box center [64, 391] width 74 height 20
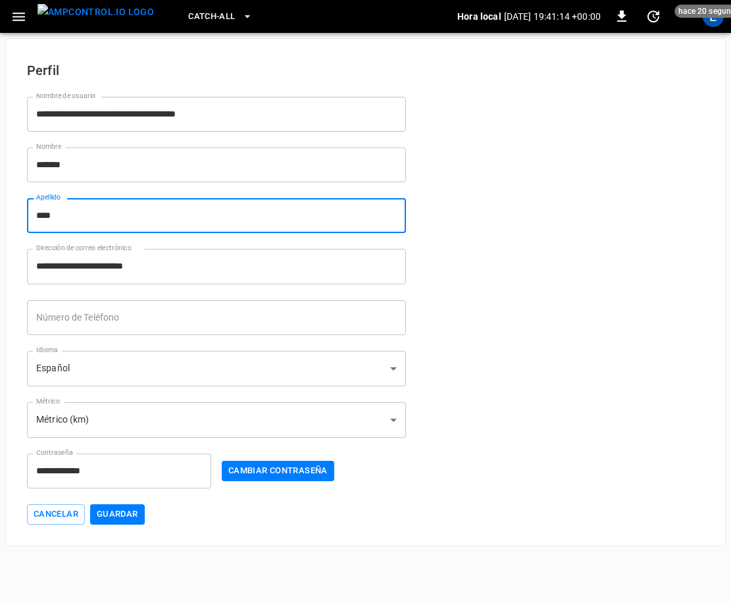
click at [125, 208] on input "****" at bounding box center [216, 215] width 379 height 35
type input "****"
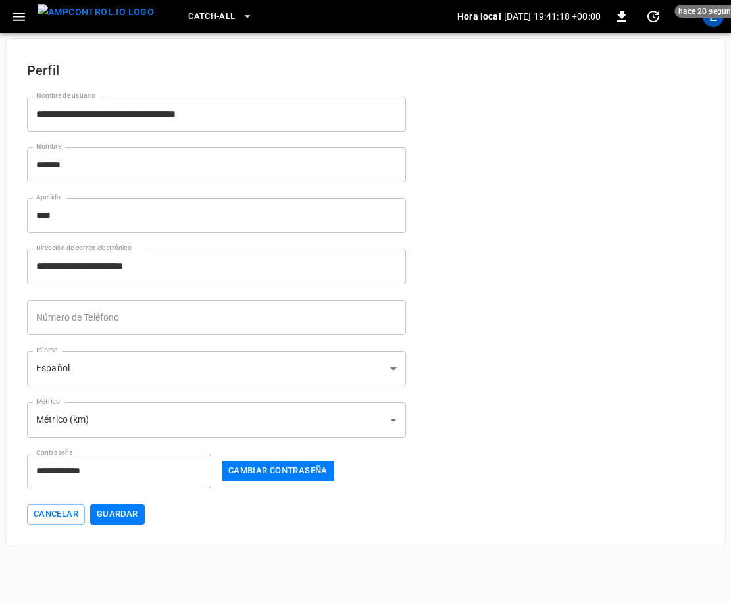
click at [482, 347] on form "**********" at bounding box center [365, 284] width 677 height 480
click at [180, 369] on body "**********" at bounding box center [365, 273] width 731 height 546
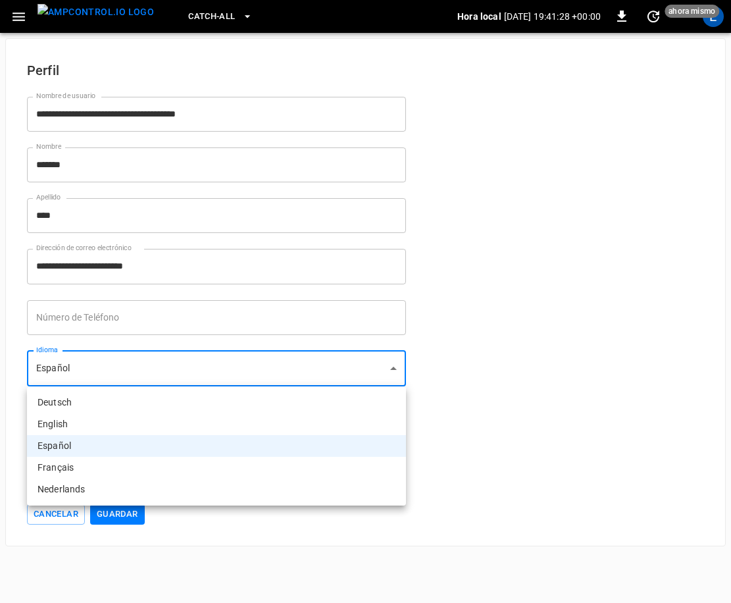
click at [147, 441] on li "Español" at bounding box center [216, 446] width 379 height 22
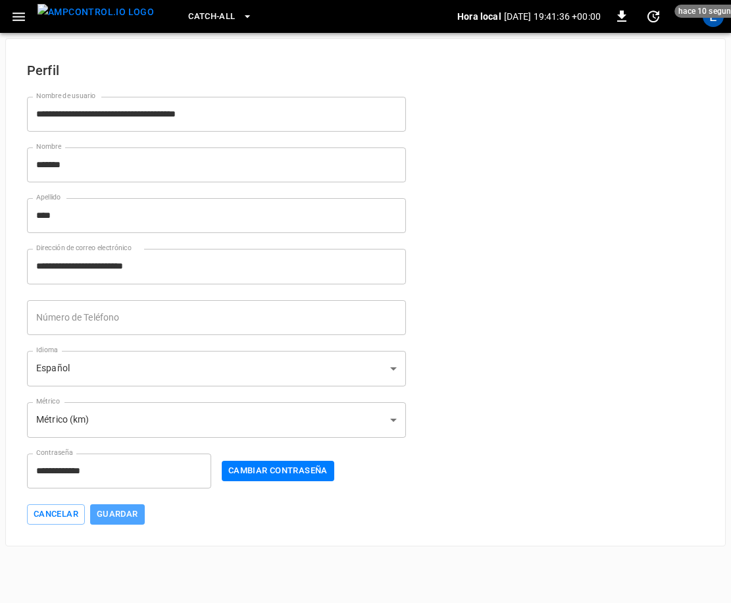
click at [126, 512] on button "Guardar" at bounding box center [117, 514] width 55 height 20
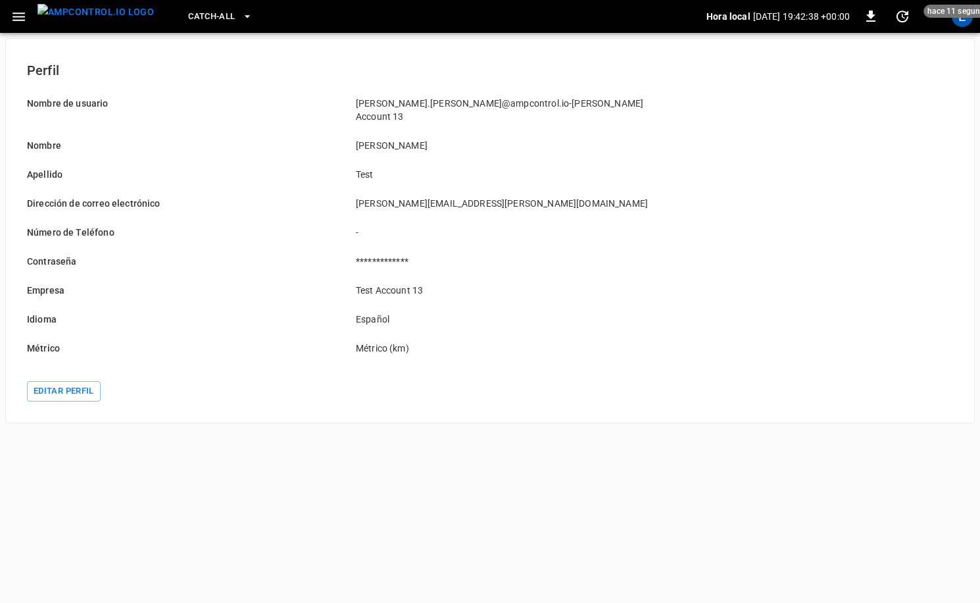
click at [68, 18] on img "menu" at bounding box center [95, 12] width 116 height 16
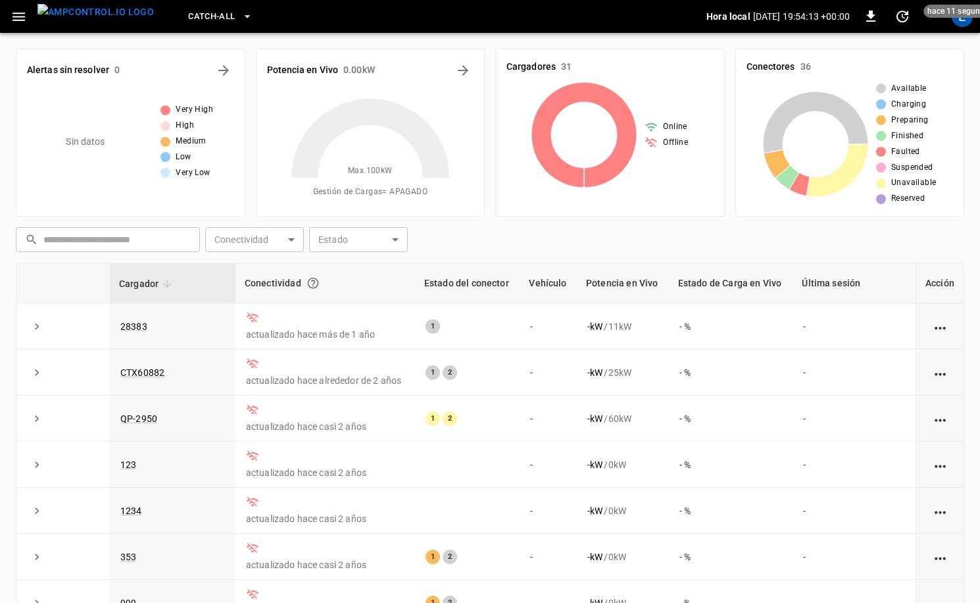
click at [730, 39] on div "Conectores 36 Available Charging Preparing Finished Faulted Suspended Unavailab…" at bounding box center [845, 127] width 240 height 178
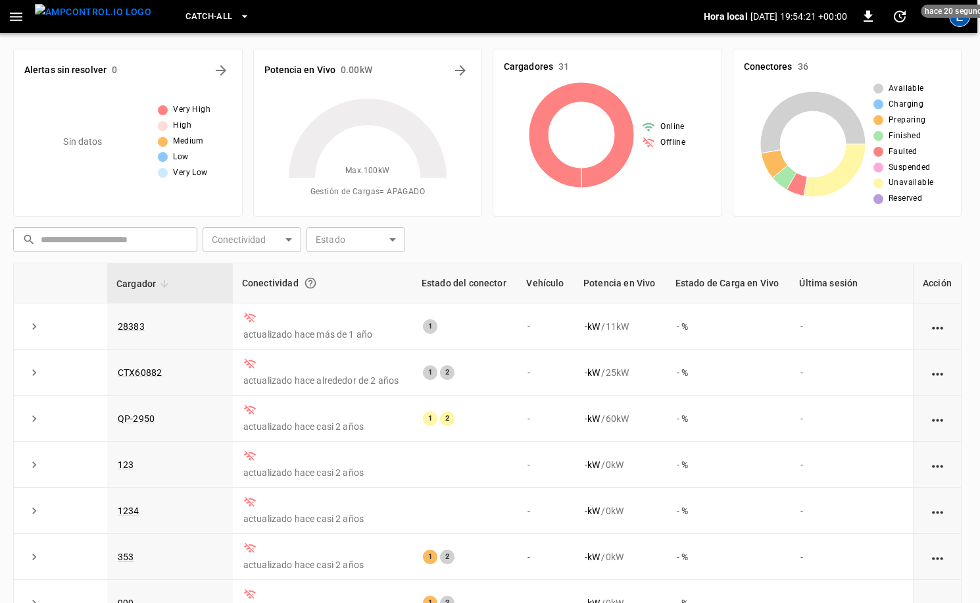
click at [730, 20] on div "E" at bounding box center [959, 16] width 21 height 21
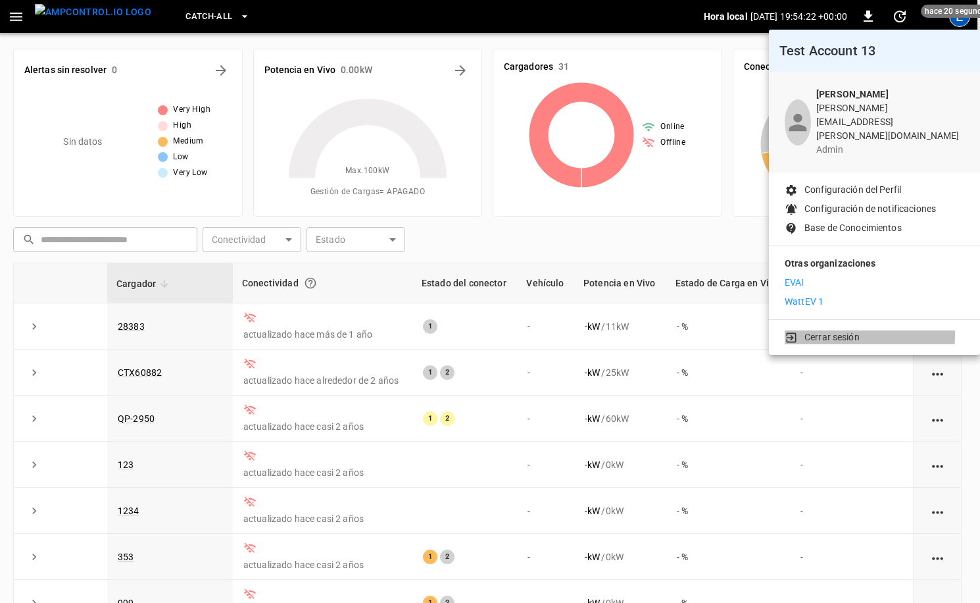
click at [730, 330] on p "Cerrar sesión" at bounding box center [832, 337] width 55 height 14
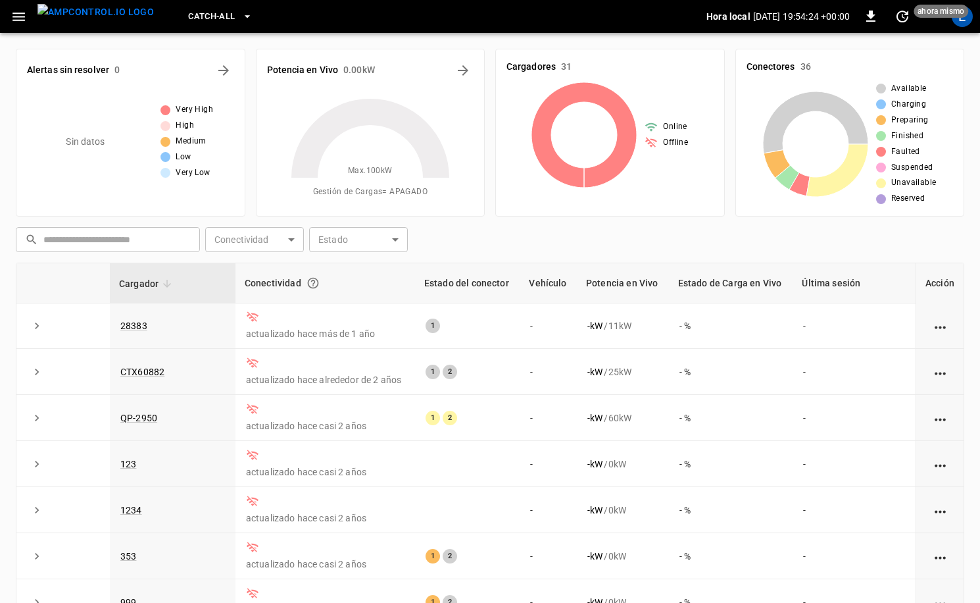
scroll to position [0, 0]
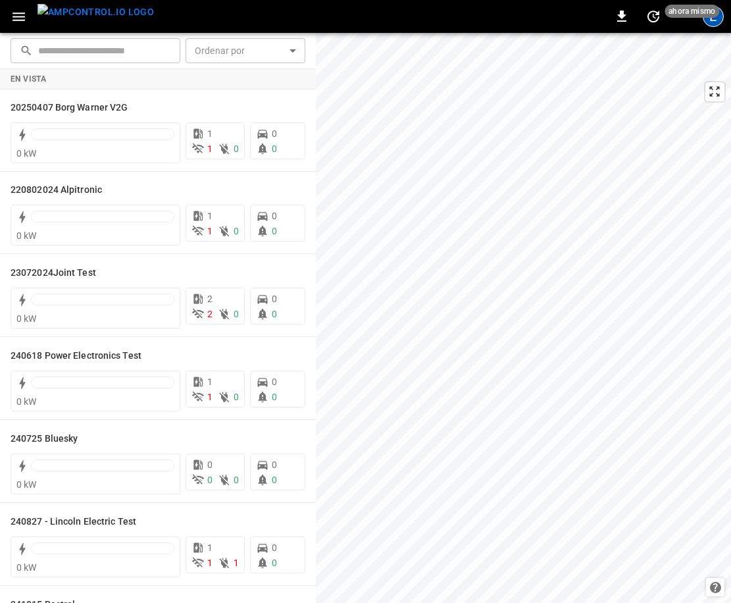
click at [712, 22] on div "E" at bounding box center [713, 16] width 21 height 21
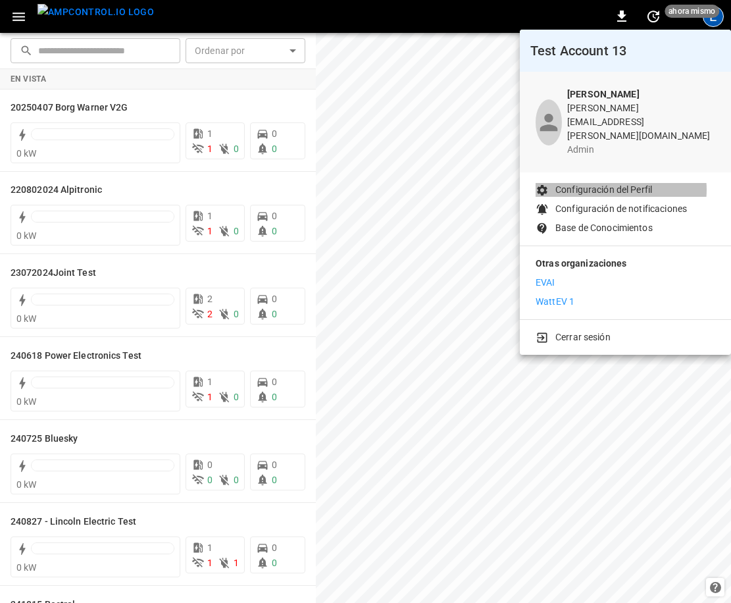
click at [620, 183] on p "Configuración del Perfil" at bounding box center [603, 190] width 97 height 14
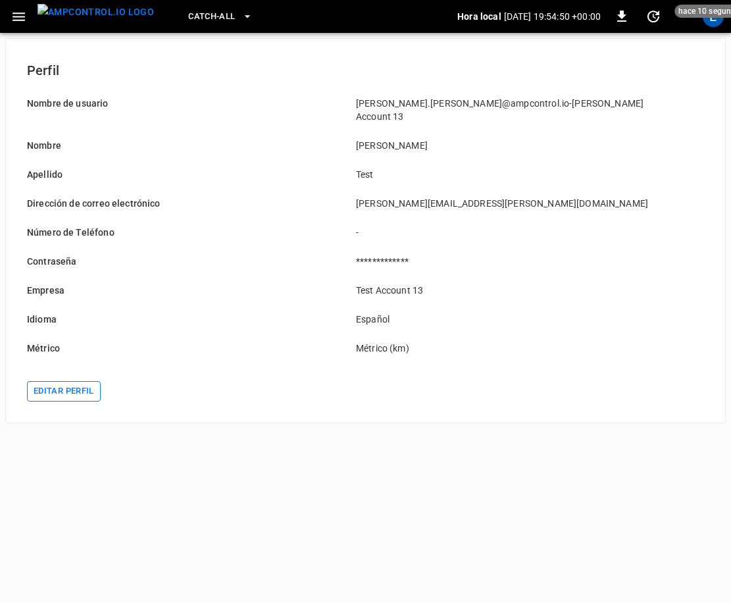
click at [64, 381] on button "Editar perfil" at bounding box center [64, 391] width 74 height 20
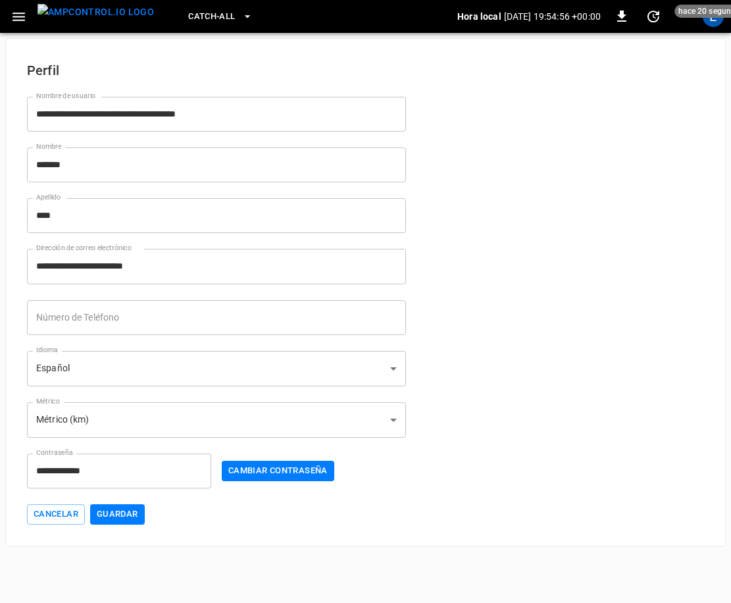
click at [328, 411] on body "**********" at bounding box center [365, 273] width 731 height 546
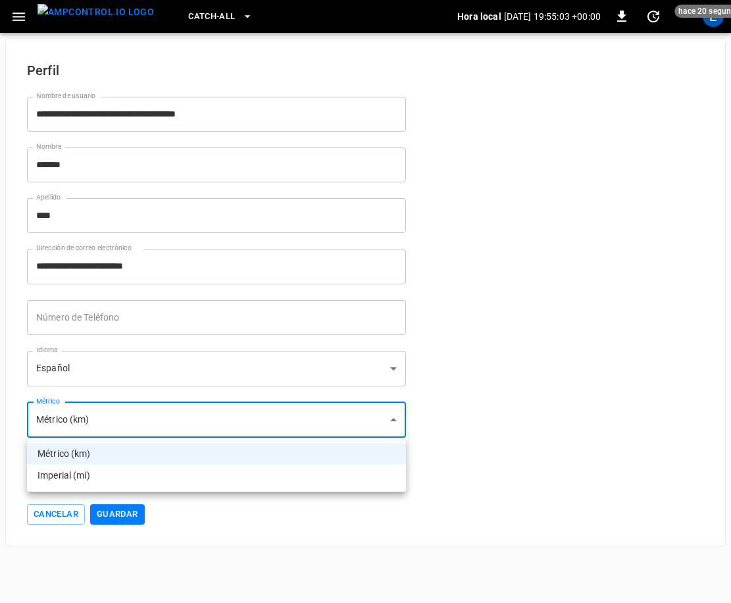
click at [62, 473] on li "Imperial (mi)" at bounding box center [216, 475] width 379 height 22
type input "*****"
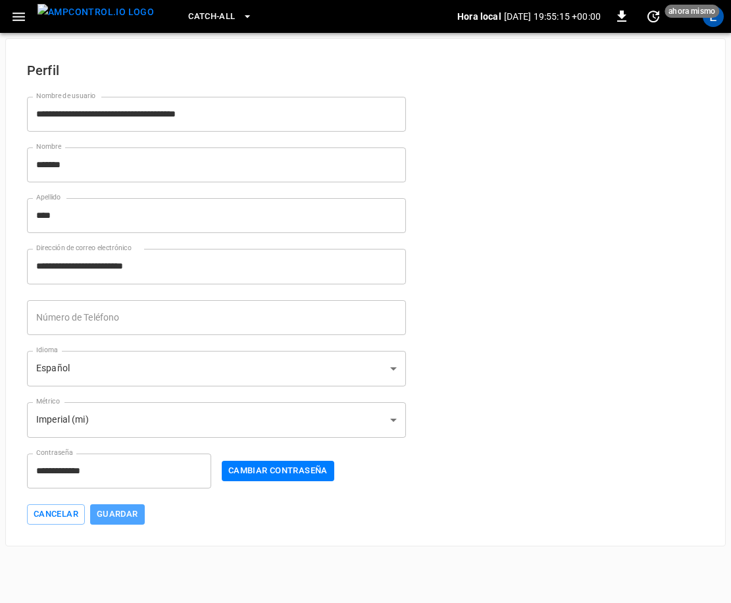
click at [121, 517] on button "Guardar" at bounding box center [117, 514] width 55 height 20
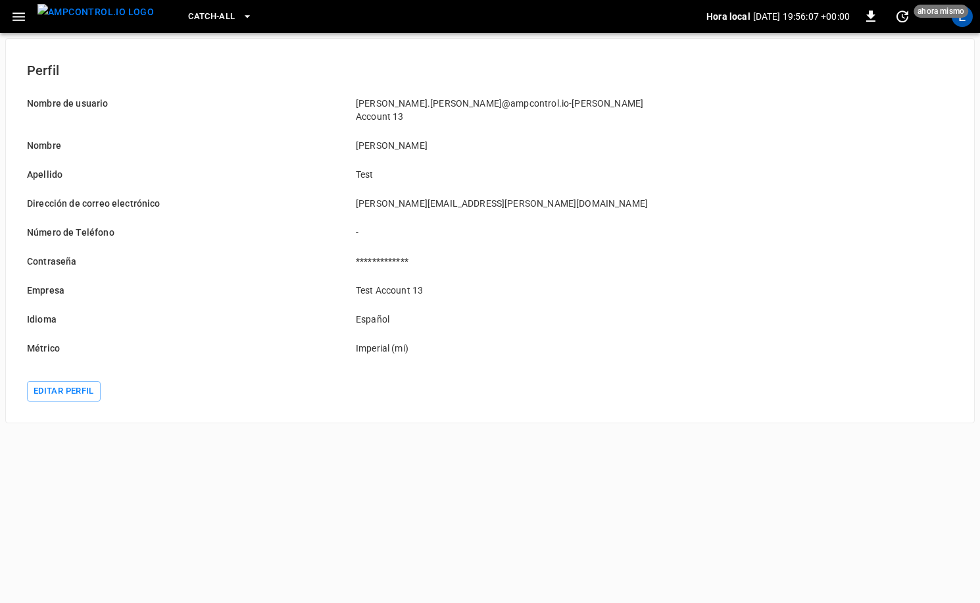
click at [730, 22] on div "E" at bounding box center [962, 16] width 21 height 21
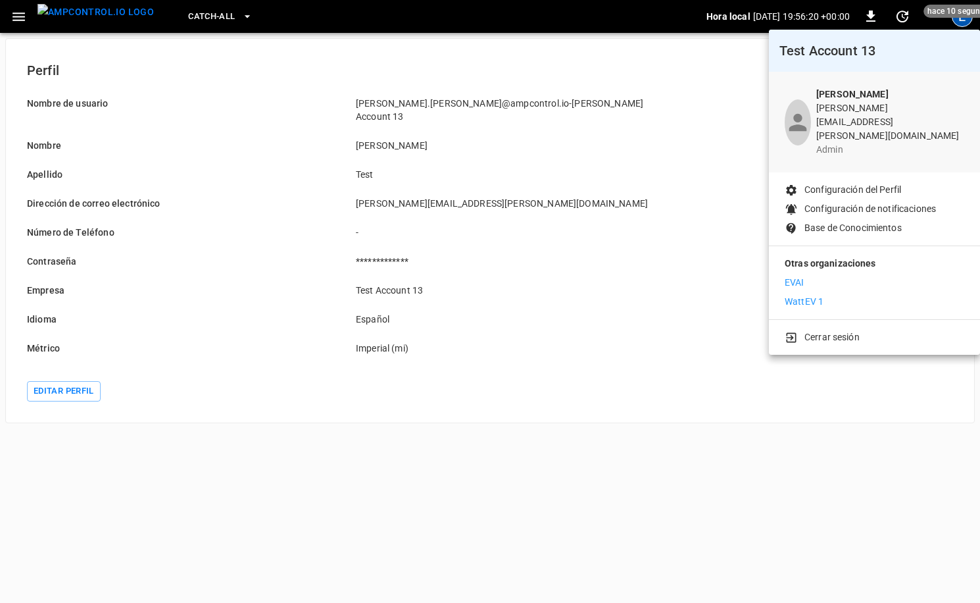
click at [730, 221] on p "Base de Conocimientos" at bounding box center [853, 228] width 97 height 14
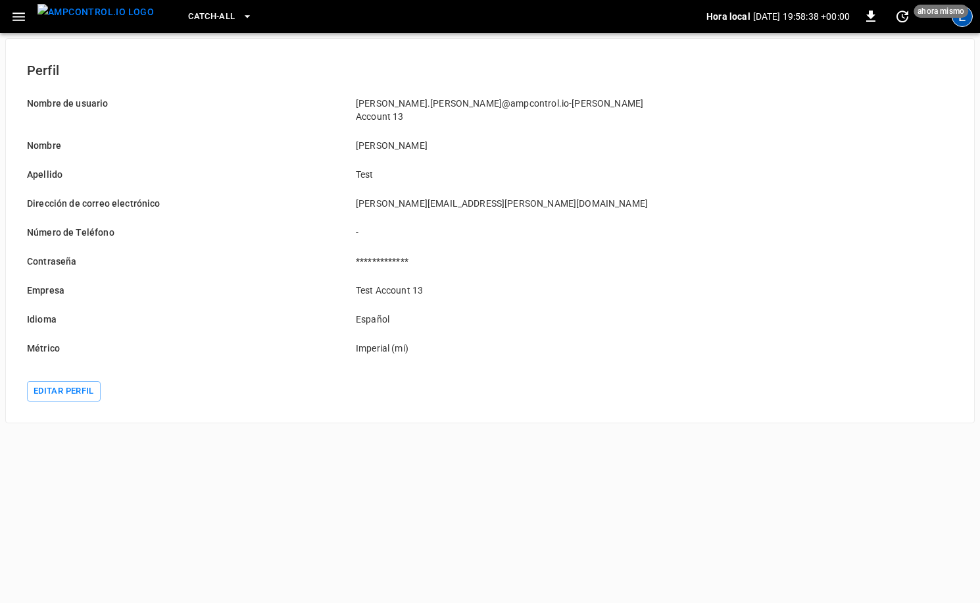
click at [730, 25] on div "E" at bounding box center [962, 16] width 21 height 21
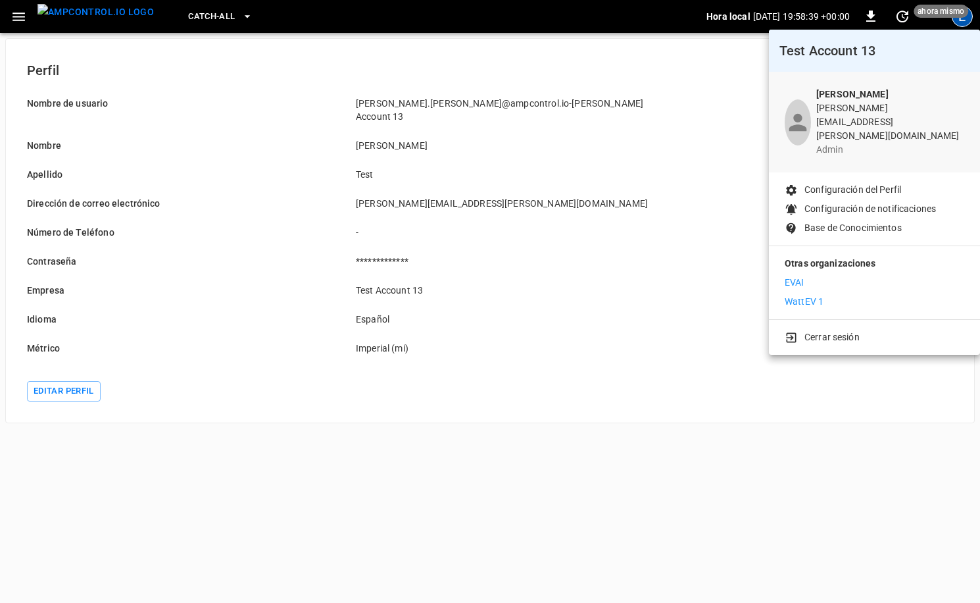
click at [730, 330] on p "Cerrar sesión" at bounding box center [832, 337] width 55 height 14
